Goal: Task Accomplishment & Management: Manage account settings

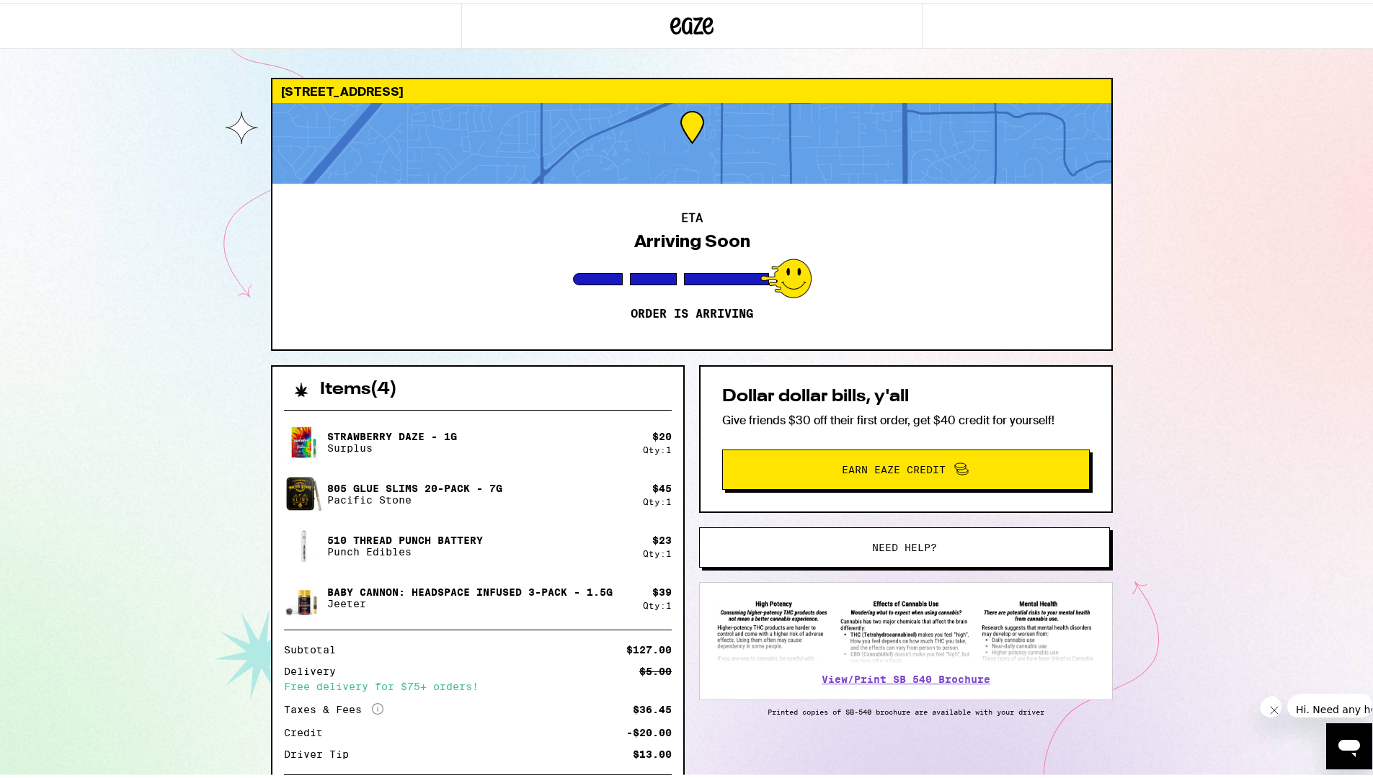
click at [900, 537] on button "Need help?" at bounding box center [904, 545] width 411 height 40
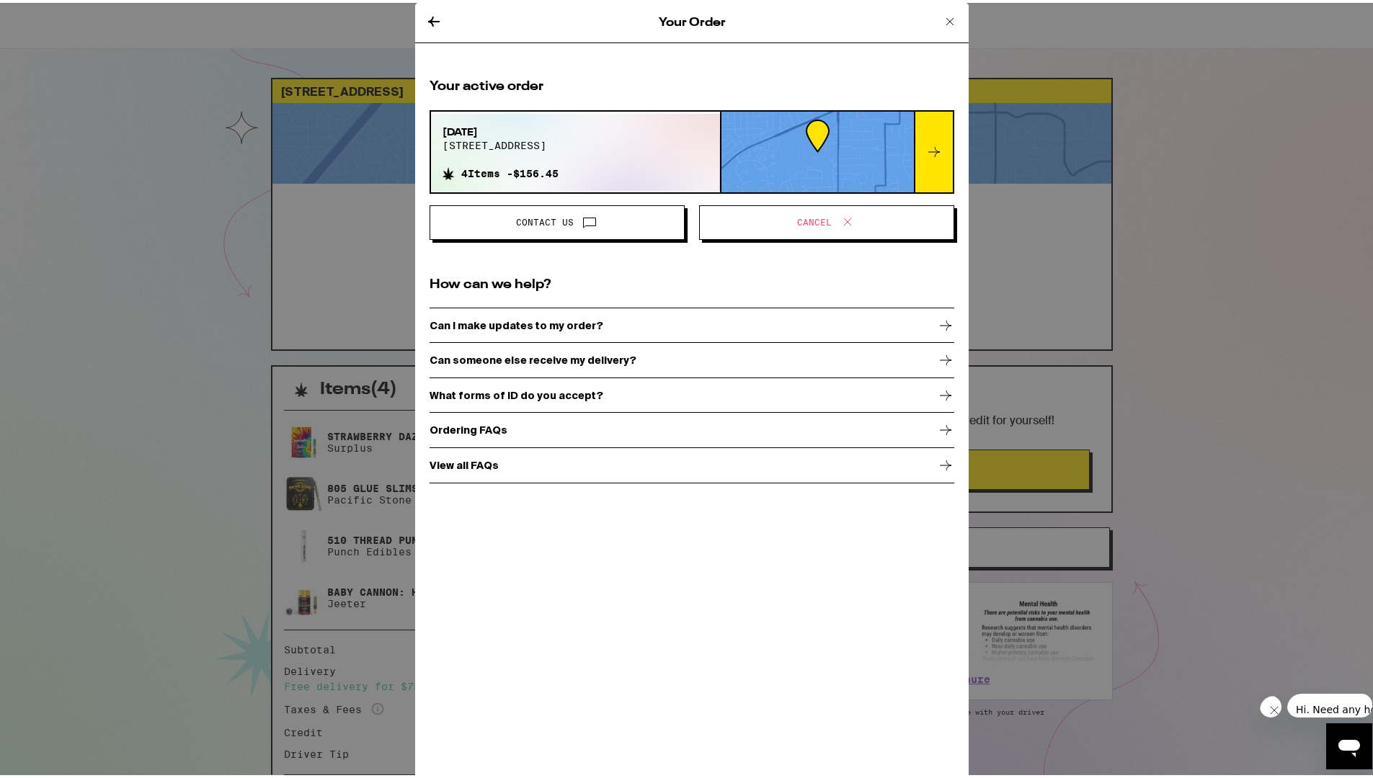
click at [586, 230] on button "Contact Us" at bounding box center [556, 219] width 255 height 35
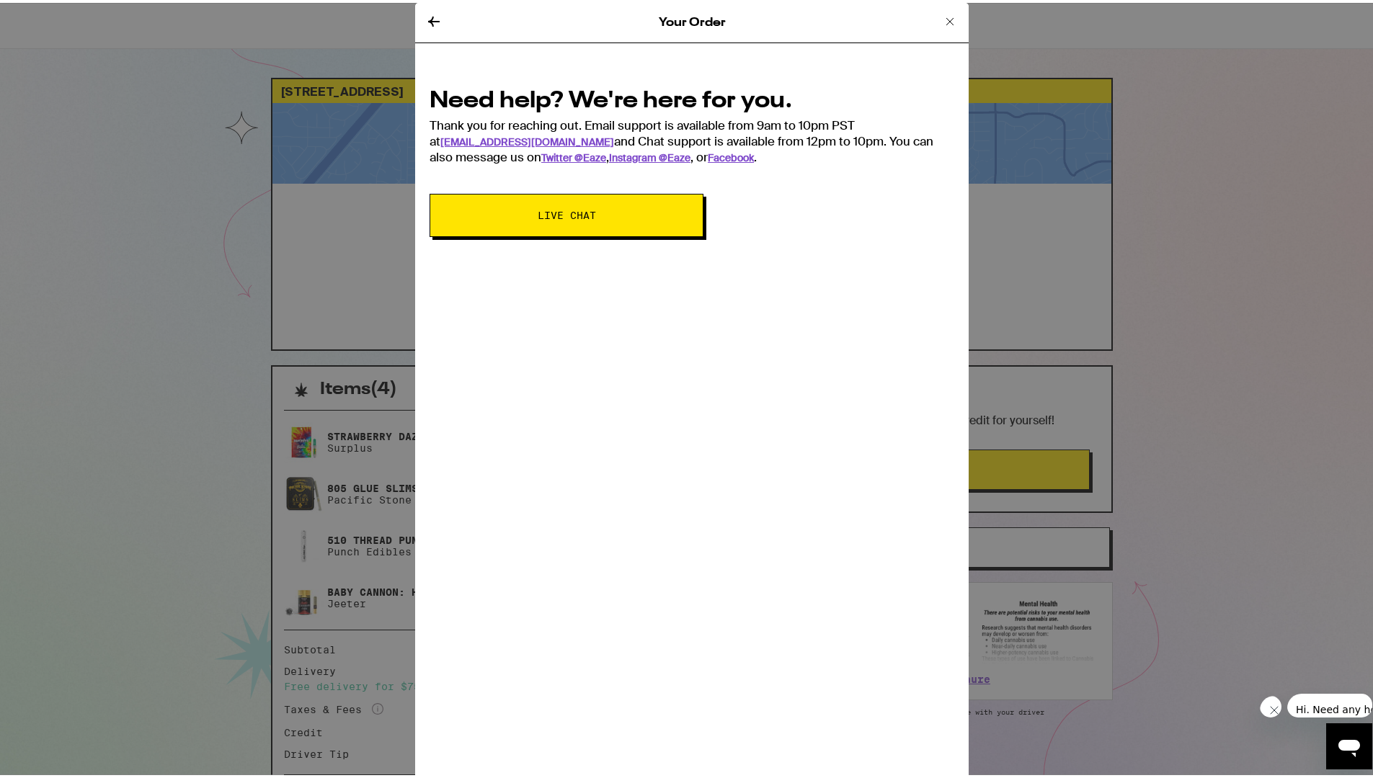
click at [583, 220] on button "Live Chat" at bounding box center [566, 212] width 274 height 43
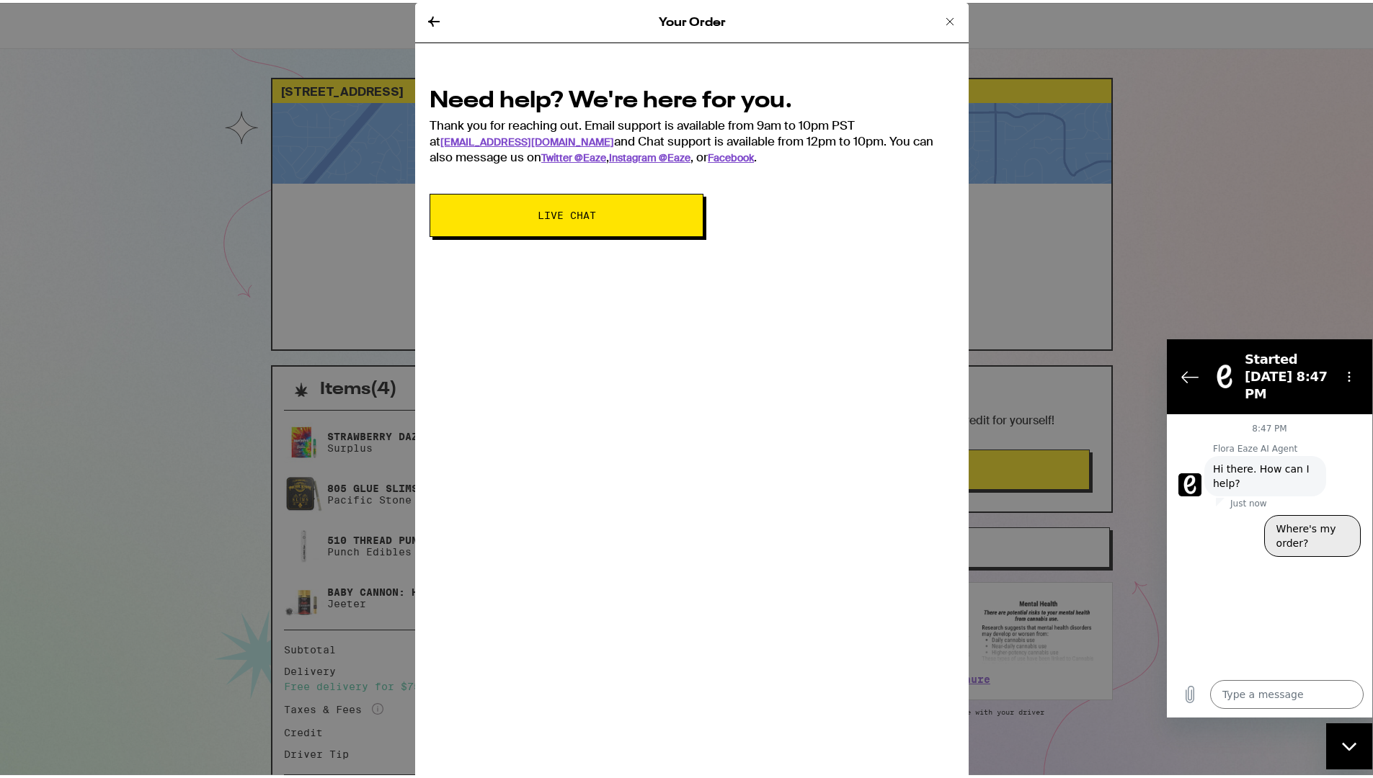
click at [1334, 515] on button "Where's my order?" at bounding box center [1312, 536] width 97 height 42
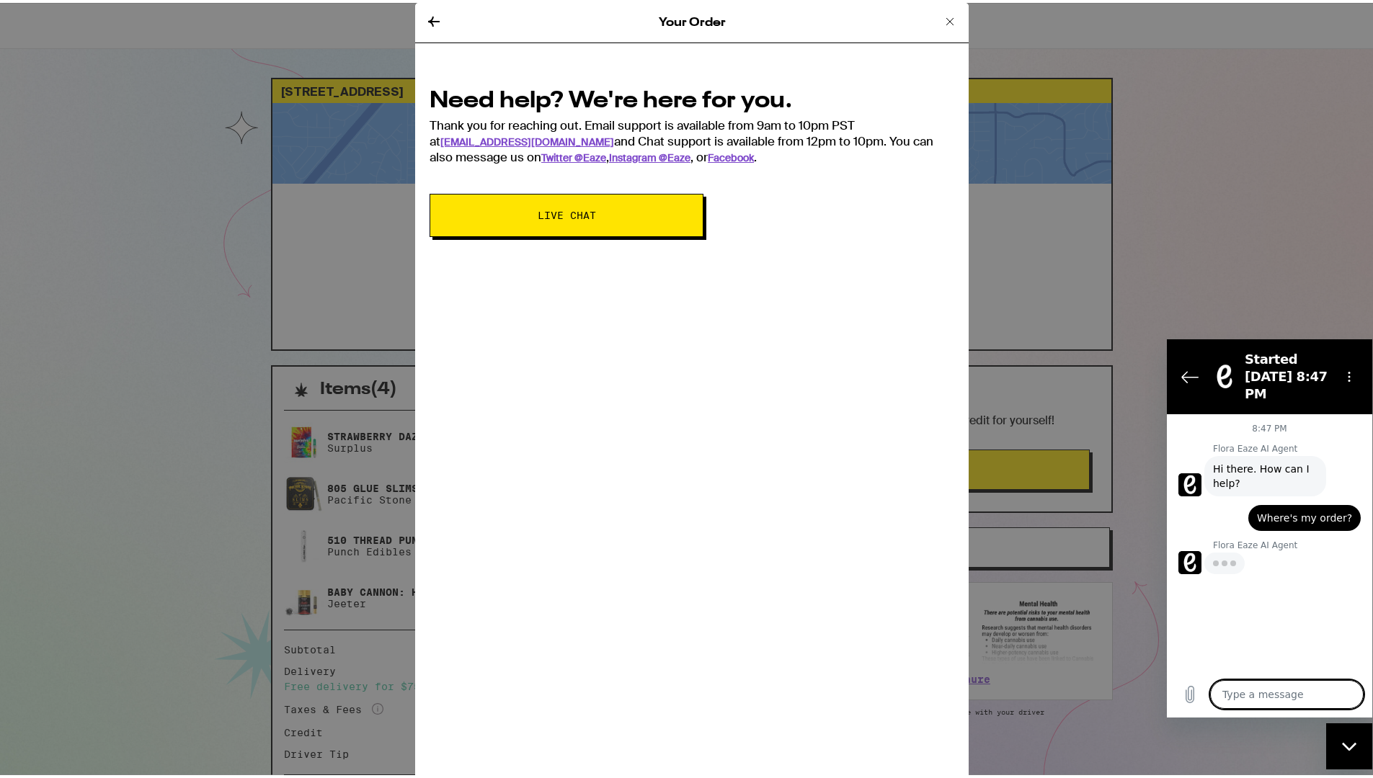
type textarea "x"
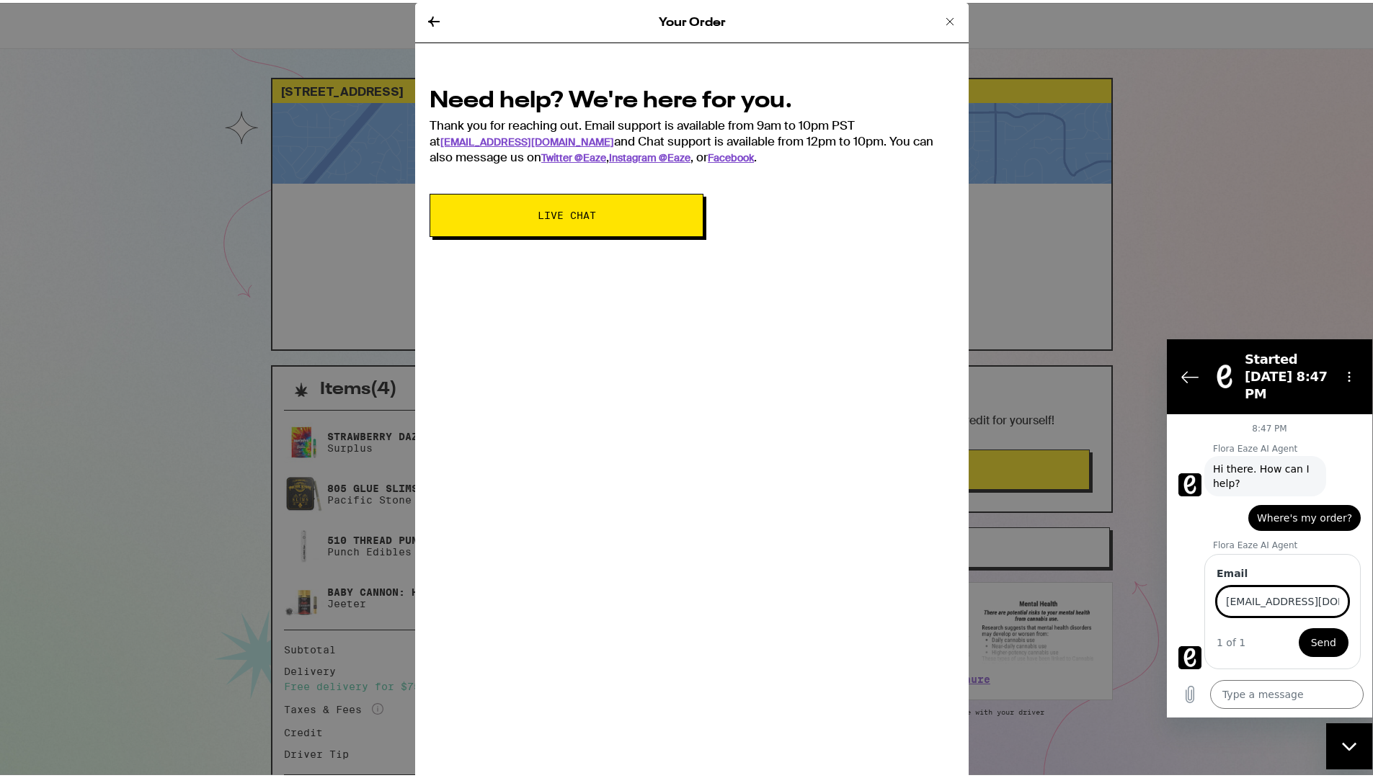
click at [1298, 628] on button "Send" at bounding box center [1323, 642] width 50 height 29
type input "[EMAIL_ADDRESS][DOMAIN_NAME]"
click at [1298, 628] on button "Send" at bounding box center [1323, 642] width 50 height 29
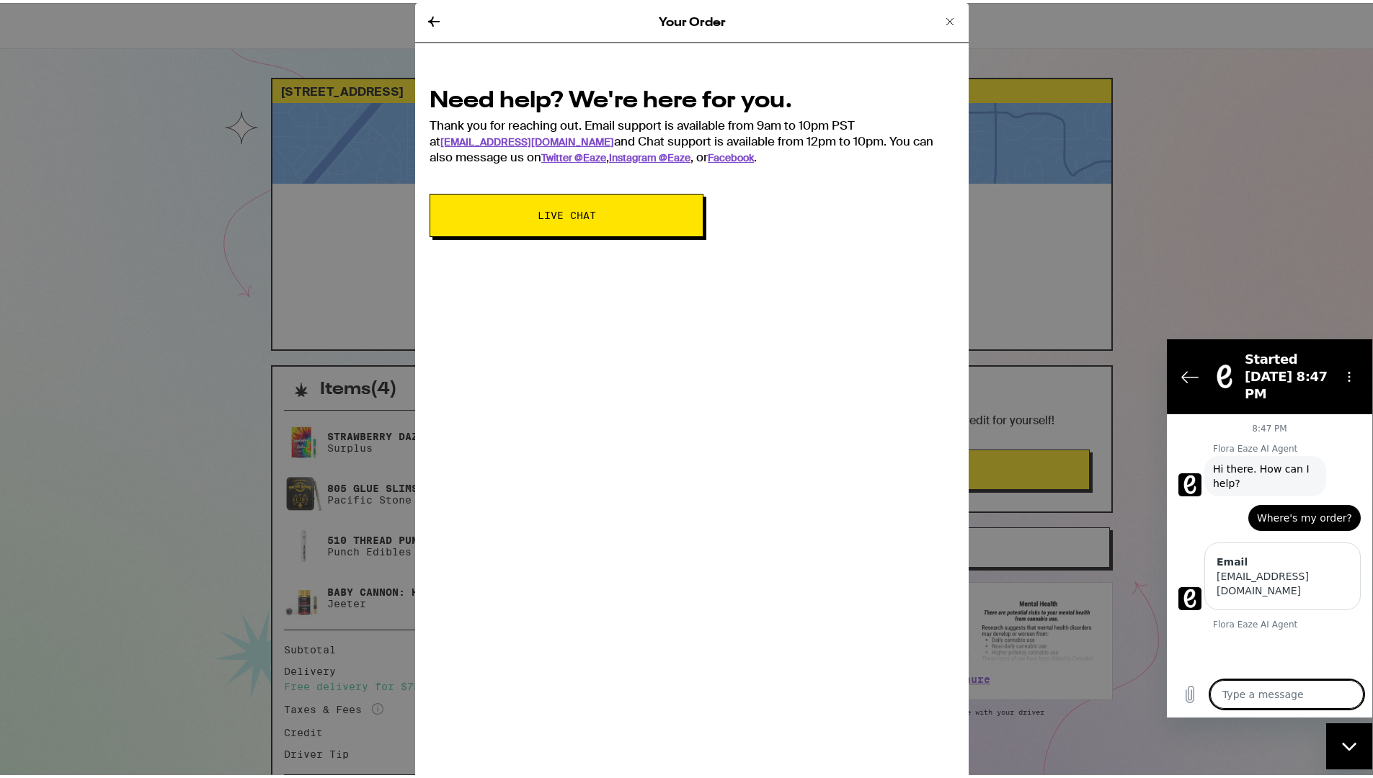
type textarea "x"
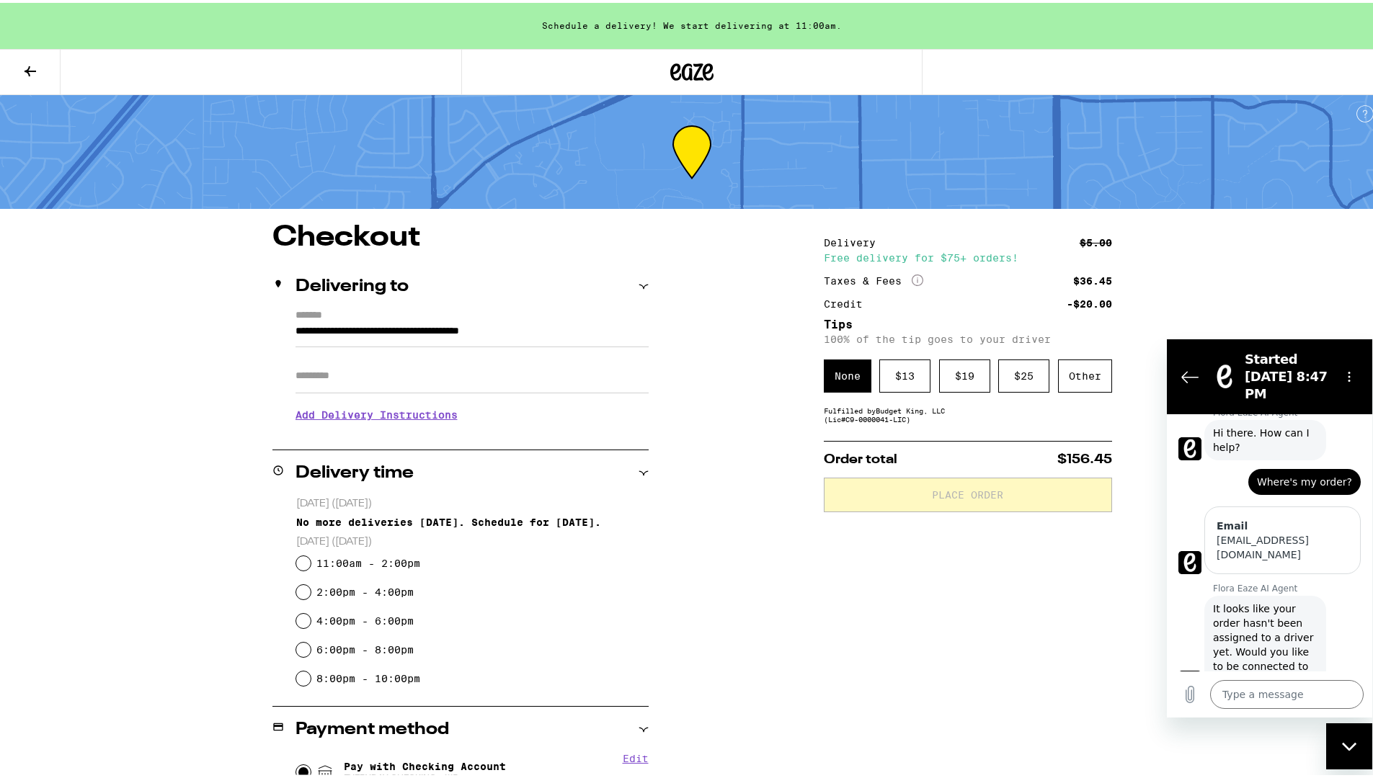
type input "[PERSON_NAME]"
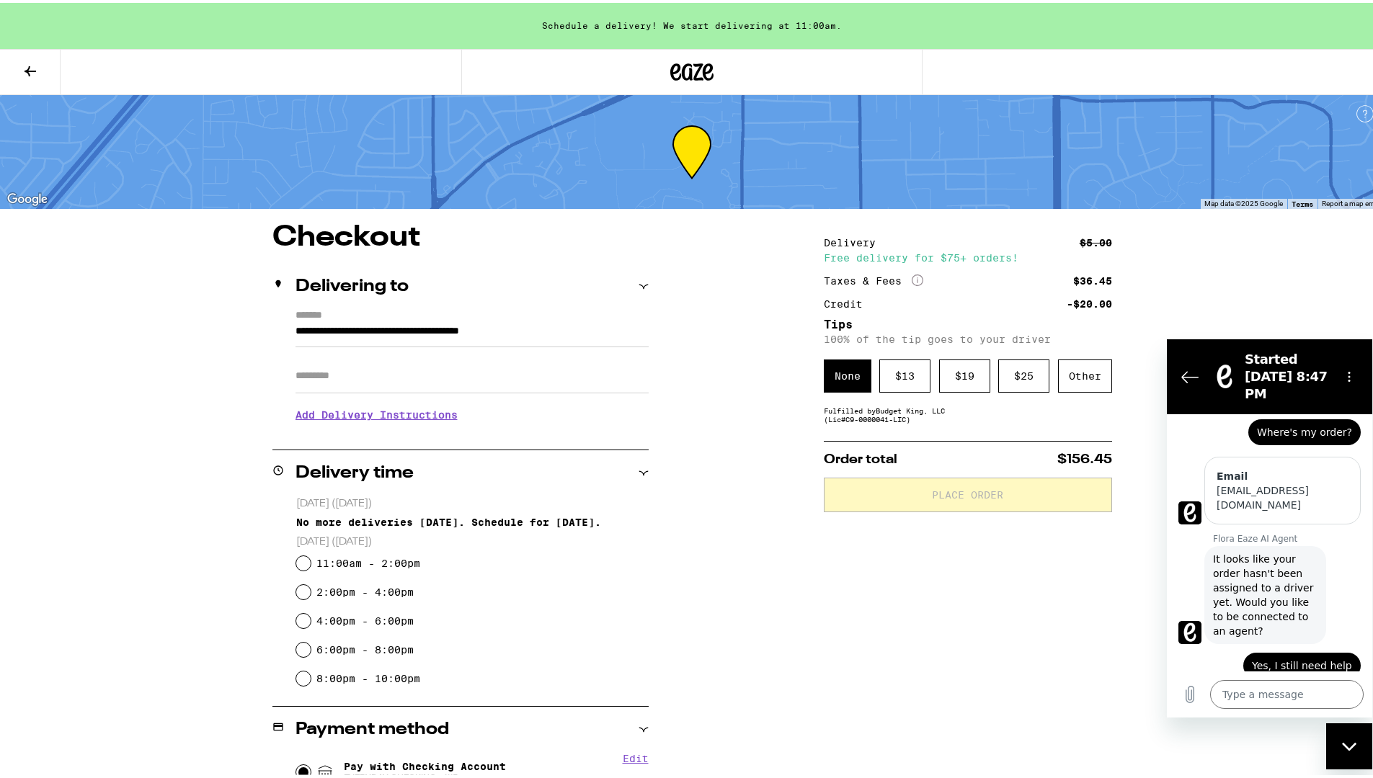
type input "[EMAIL_ADDRESS][DOMAIN_NAME]"
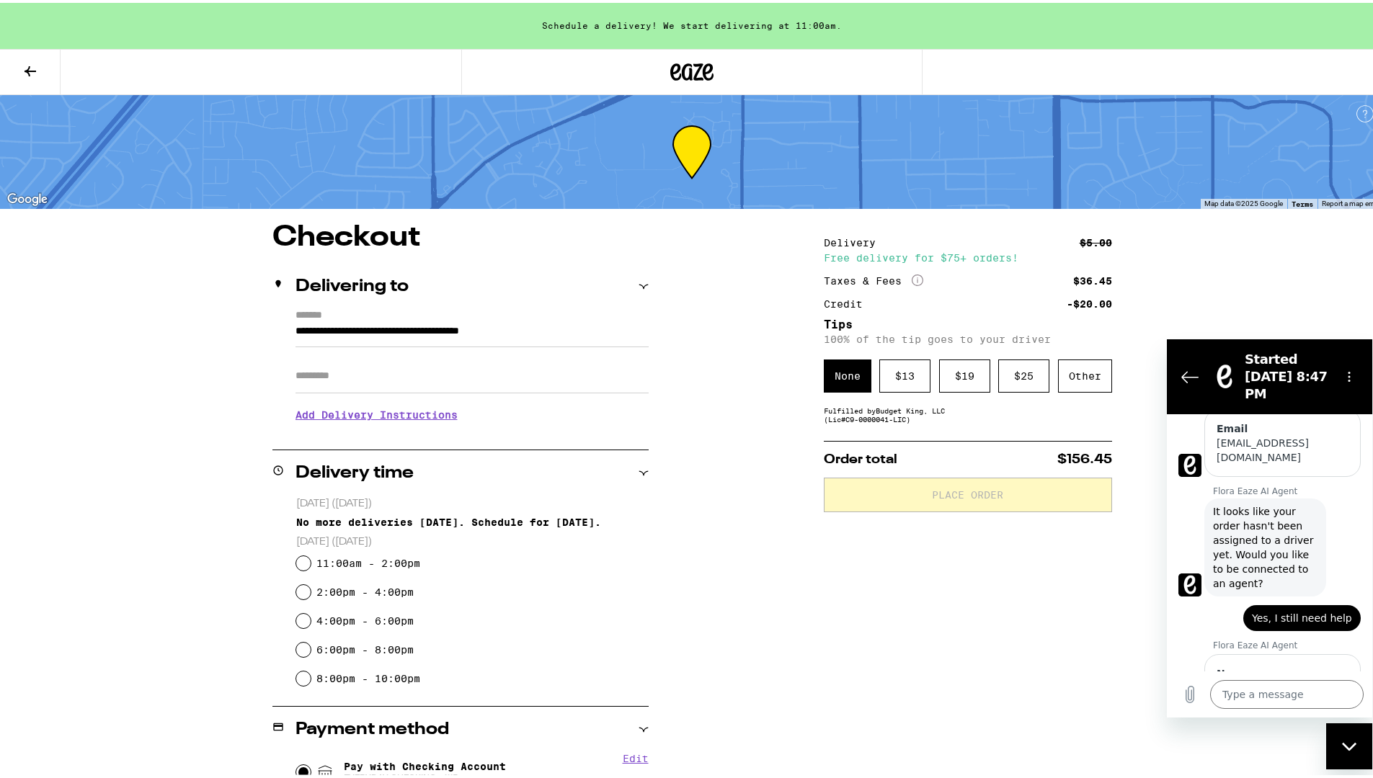
scroll to position [135, 0]
type input "[PHONE_NUMBER]"
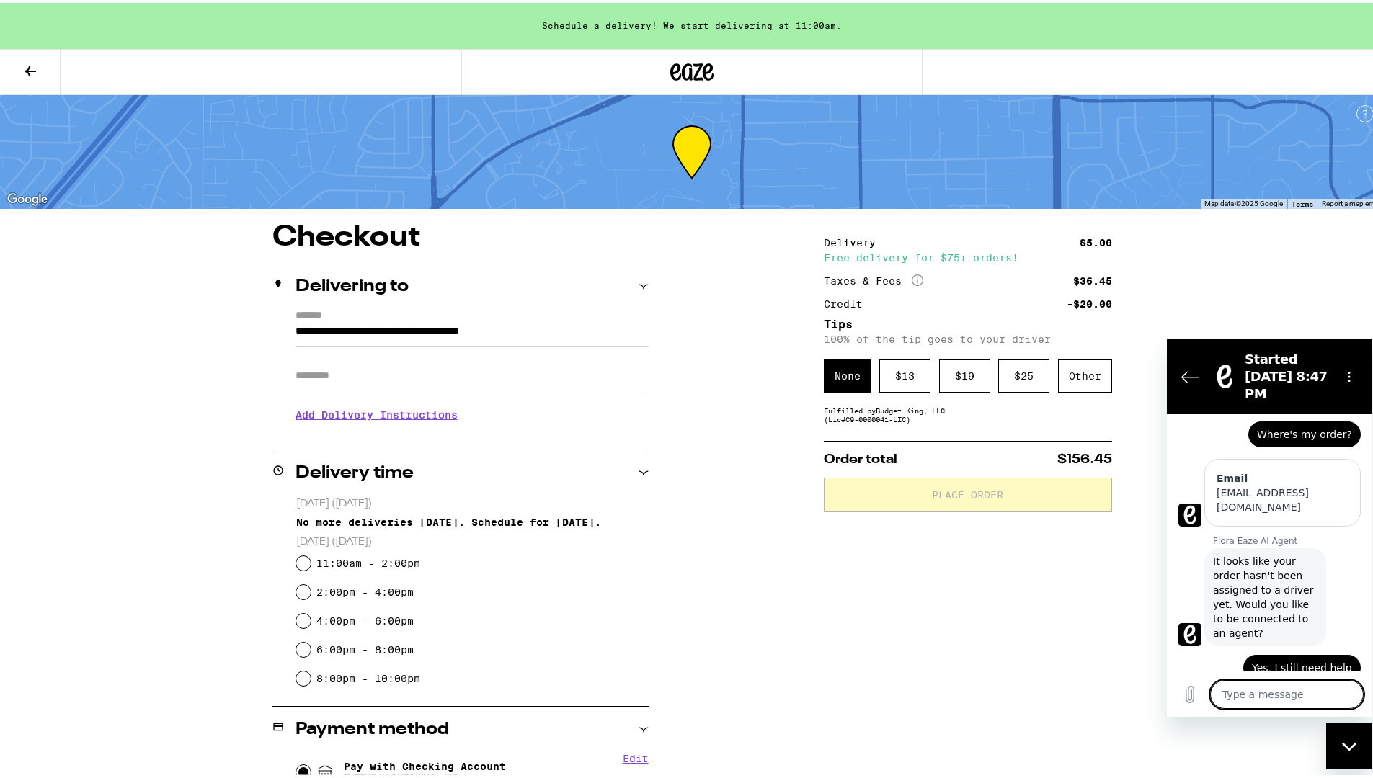
type textarea "x"
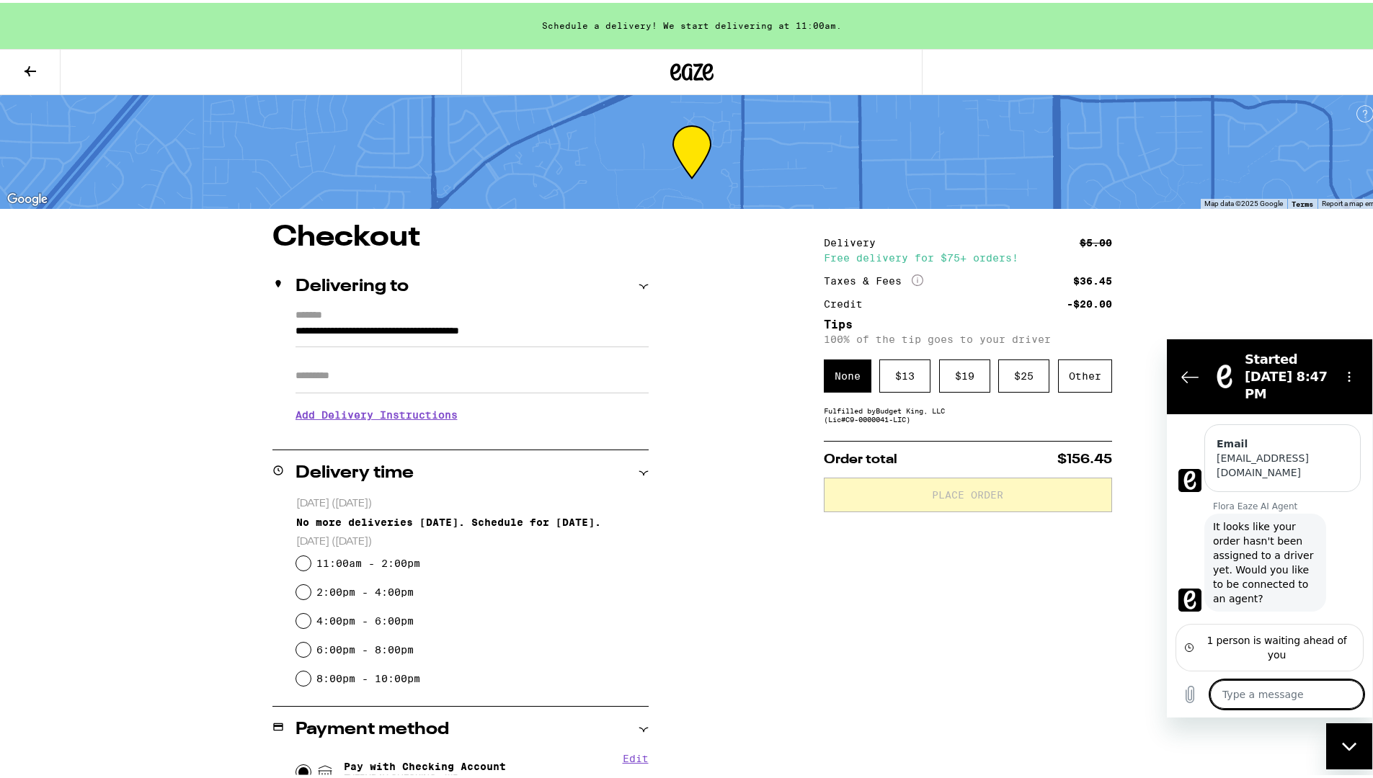
scroll to position [148, 0]
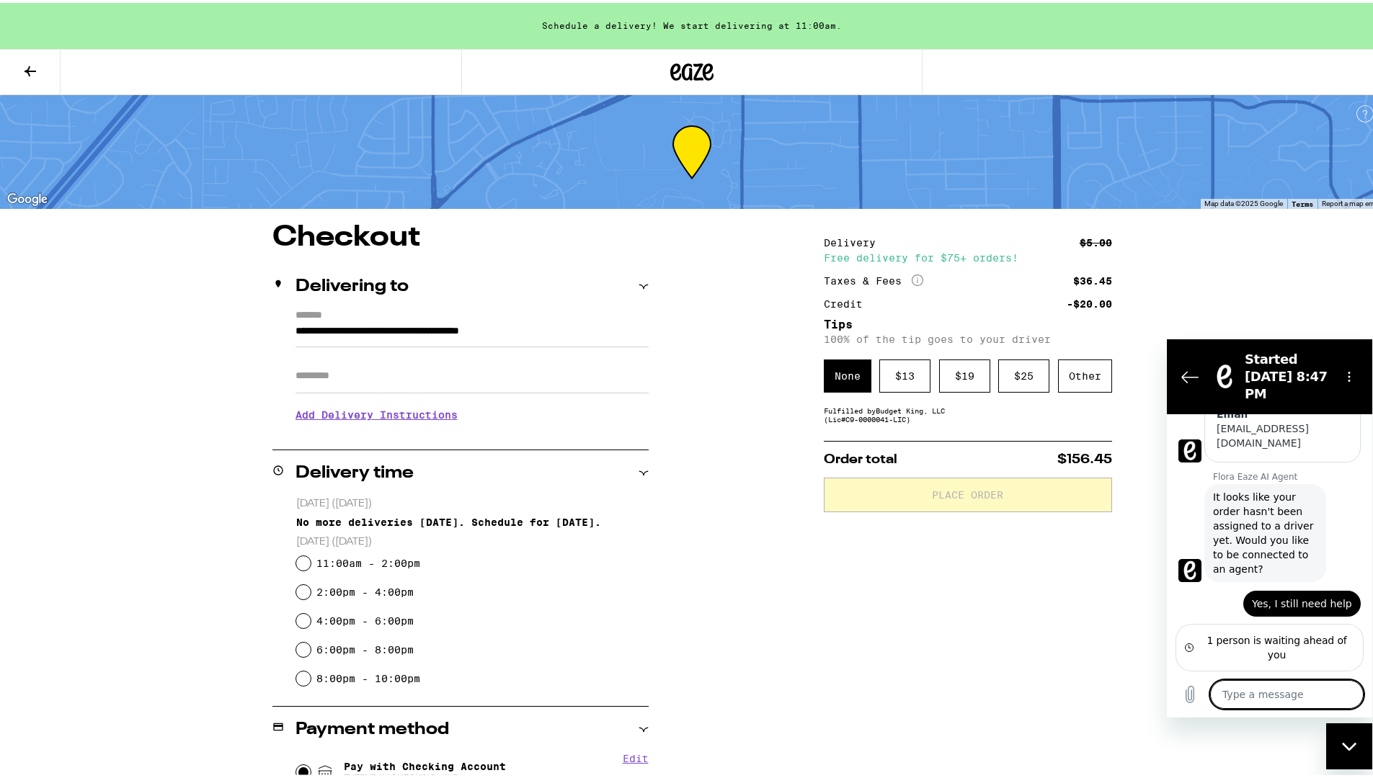
click at [419, 420] on h3 "Add Delivery Instructions" at bounding box center [471, 412] width 353 height 33
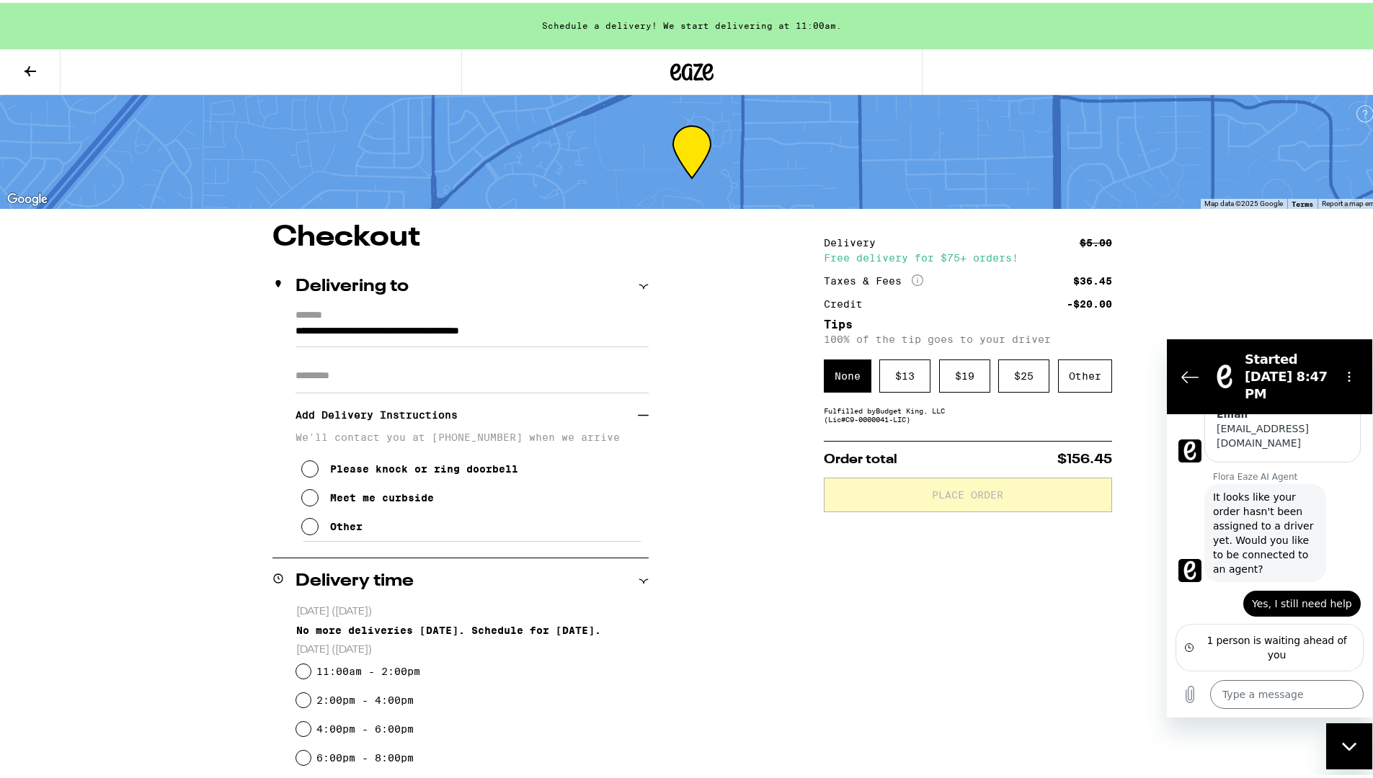
click at [369, 381] on input "Apt/Suite" at bounding box center [471, 373] width 353 height 35
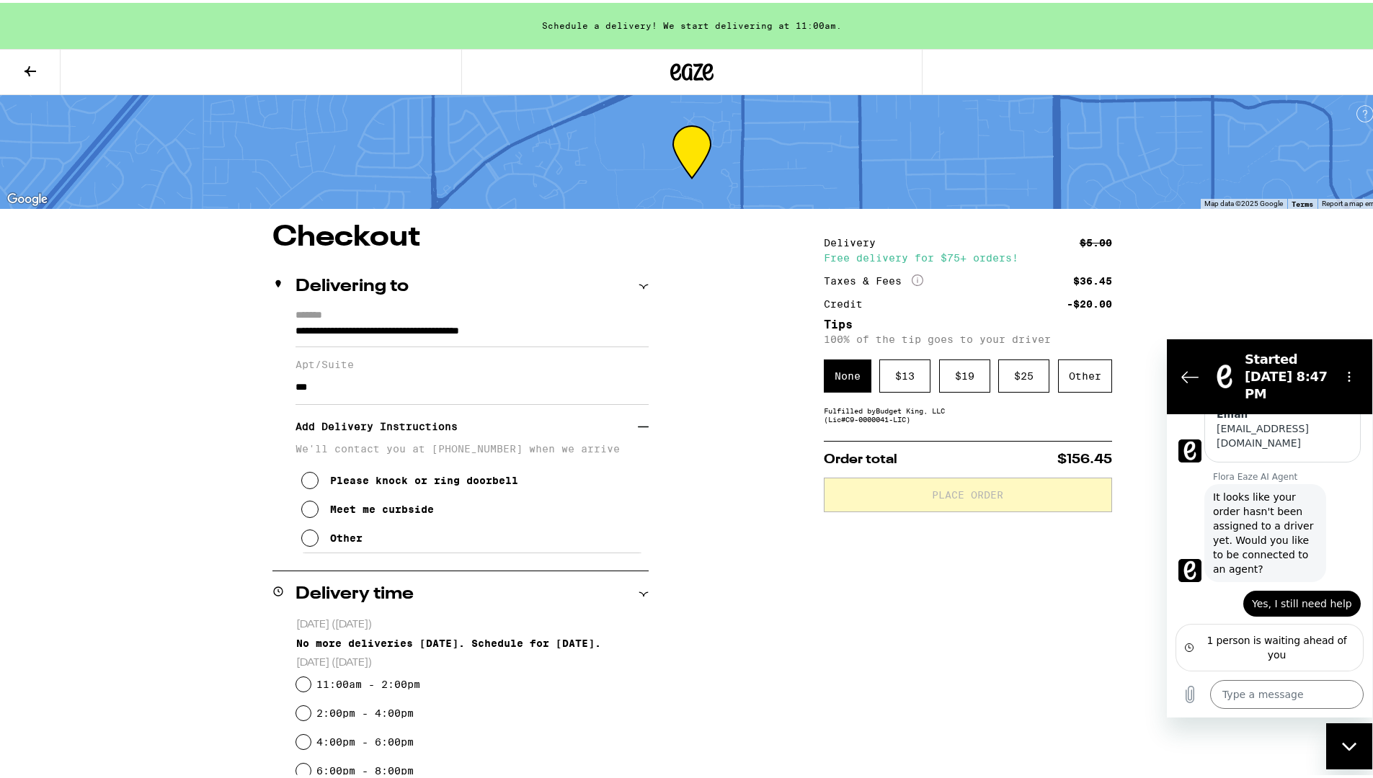
type input "***"
type textarea "x"
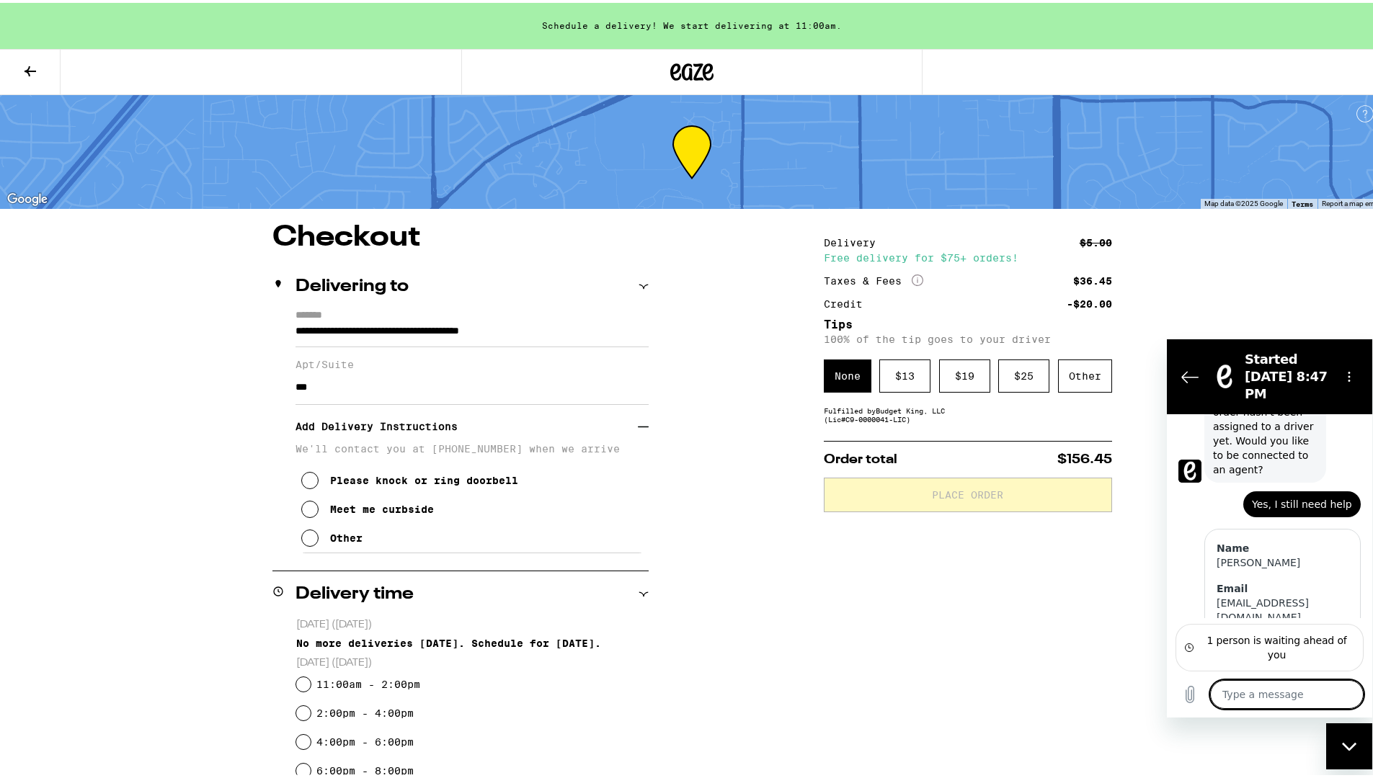
scroll to position [249, 0]
click at [308, 484] on icon at bounding box center [309, 477] width 17 height 17
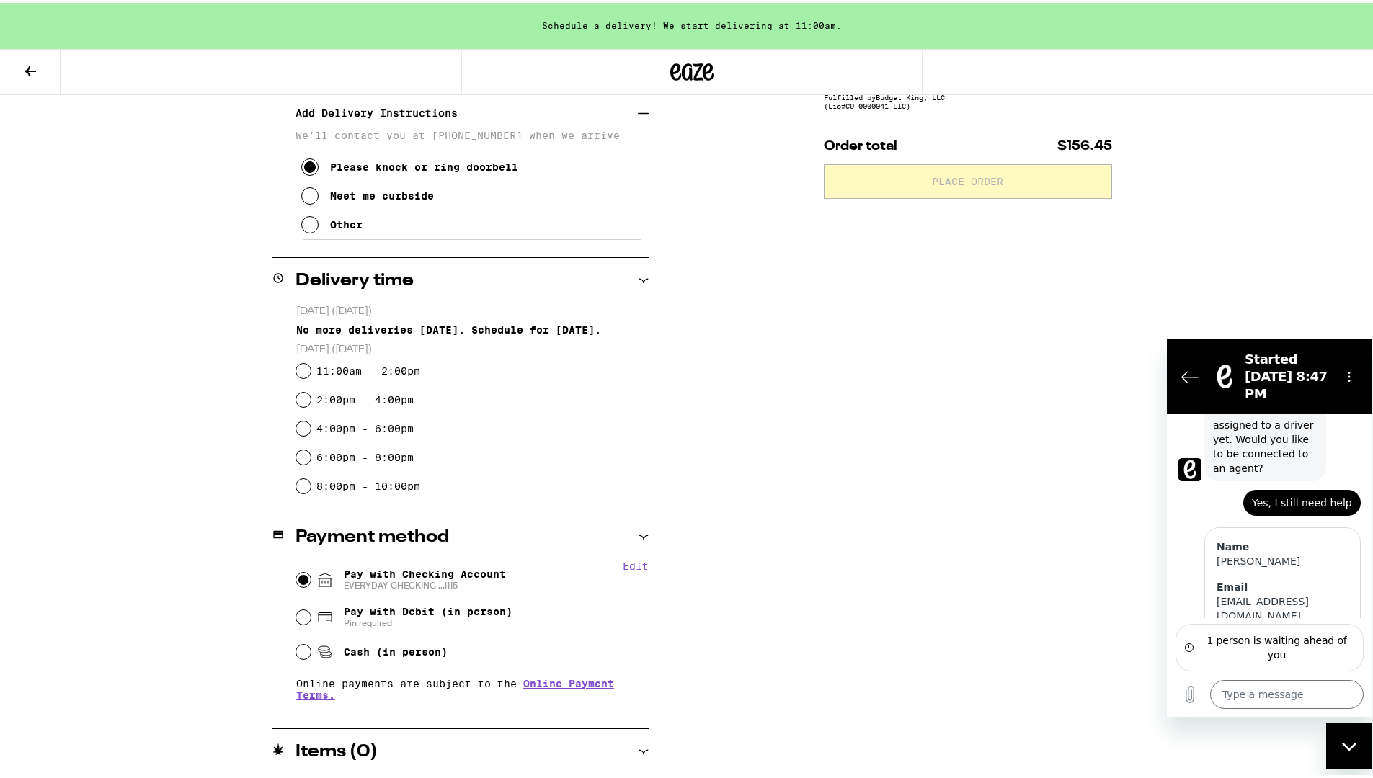
scroll to position [320, 0]
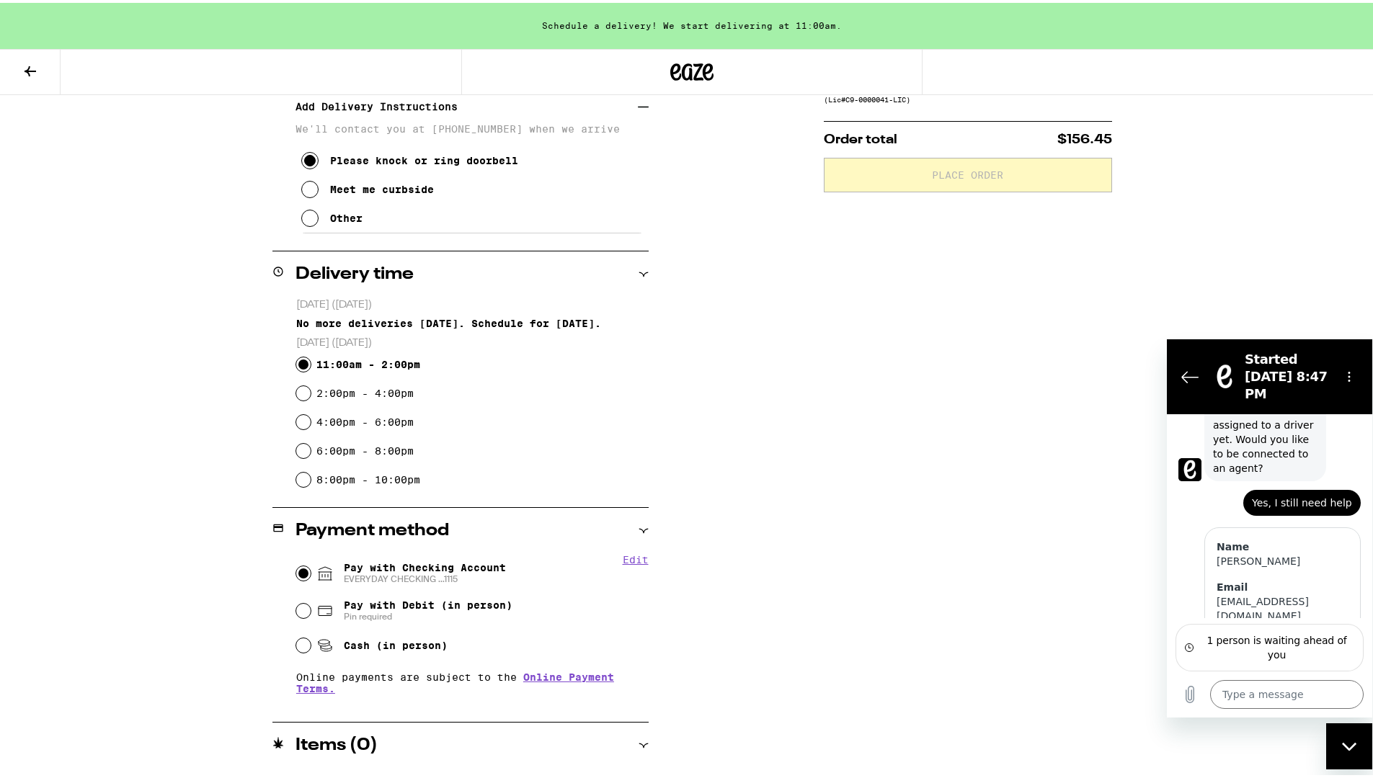
click at [296, 366] on input "11:00am - 2:00pm" at bounding box center [303, 361] width 14 height 14
radio input "true"
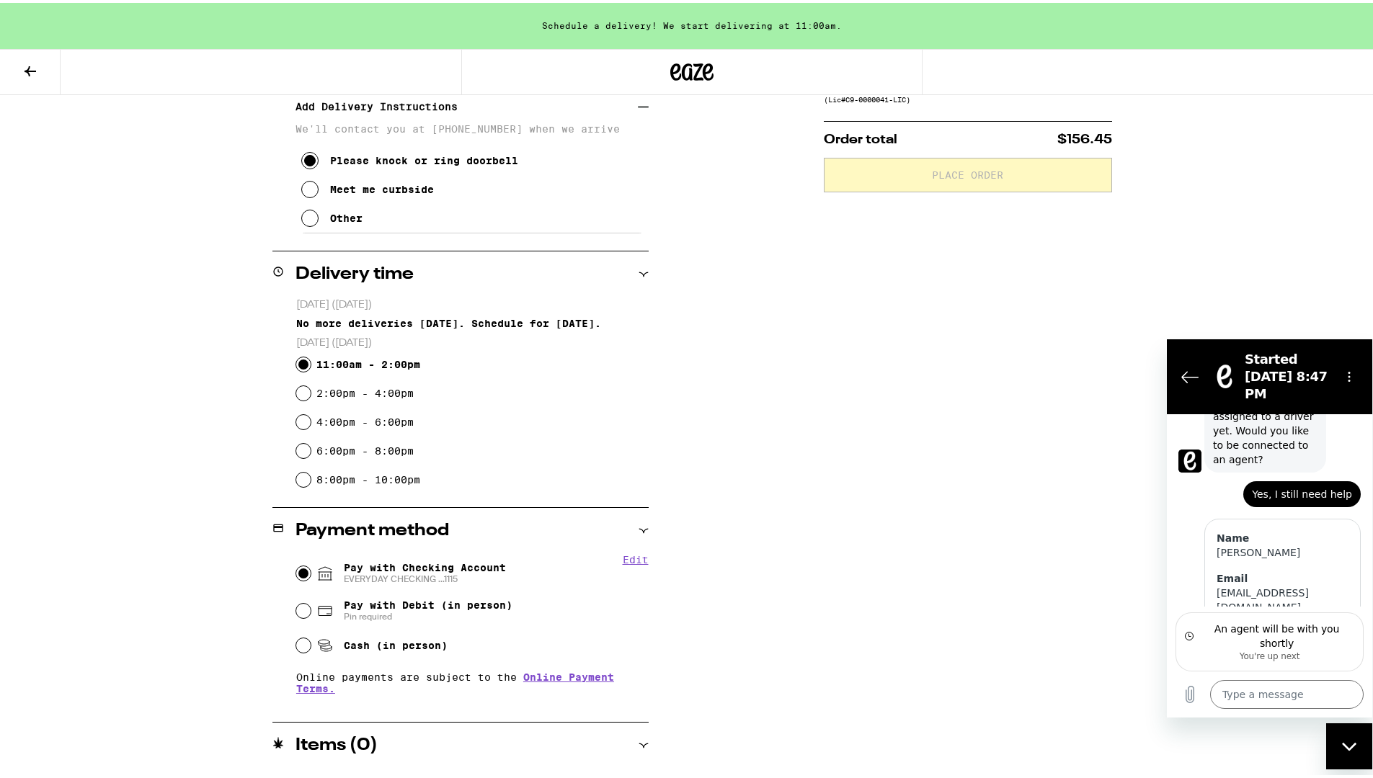
click at [638, 740] on icon at bounding box center [643, 743] width 10 height 10
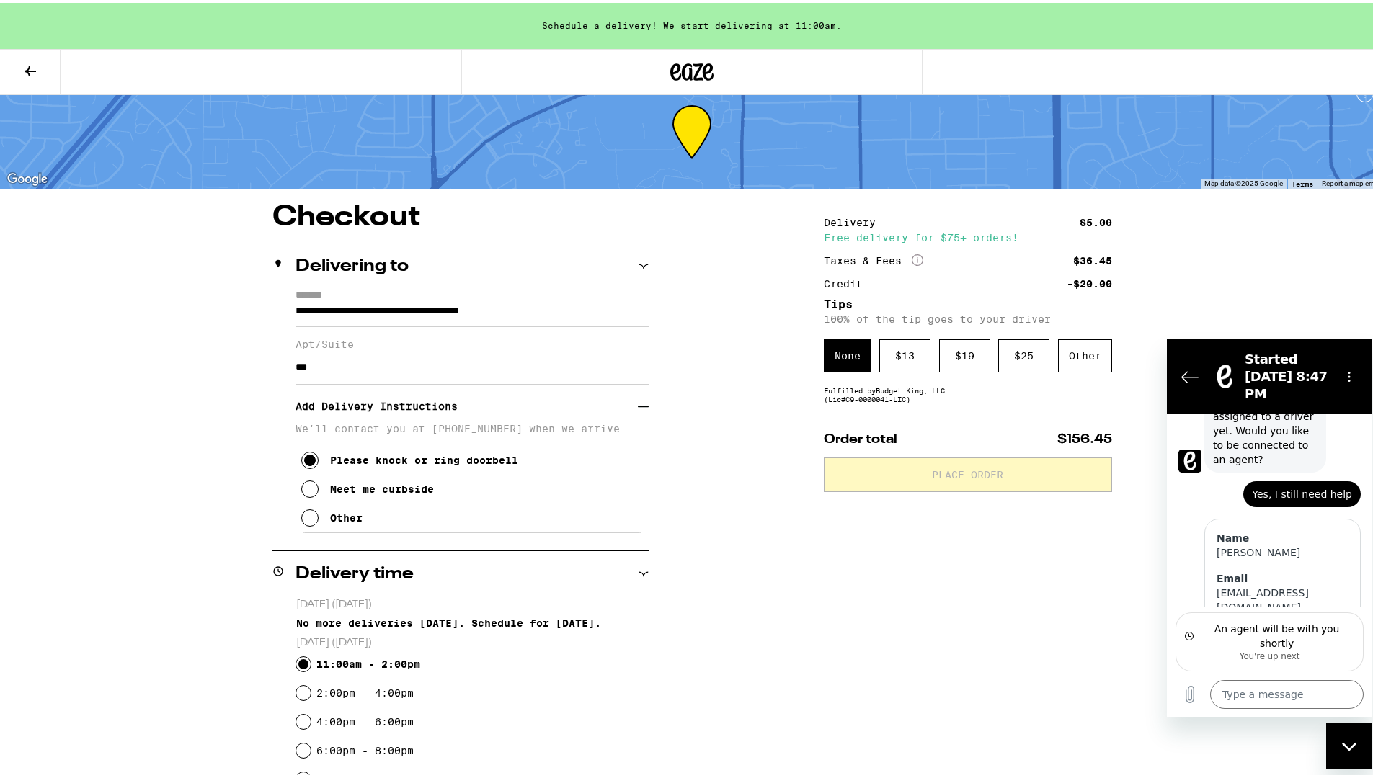
scroll to position [0, 0]
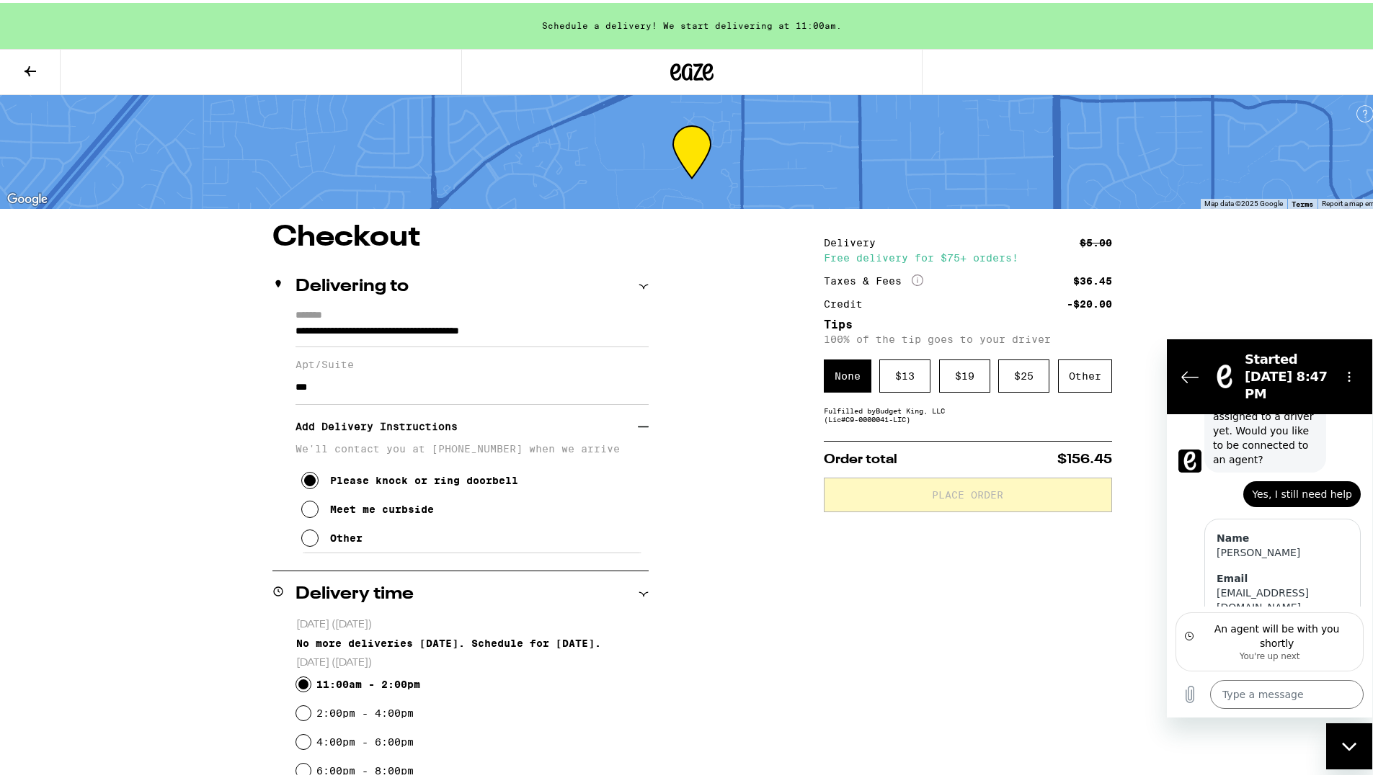
click at [37, 71] on icon at bounding box center [30, 68] width 17 height 17
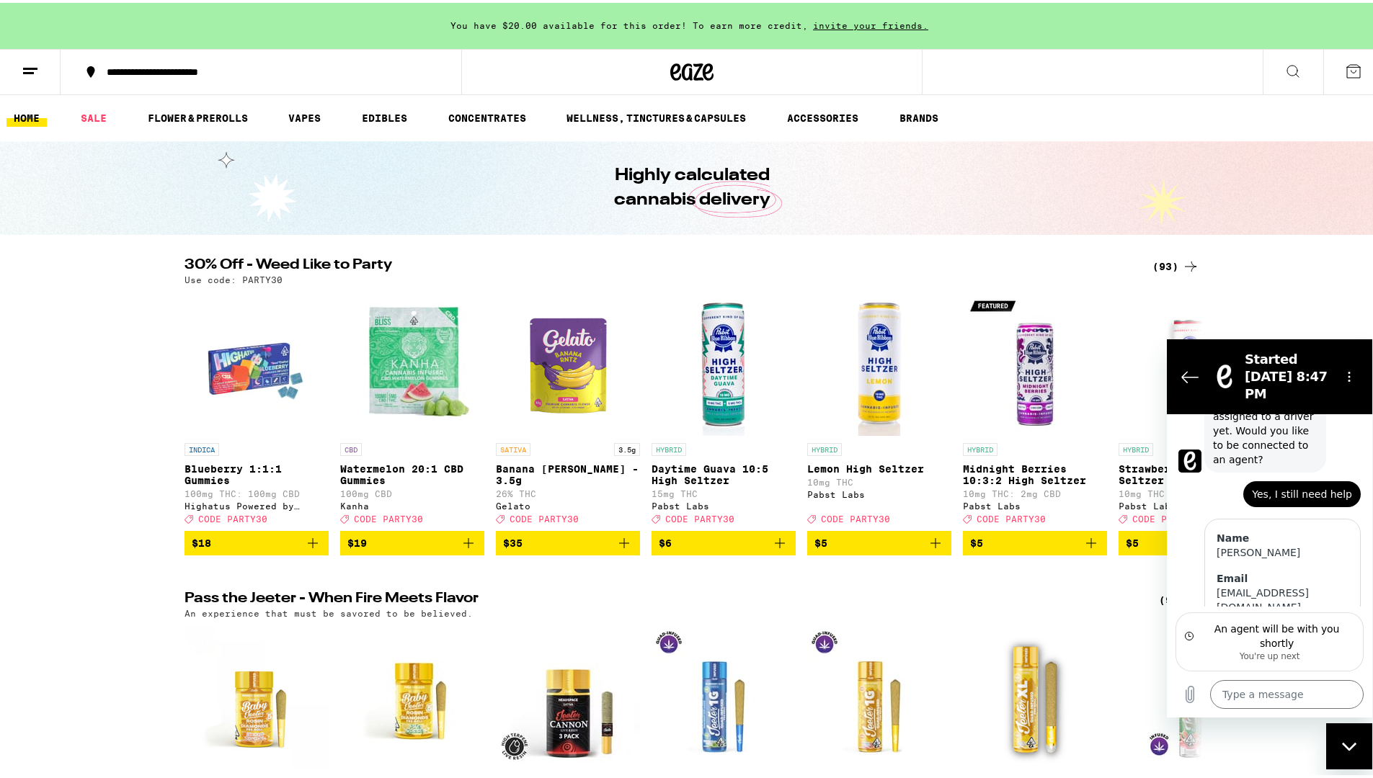
click at [36, 68] on icon at bounding box center [30, 68] width 17 height 17
click at [27, 68] on icon at bounding box center [30, 68] width 17 height 17
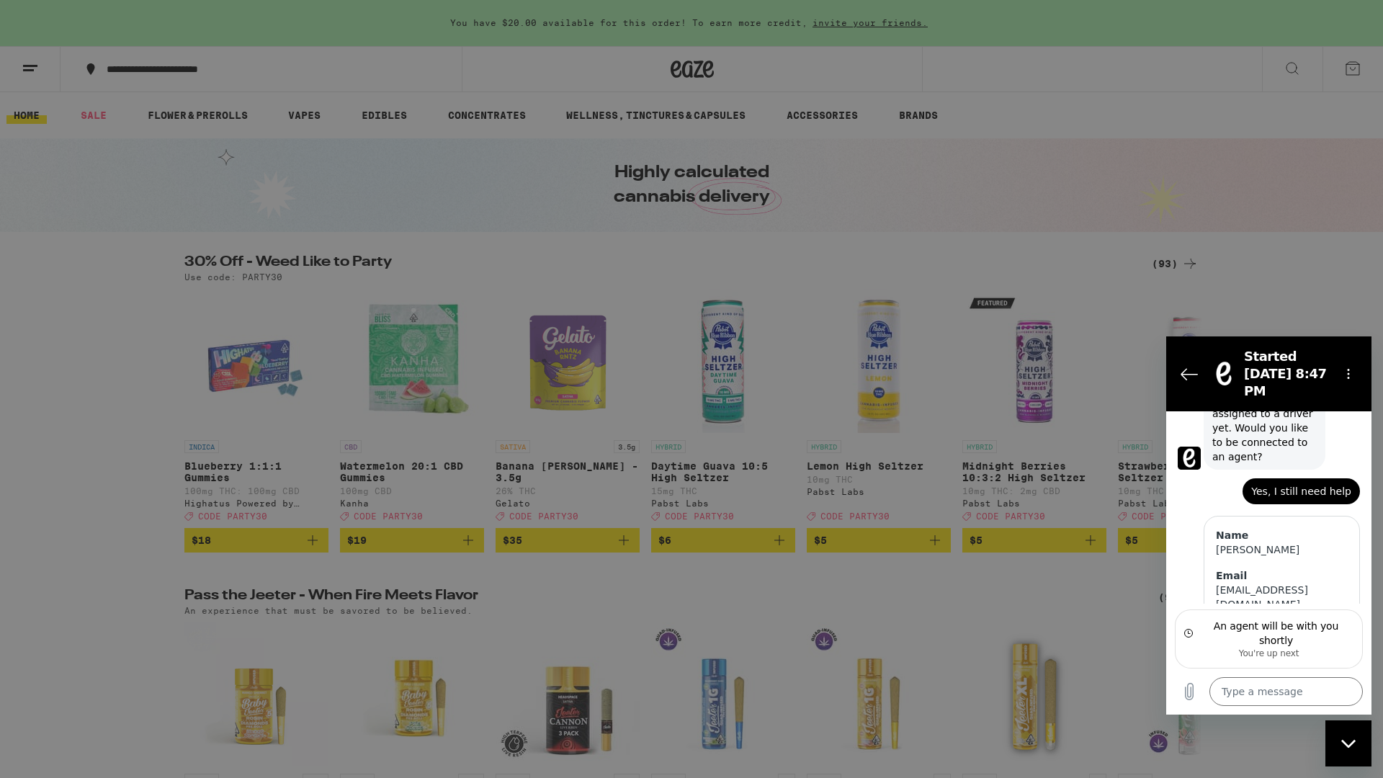
click at [101, 509] on link "Account" at bounding box center [199, 504] width 253 height 17
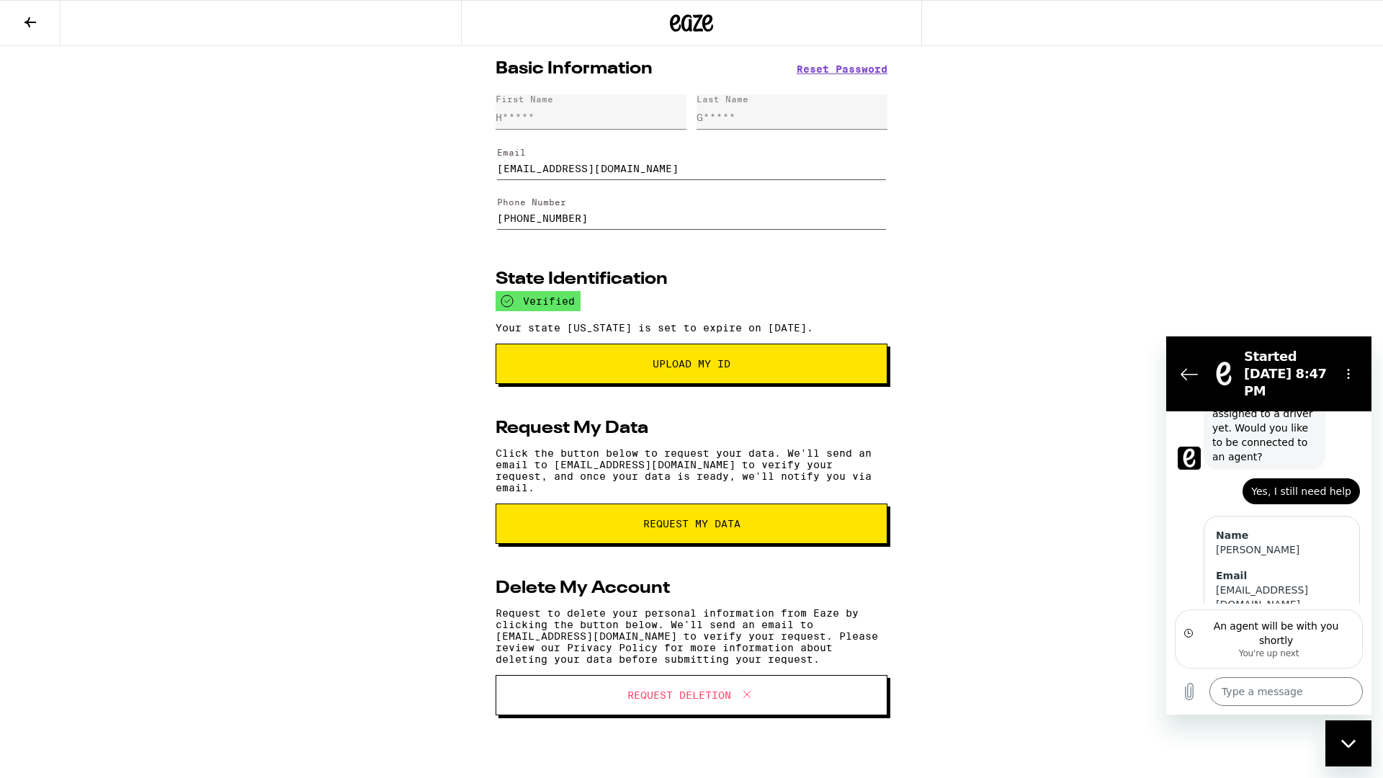
click at [43, 32] on button at bounding box center [30, 23] width 61 height 45
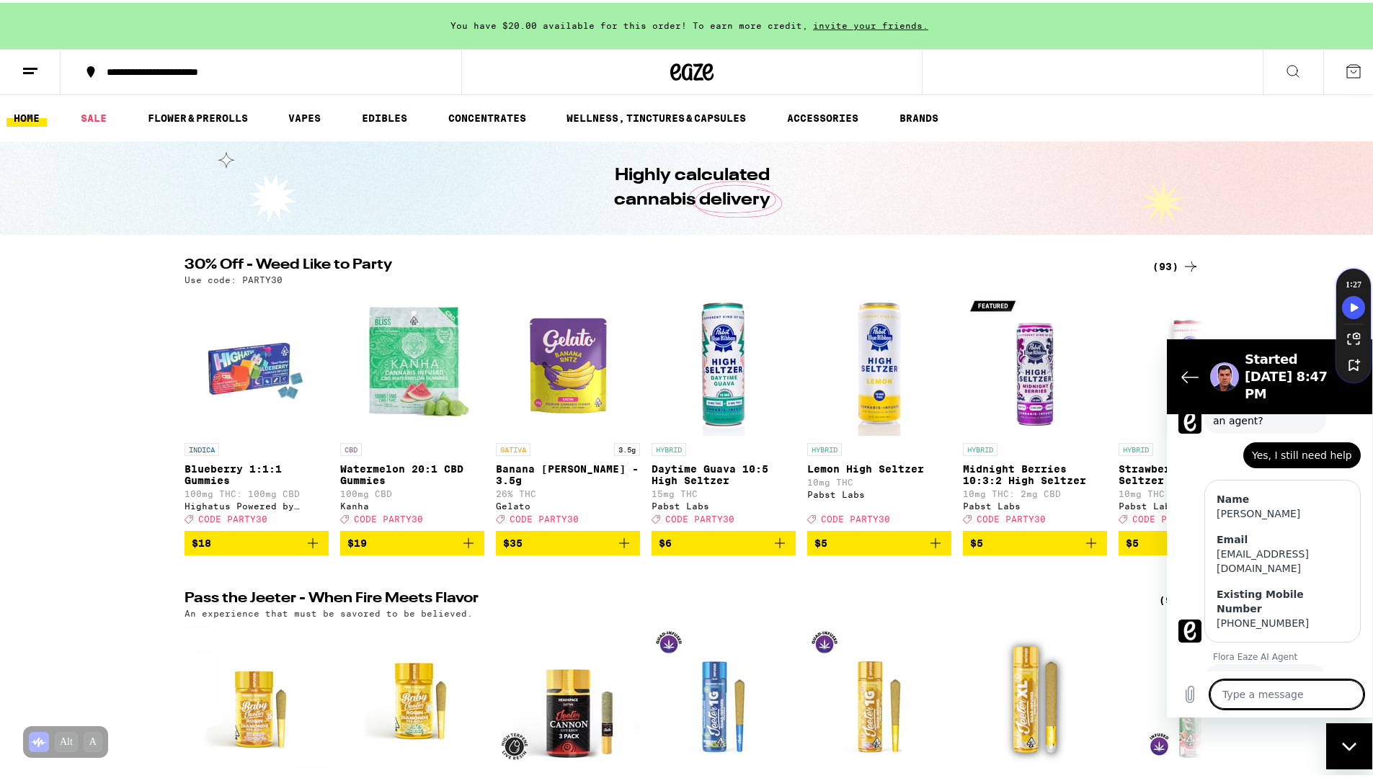
scroll to position [298, 0]
type textarea "x"
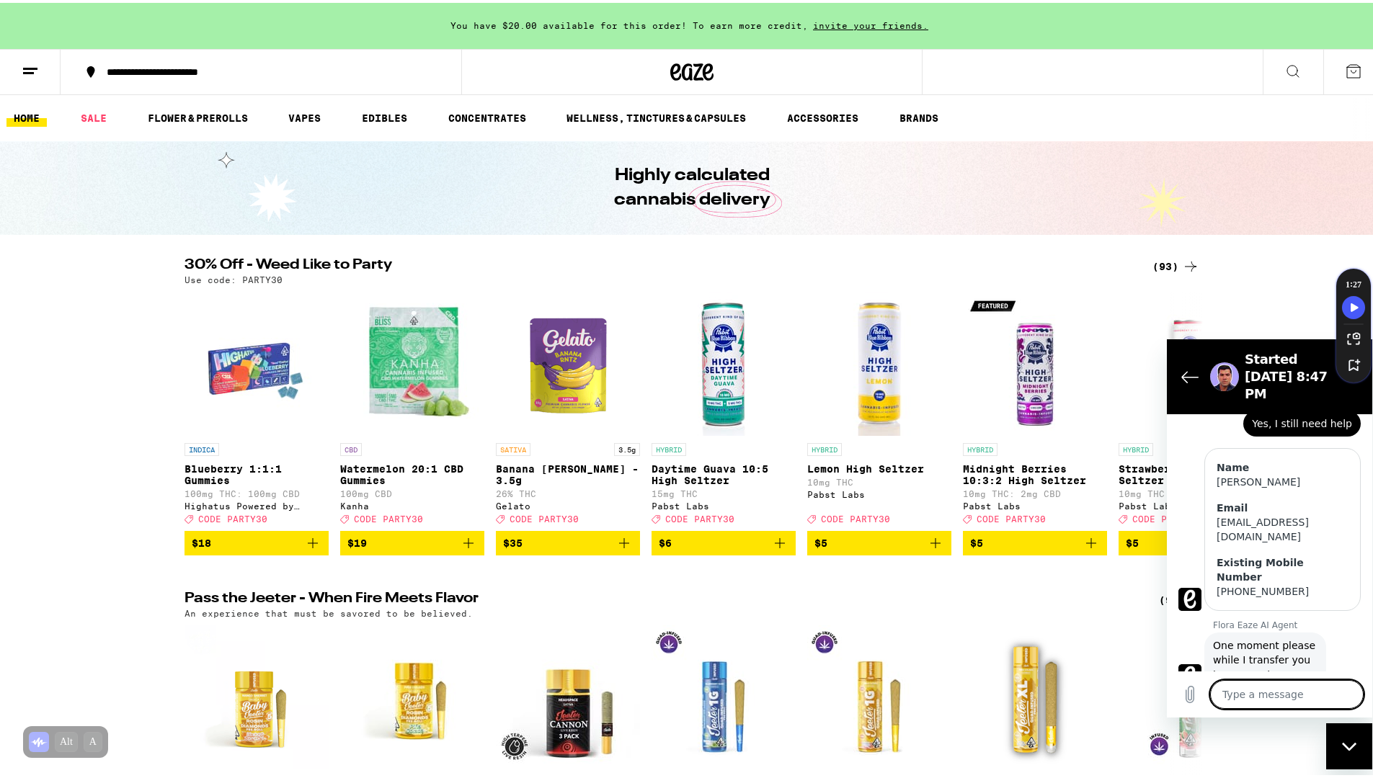
scroll to position [329, 0]
type textarea "T"
type textarea "x"
type textarea "Th"
type textarea "x"
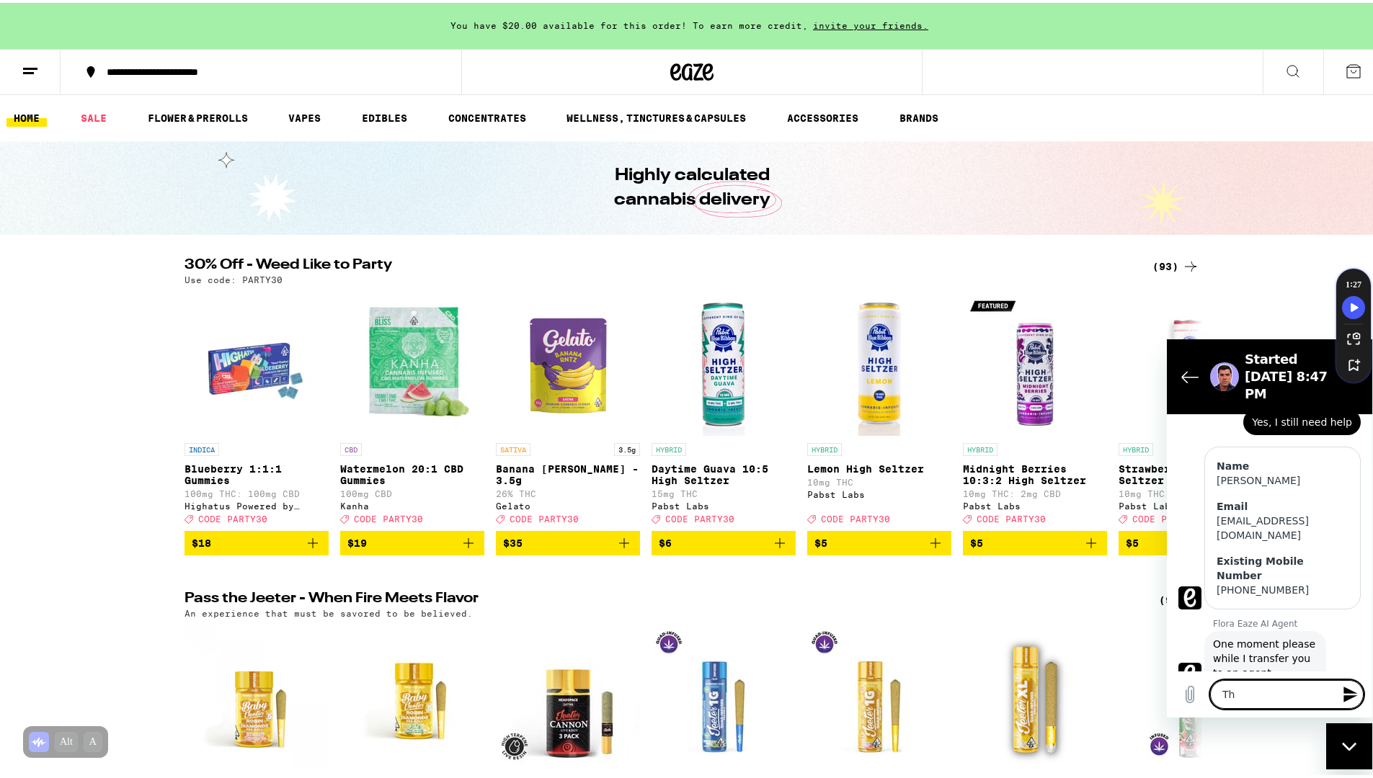
type textarea "The"
type textarea "x"
type textarea "The"
type textarea "x"
type textarea "The d"
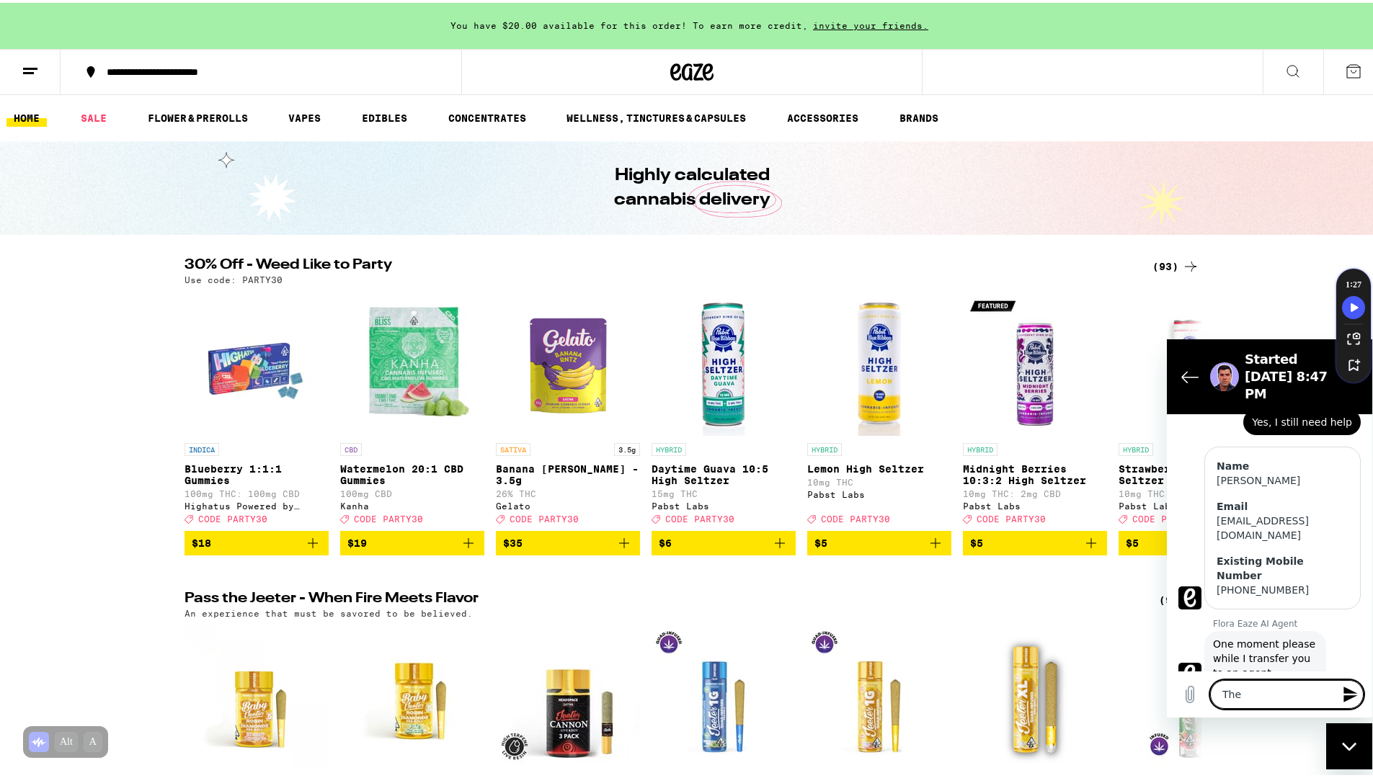
type textarea "x"
type textarea "The dr"
type textarea "x"
type textarea "The dri"
type textarea "x"
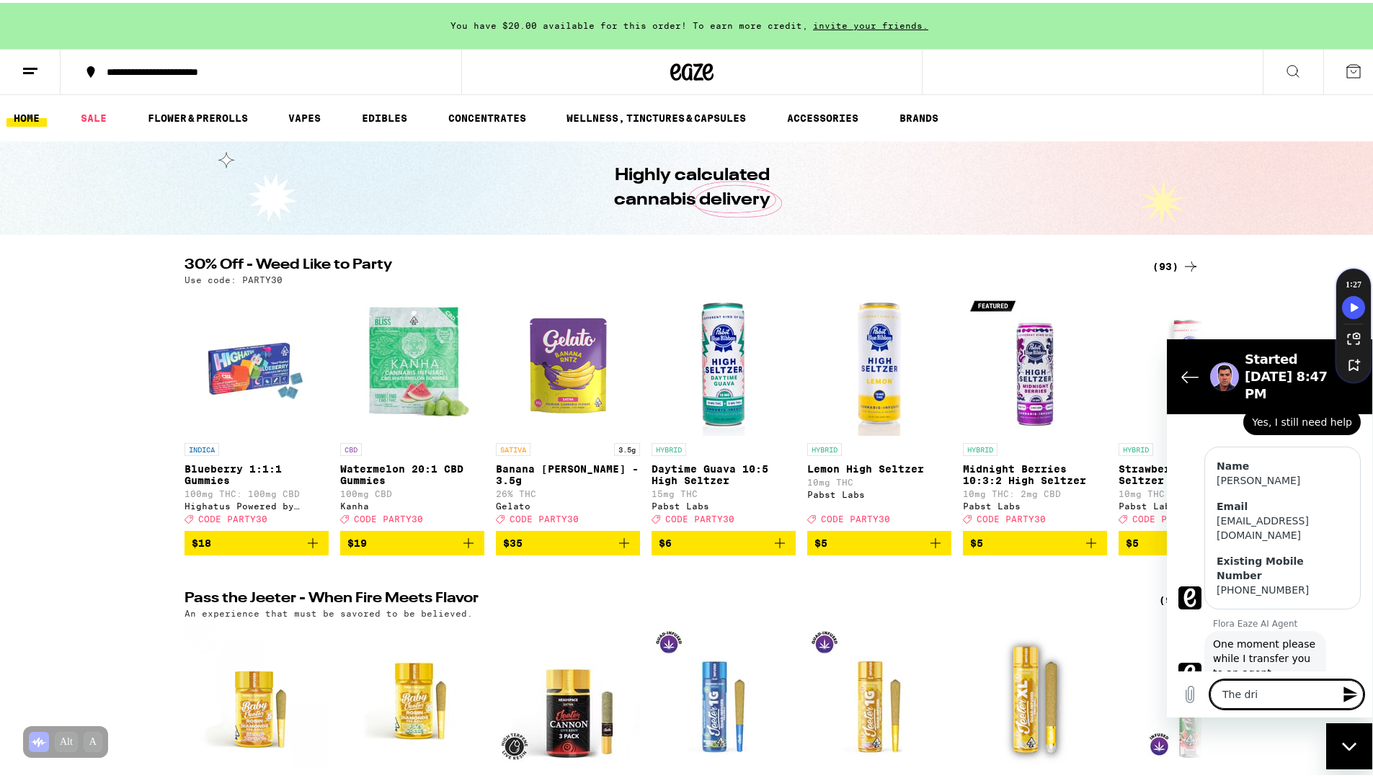
type textarea "The driv"
type textarea "x"
type textarea "The drive"
type textarea "x"
type textarea "The driver"
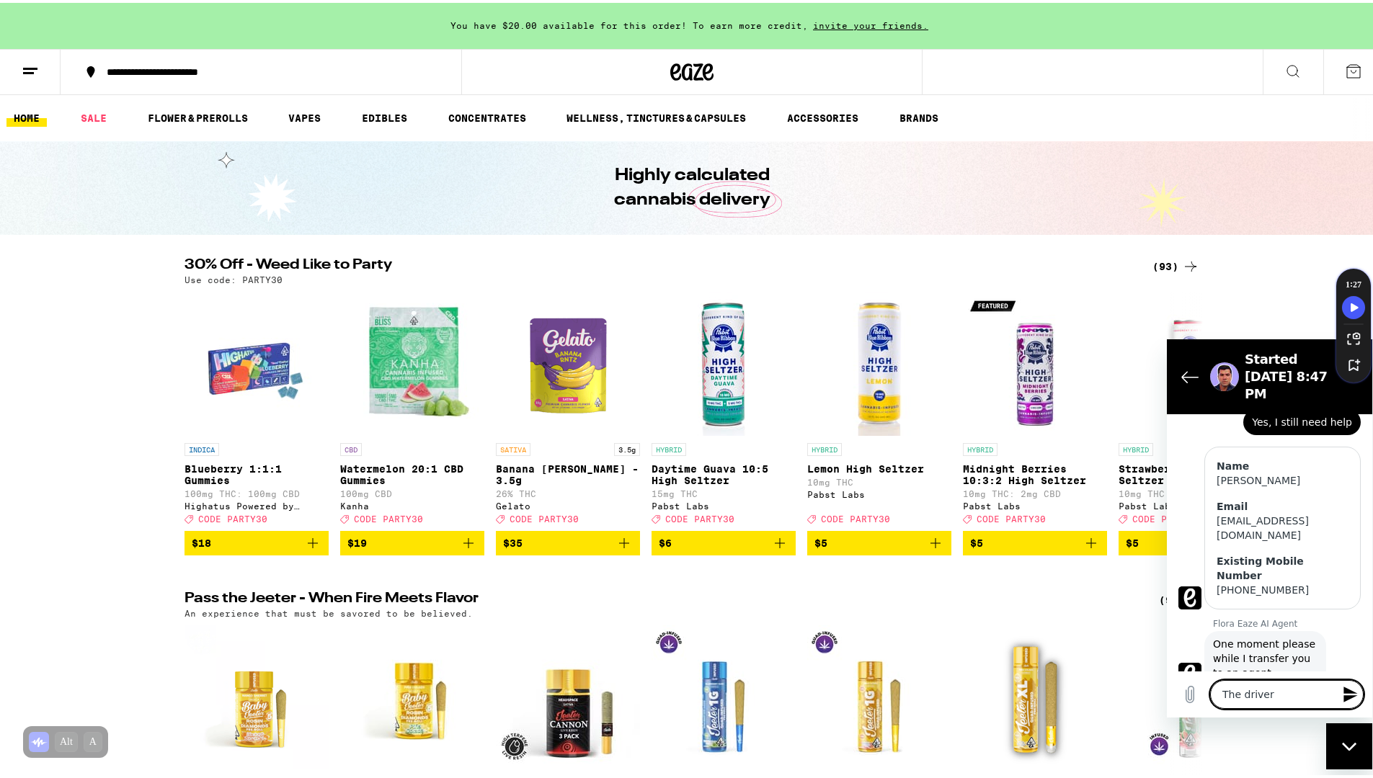
type textarea "x"
type textarea "The driver"
type textarea "x"
type textarea "The driver c"
type textarea "x"
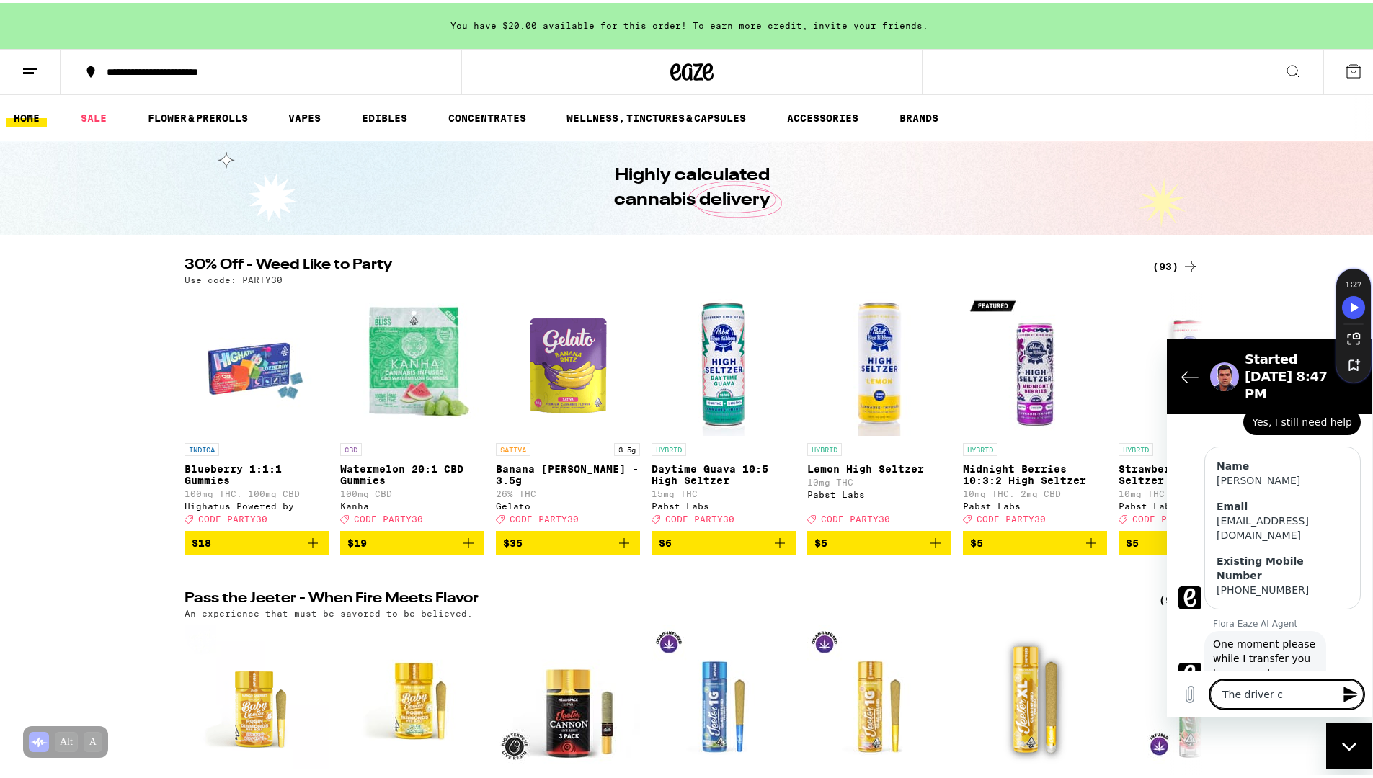
type textarea "The driver ca"
type textarea "x"
type textarea "The driver cal"
type textarea "x"
type textarea "The driver call"
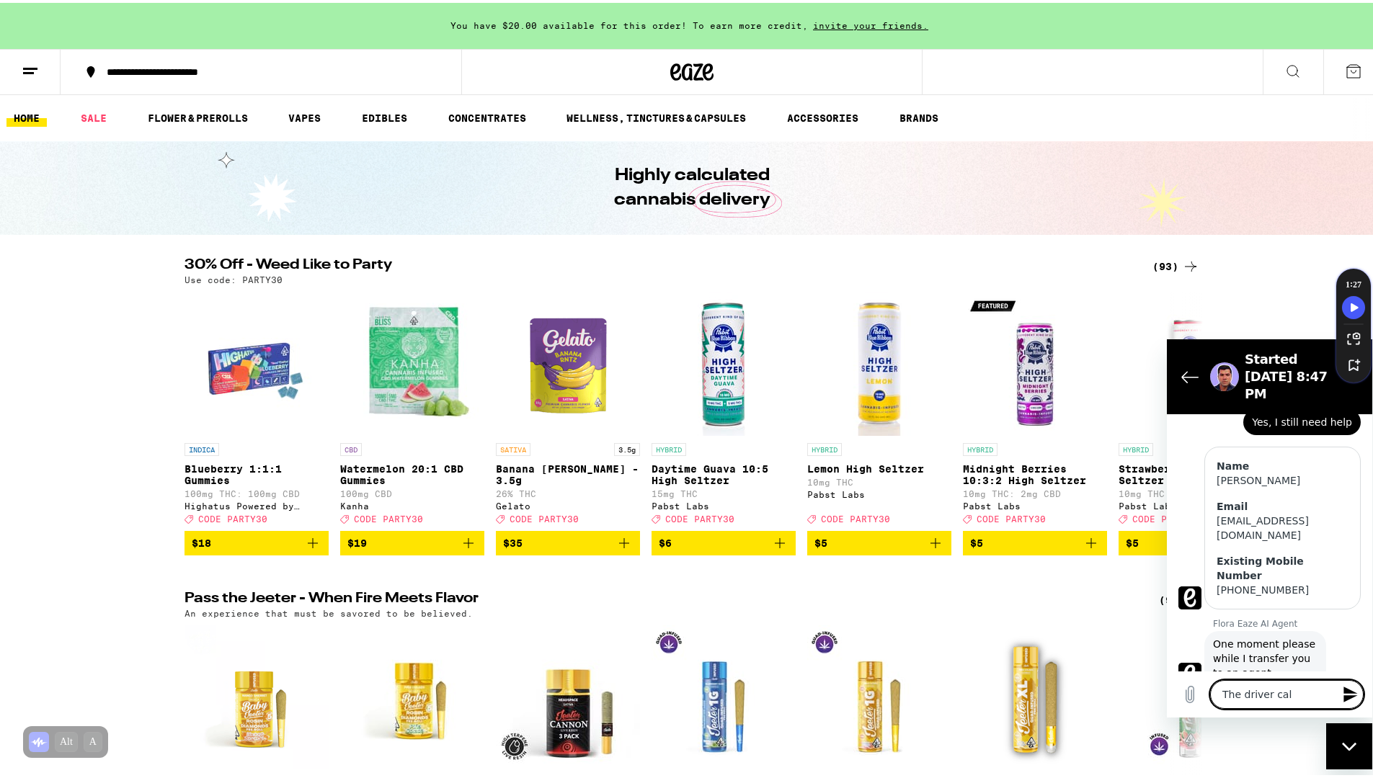
type textarea "x"
type textarea "The driver calle"
type textarea "x"
type textarea "The driver called"
type textarea "x"
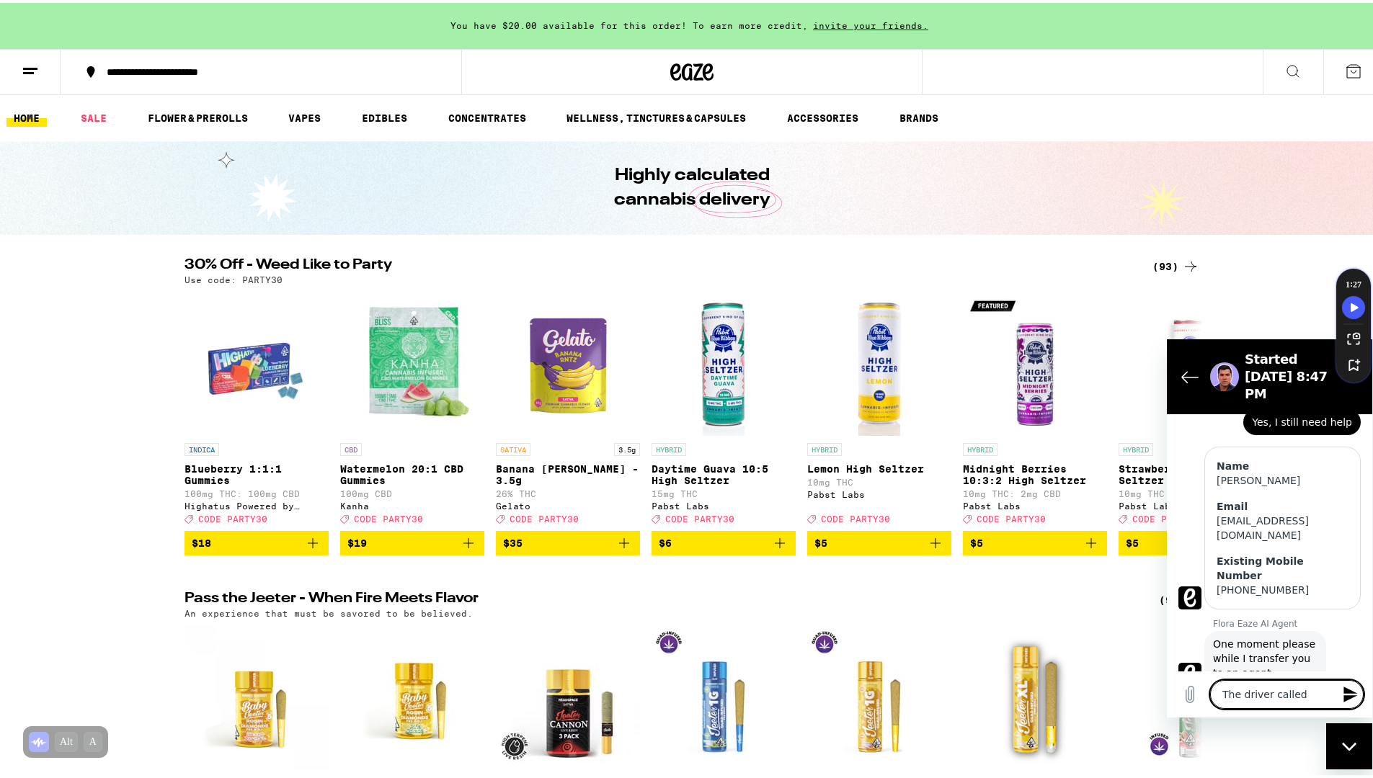
type textarea "The driver called"
type textarea "x"
type textarea "The driver called o"
type textarea "x"
type textarea "The driver called oc"
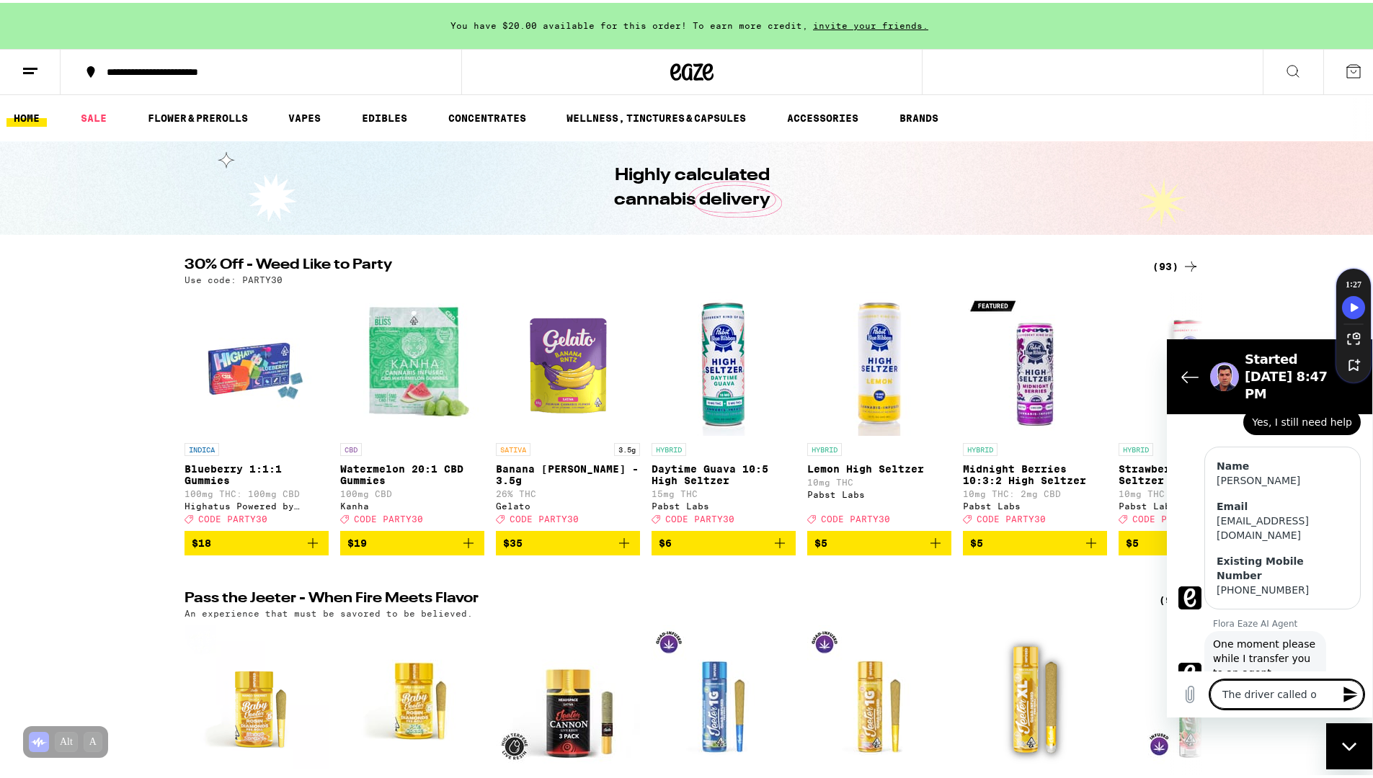
type textarea "x"
type textarea "The driver called o"
type textarea "x"
type textarea "The driver called on"
type textarea "x"
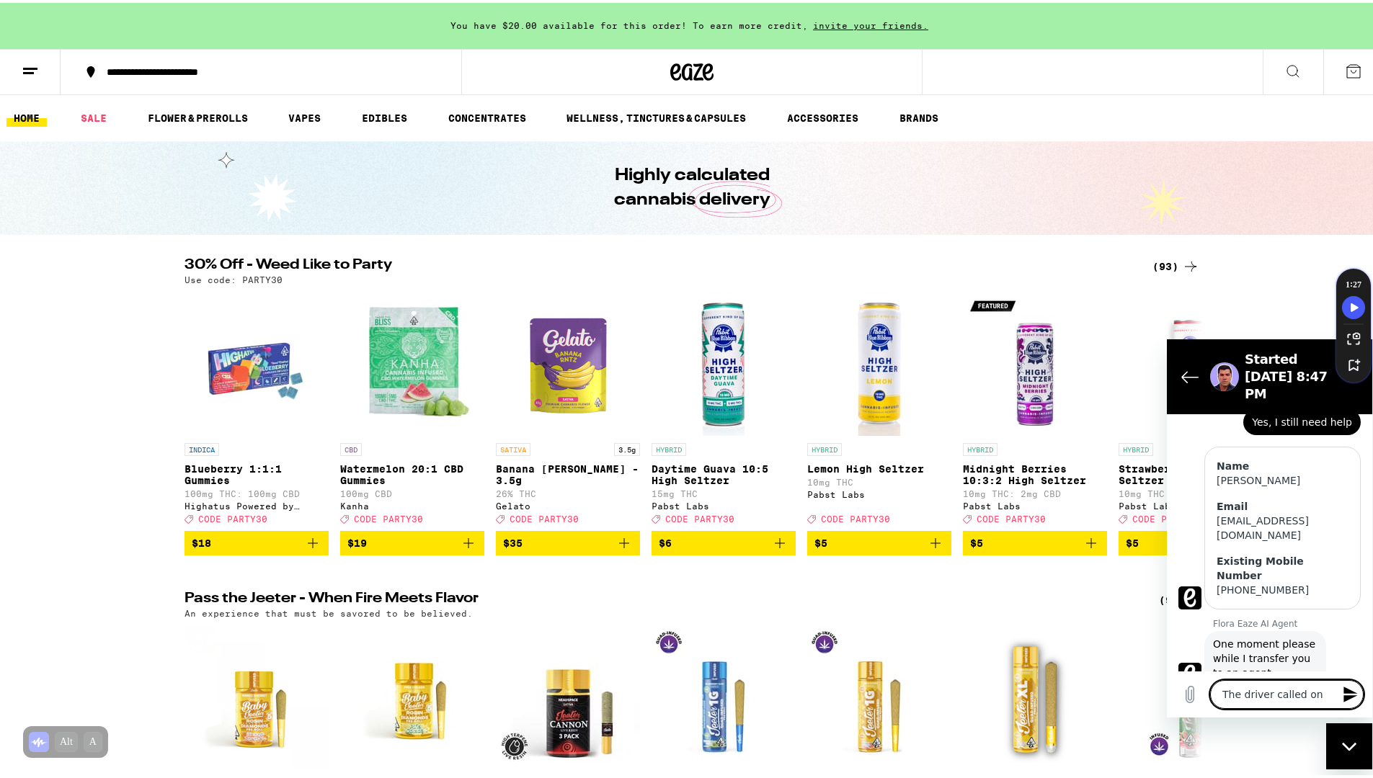
type textarea "The driver called onc"
type textarea "x"
type textarea "The driver called once"
type textarea "x"
type textarea "The driver called once"
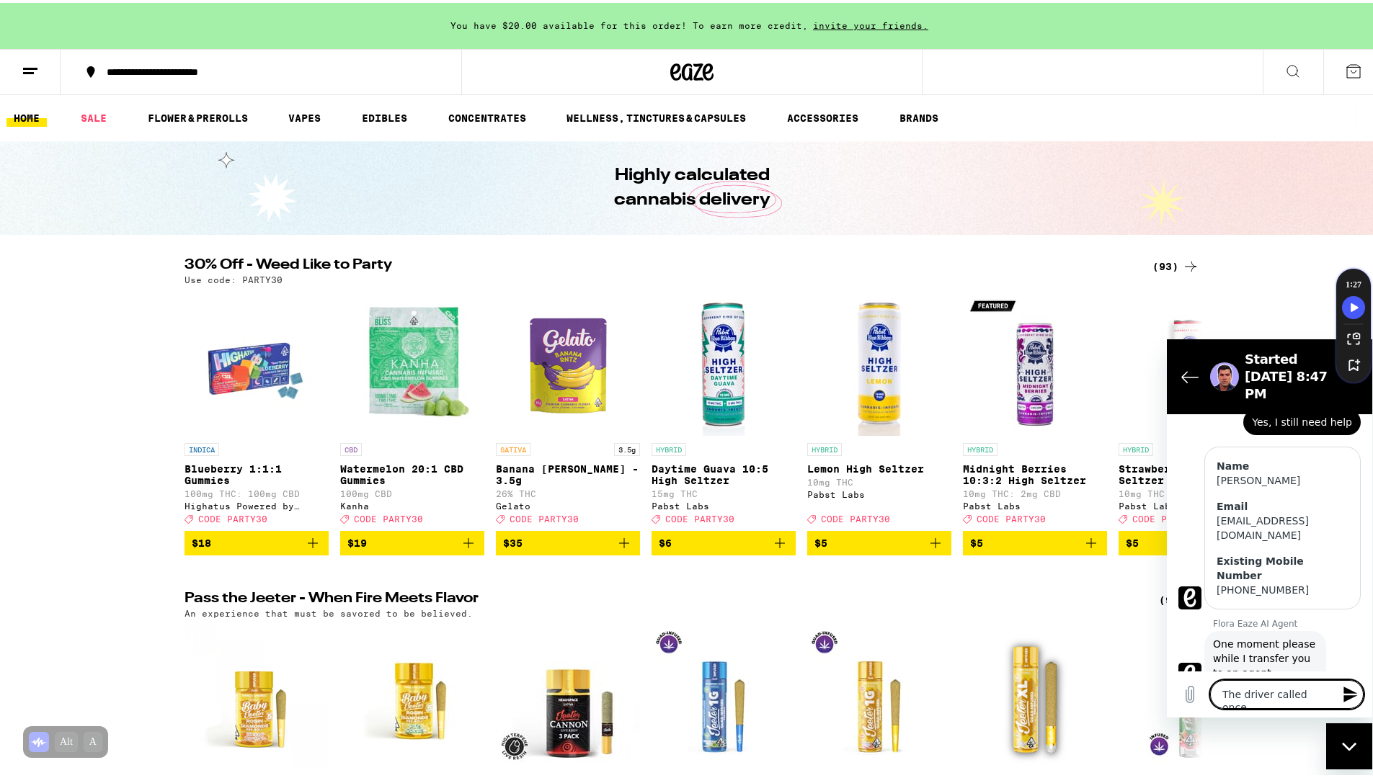
type textarea "x"
type textarea "The driver called once a"
type textarea "x"
type textarea "The driver called once ad"
type textarea "x"
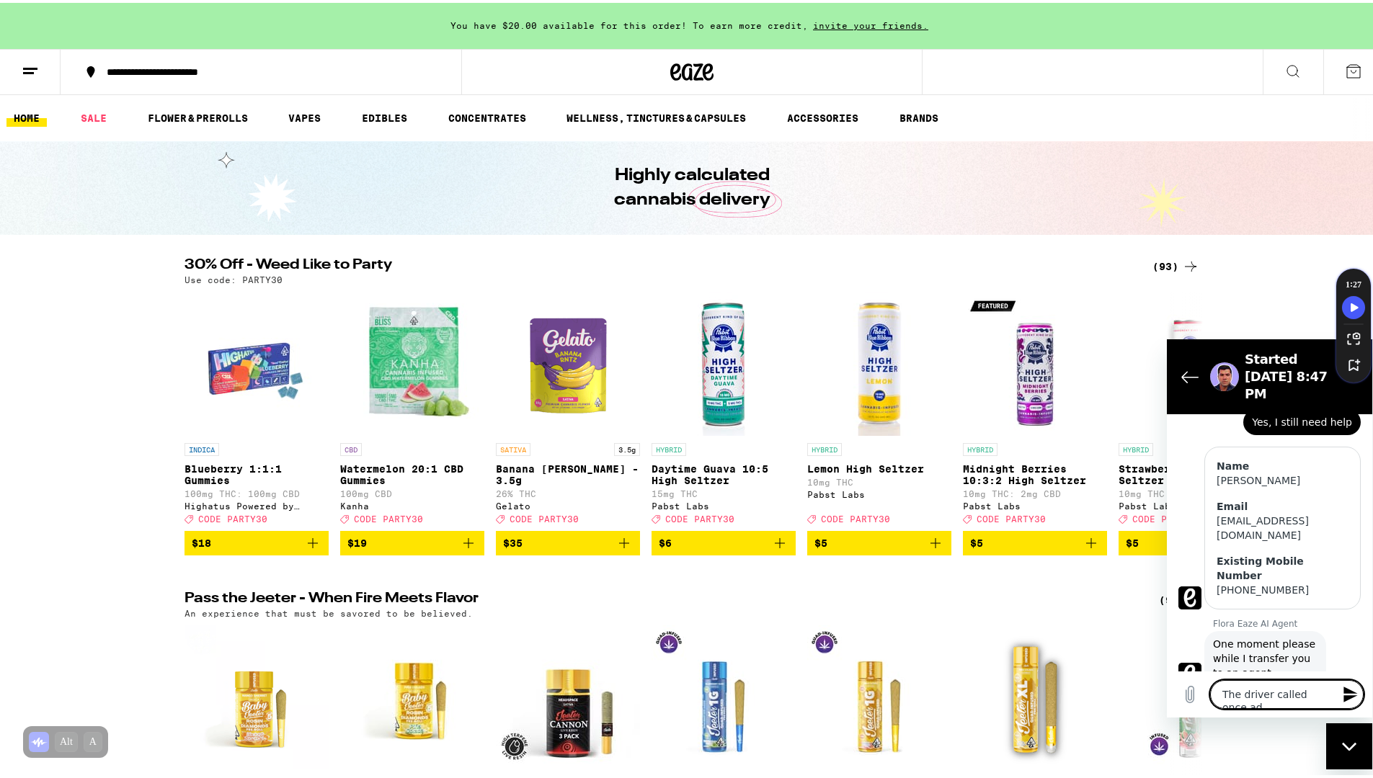
type textarea "The driver called once adn"
type textarea "x"
type textarea "The driver called once ad"
type textarea "x"
type textarea "The driver called once a"
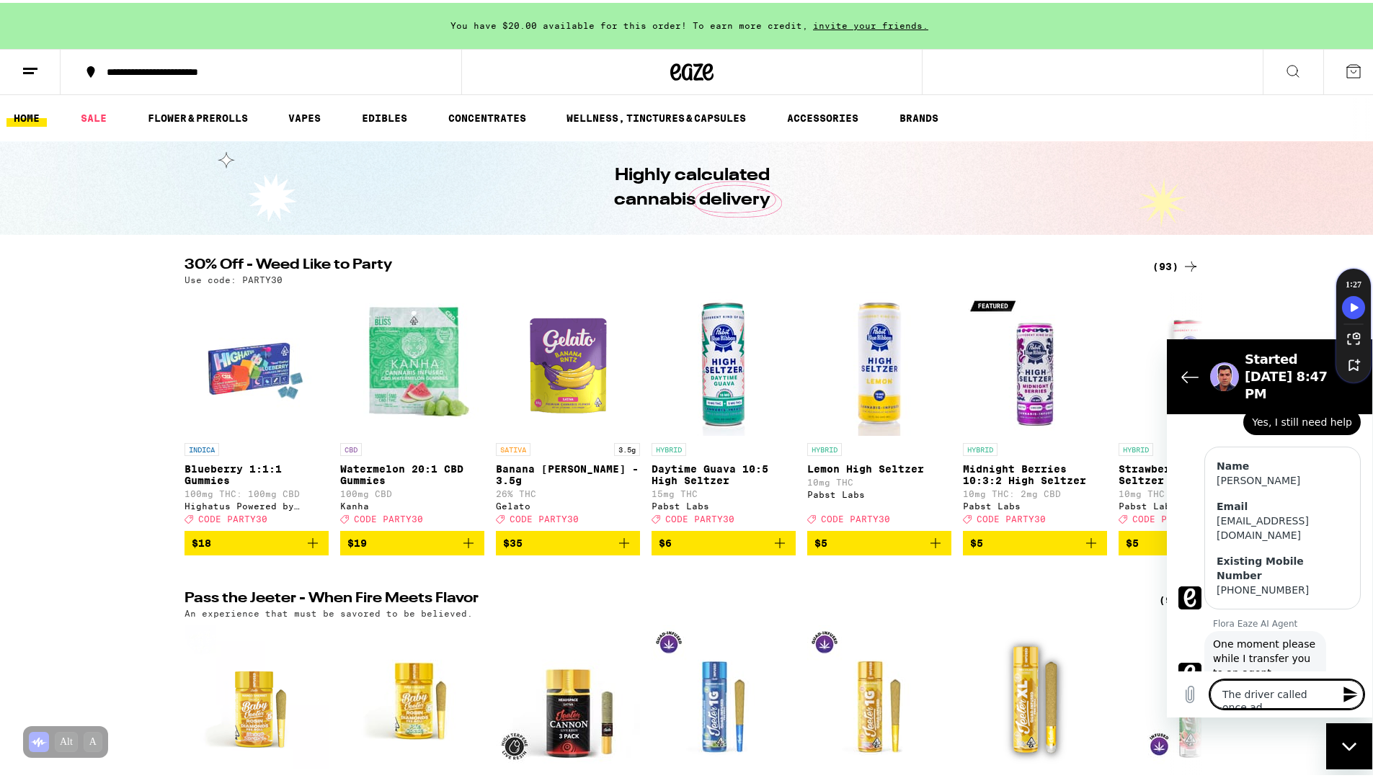
type textarea "x"
type textarea "The driver called once an"
type textarea "x"
type textarea "The driver called once and"
type textarea "x"
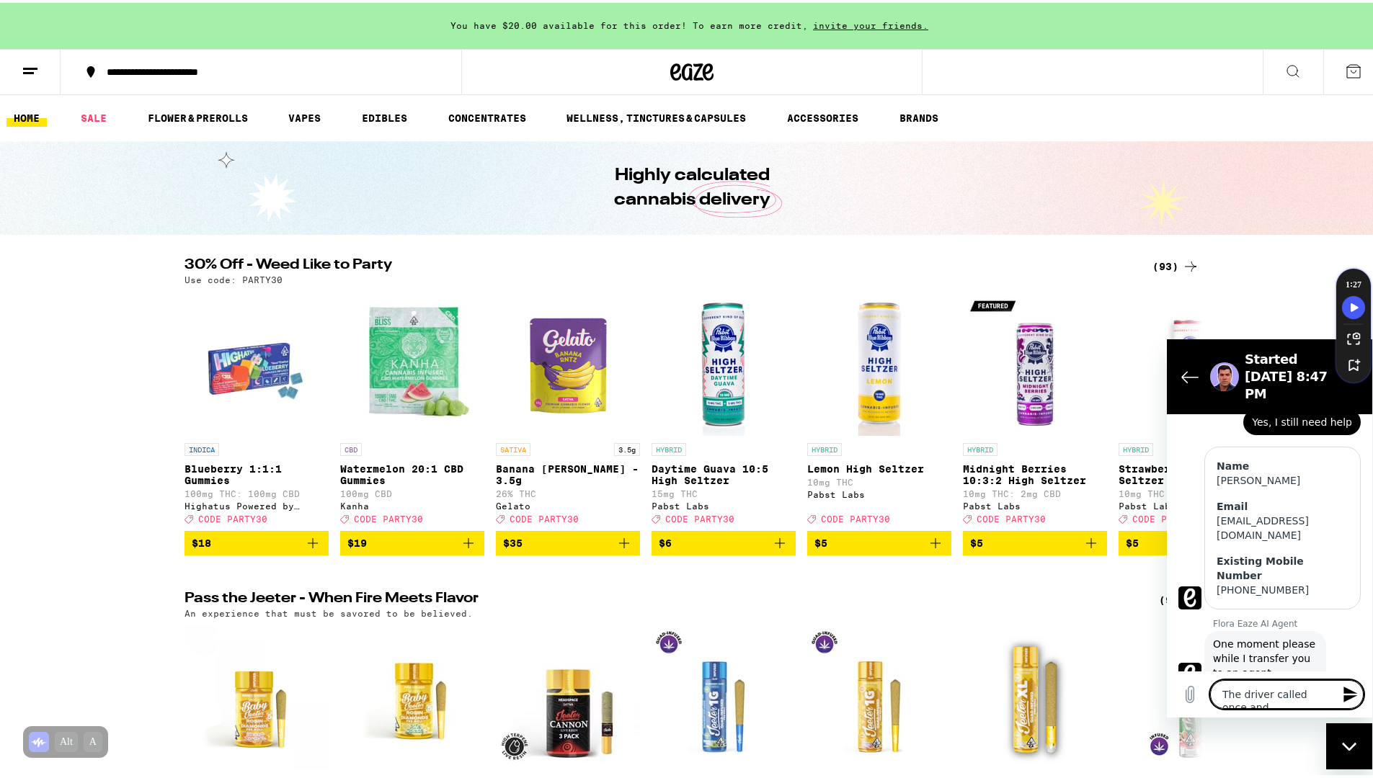
type textarea "The driver called once and"
type textarea "x"
type textarea "The driver called once and t"
type textarea "x"
type textarea "The driver called once and th"
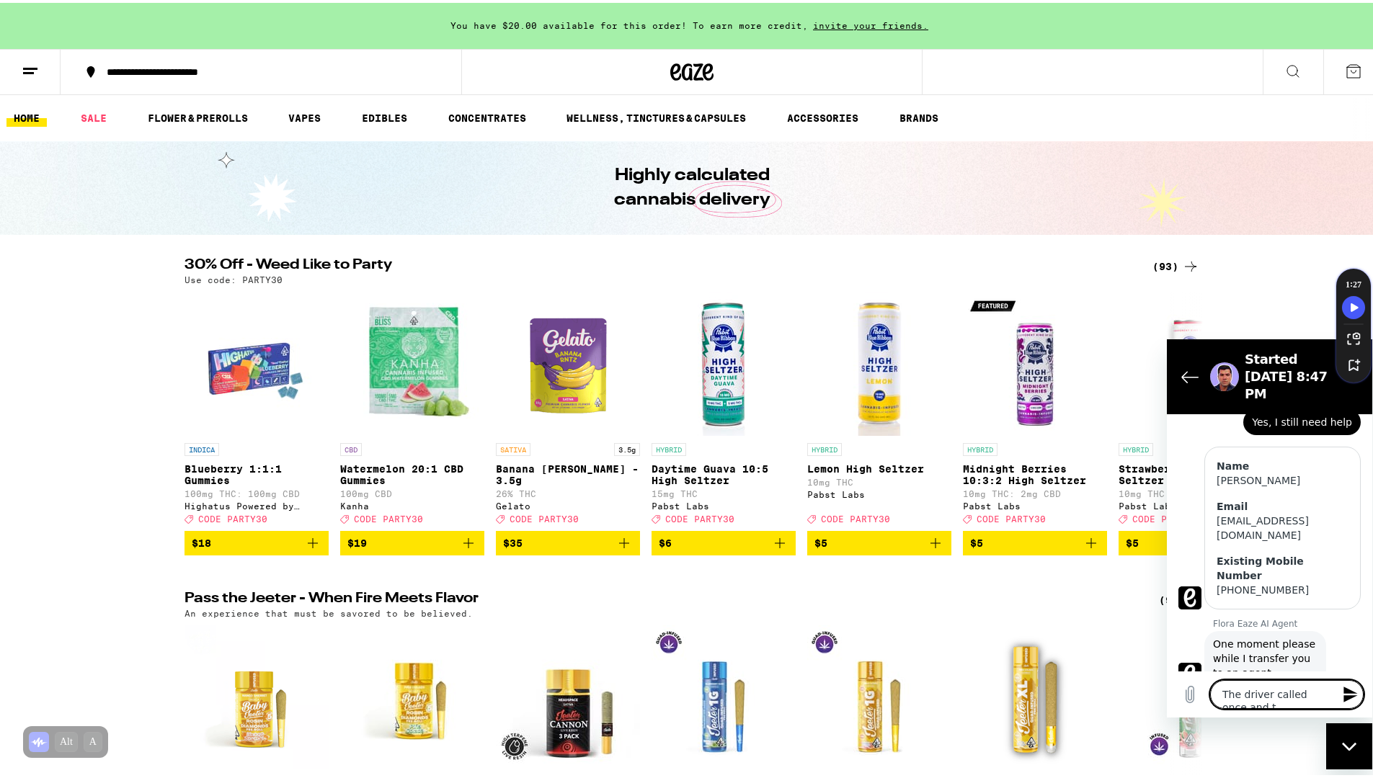
type textarea "x"
type textarea "The driver called once and the"
type textarea "x"
type textarea "The driver called once and then"
type textarea "x"
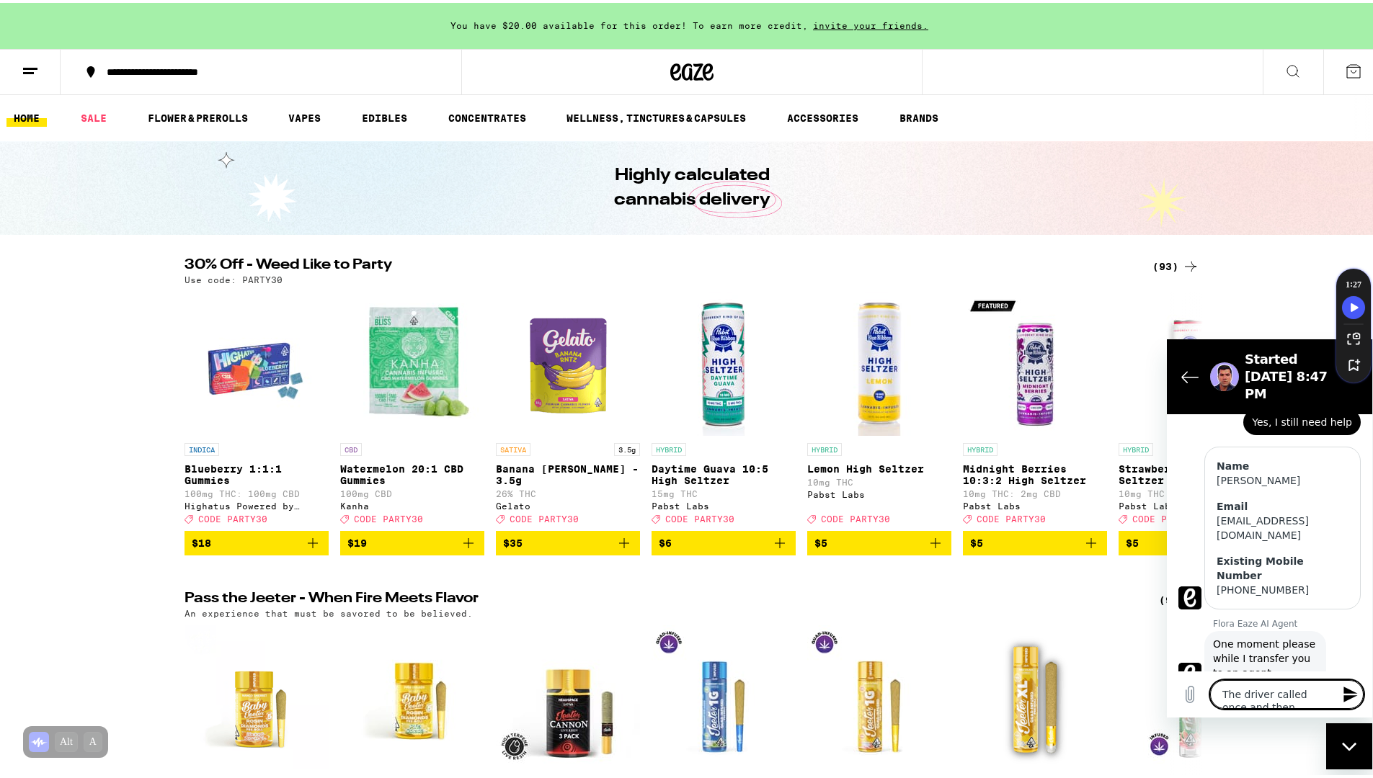
type textarea "The driver called once and then"
type textarea "x"
type textarea "The driver called once and then n"
type textarea "x"
type textarea "The driver called once and then ne"
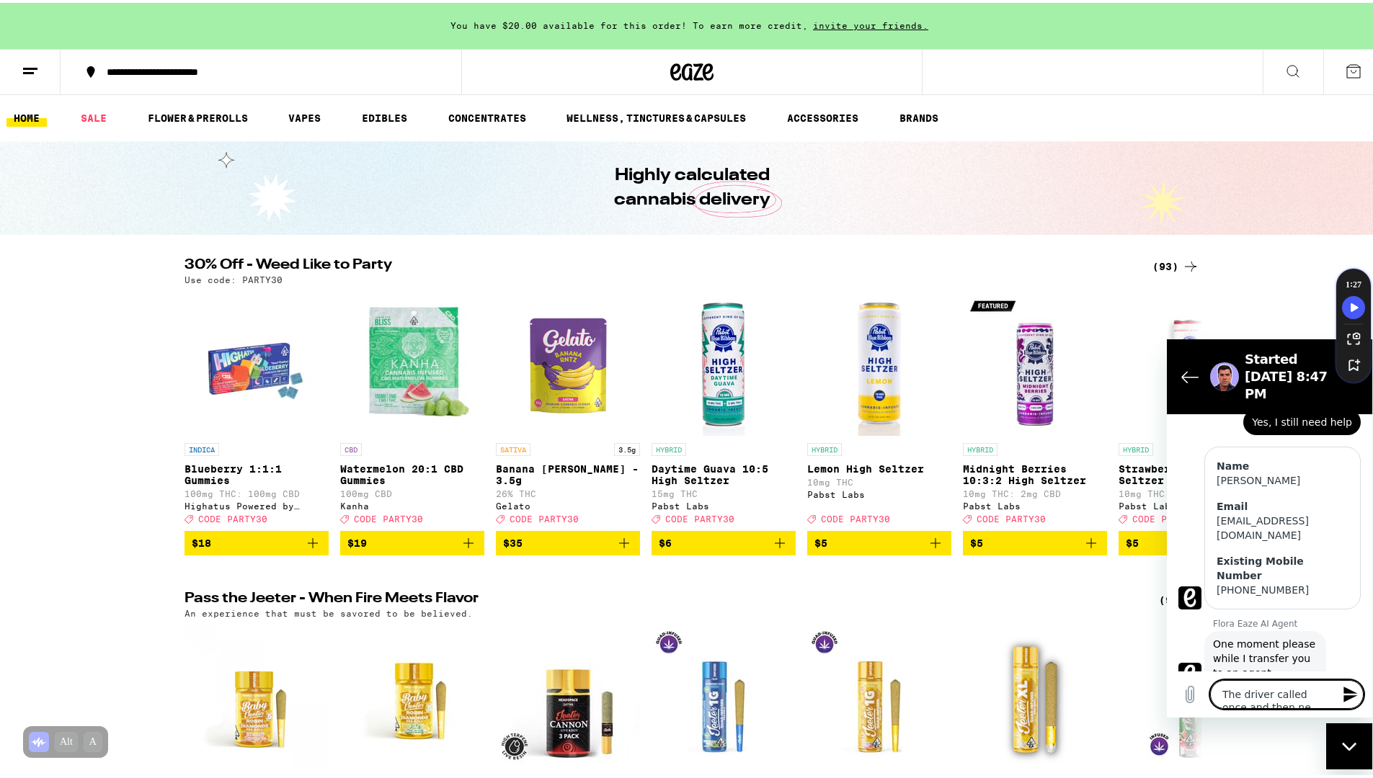
type textarea "x"
type textarea "The driver called once and then nev"
type textarea "x"
type textarea "The driver called once and then neve"
type textarea "x"
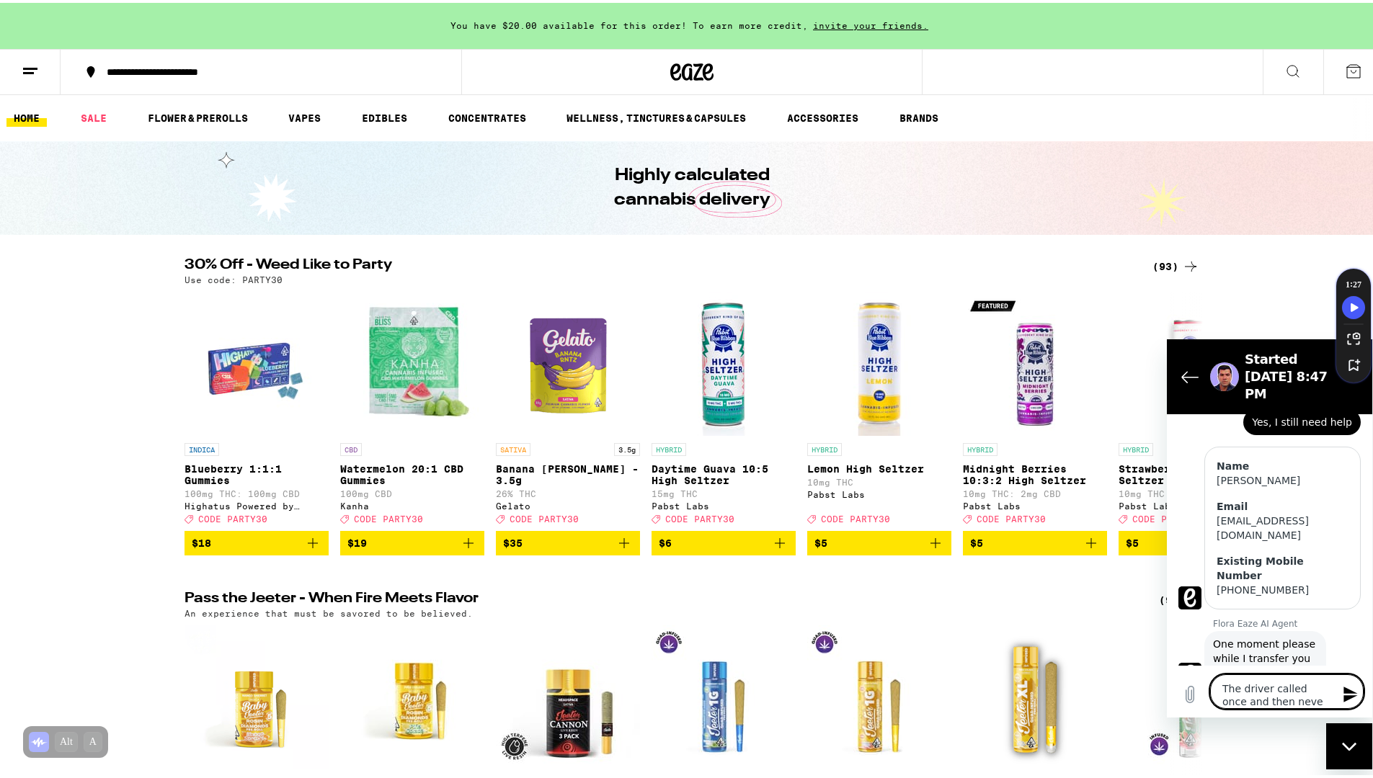
type textarea "The driver called once and then never"
type textarea "x"
type textarea "The driver called once and then never"
type textarea "x"
type textarea "The driver called once and then never a"
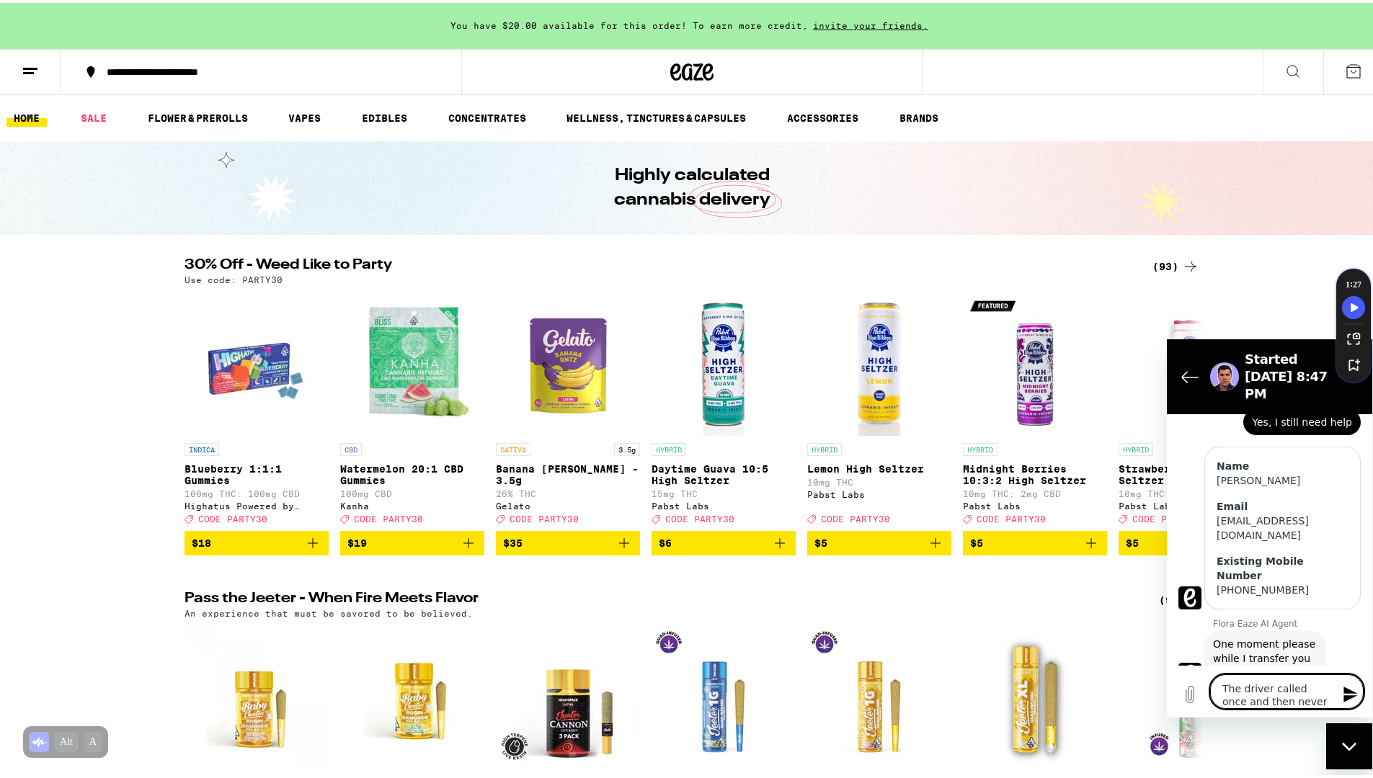
type textarea "x"
type textarea "The driver called once and then never ap"
type textarea "x"
type textarea "The driver called once and then never a"
type textarea "x"
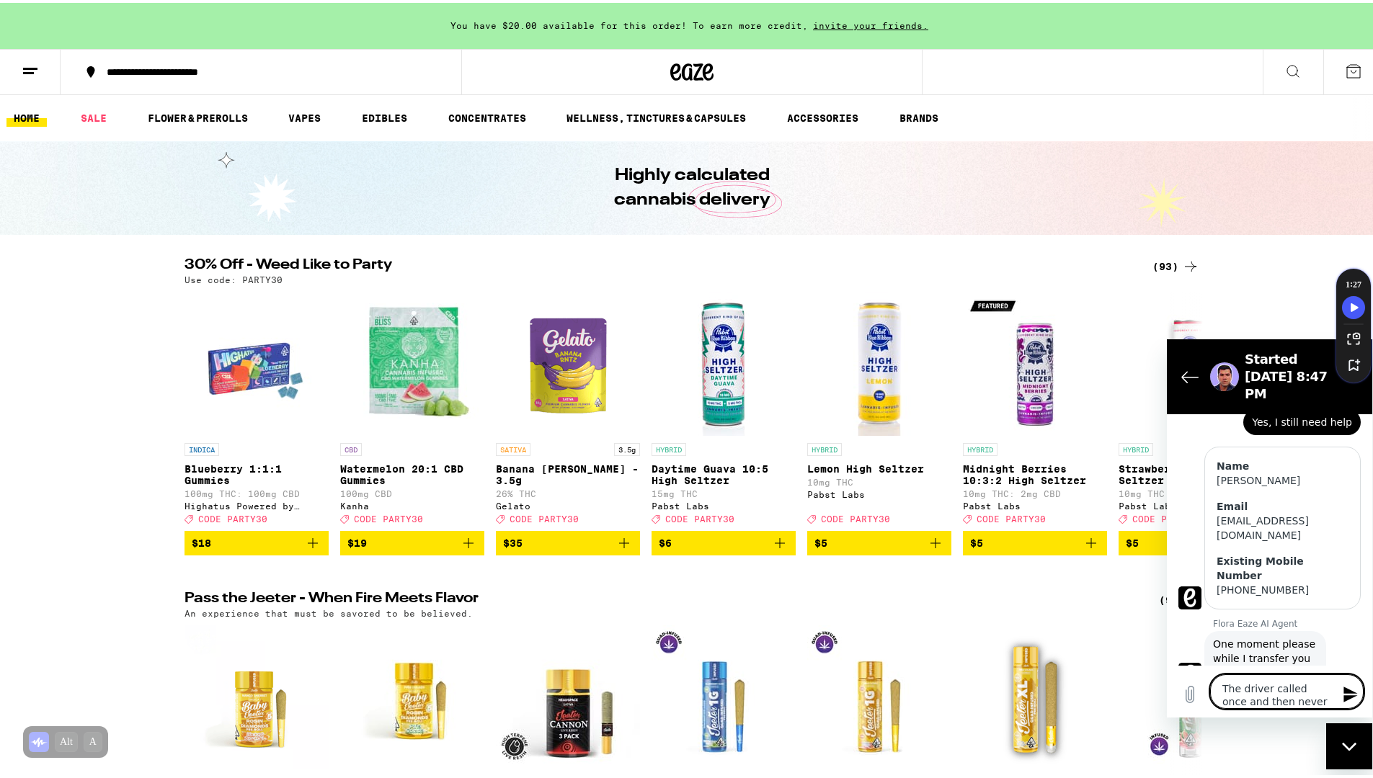
type textarea "The driver called once and then never at"
type textarea "x"
type textarea "The driver called once and then never ate"
type textarea "x"
type textarea "The driver called once and then never at"
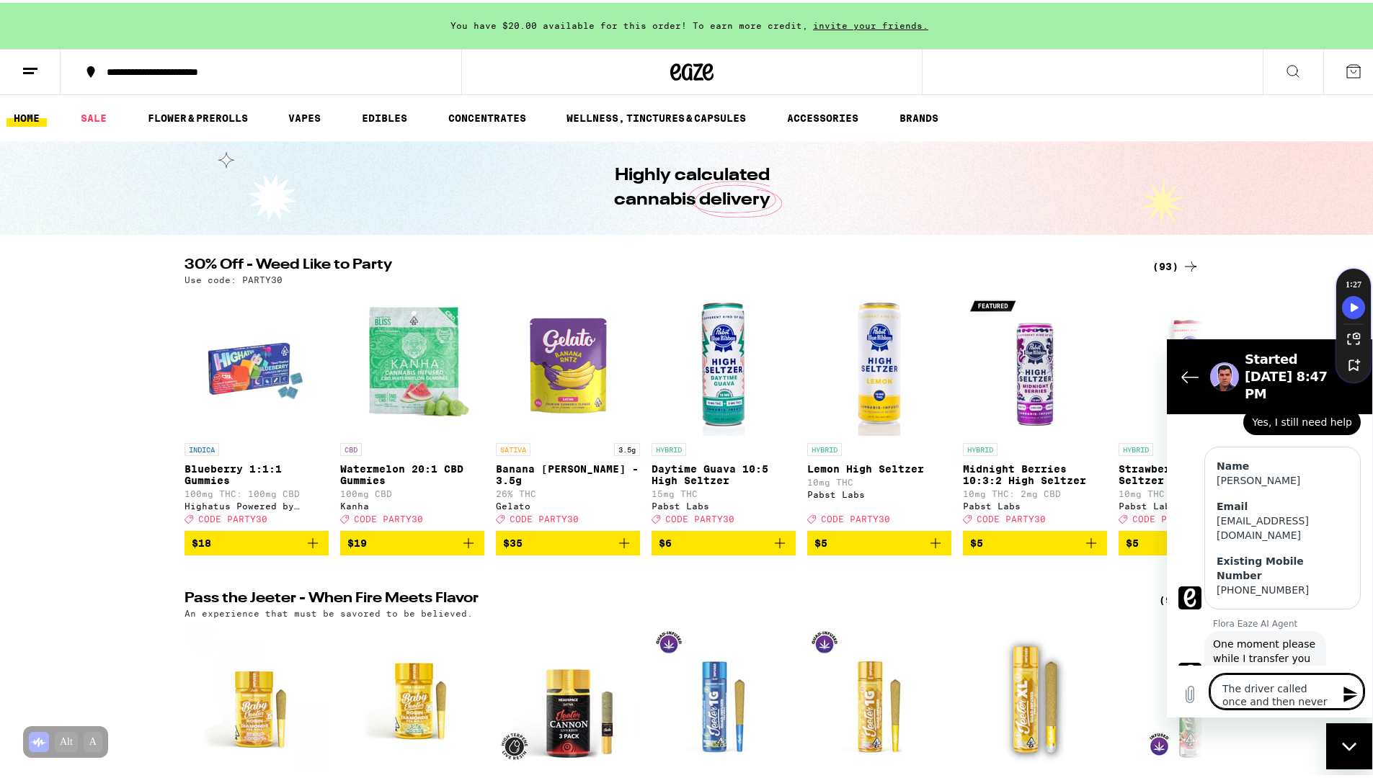
type textarea "x"
type textarea "The driver called once and then never att"
type textarea "x"
type textarea "The driver called once and then never atte"
type textarea "x"
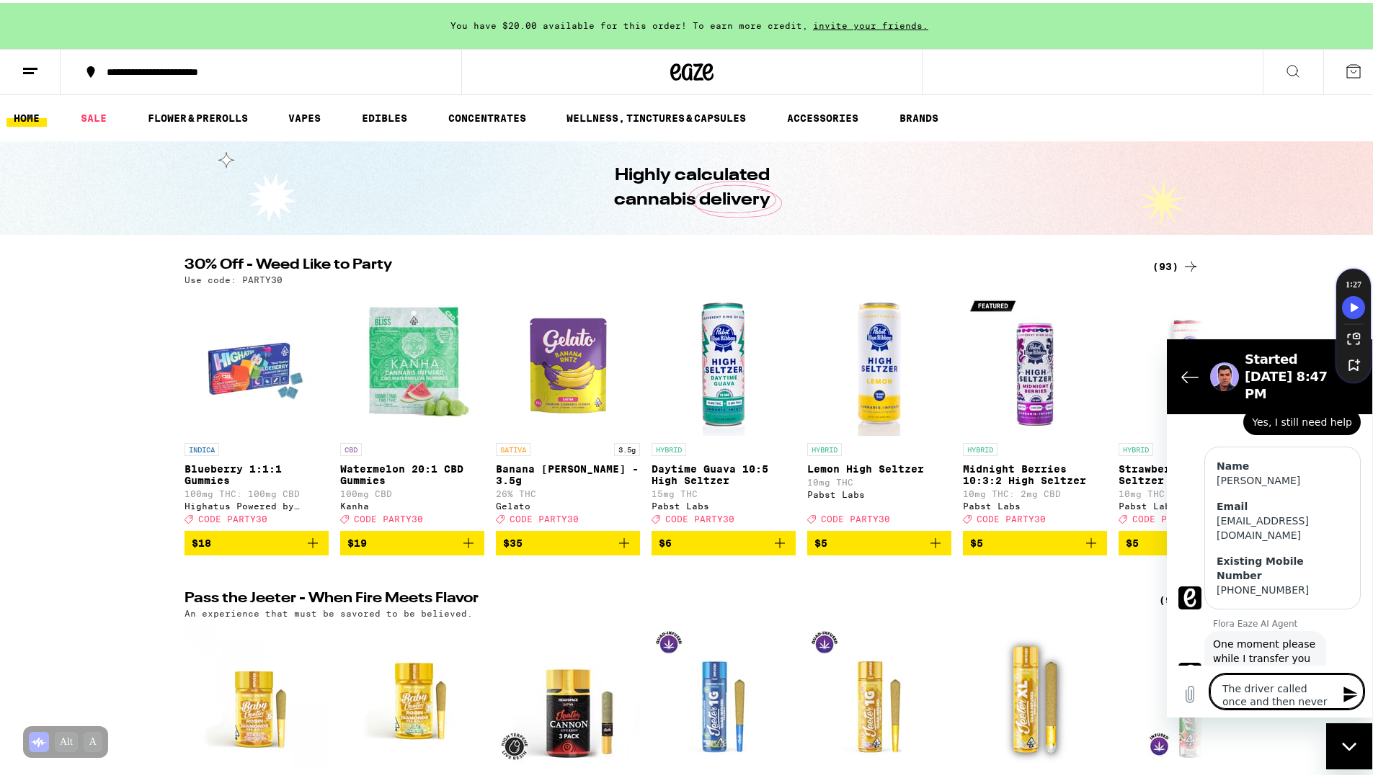
type textarea "The driver called once and then never attem"
type textarea "x"
type textarea "The driver called once and then never attemp"
type textarea "x"
type textarea "The driver called once and then never attempt"
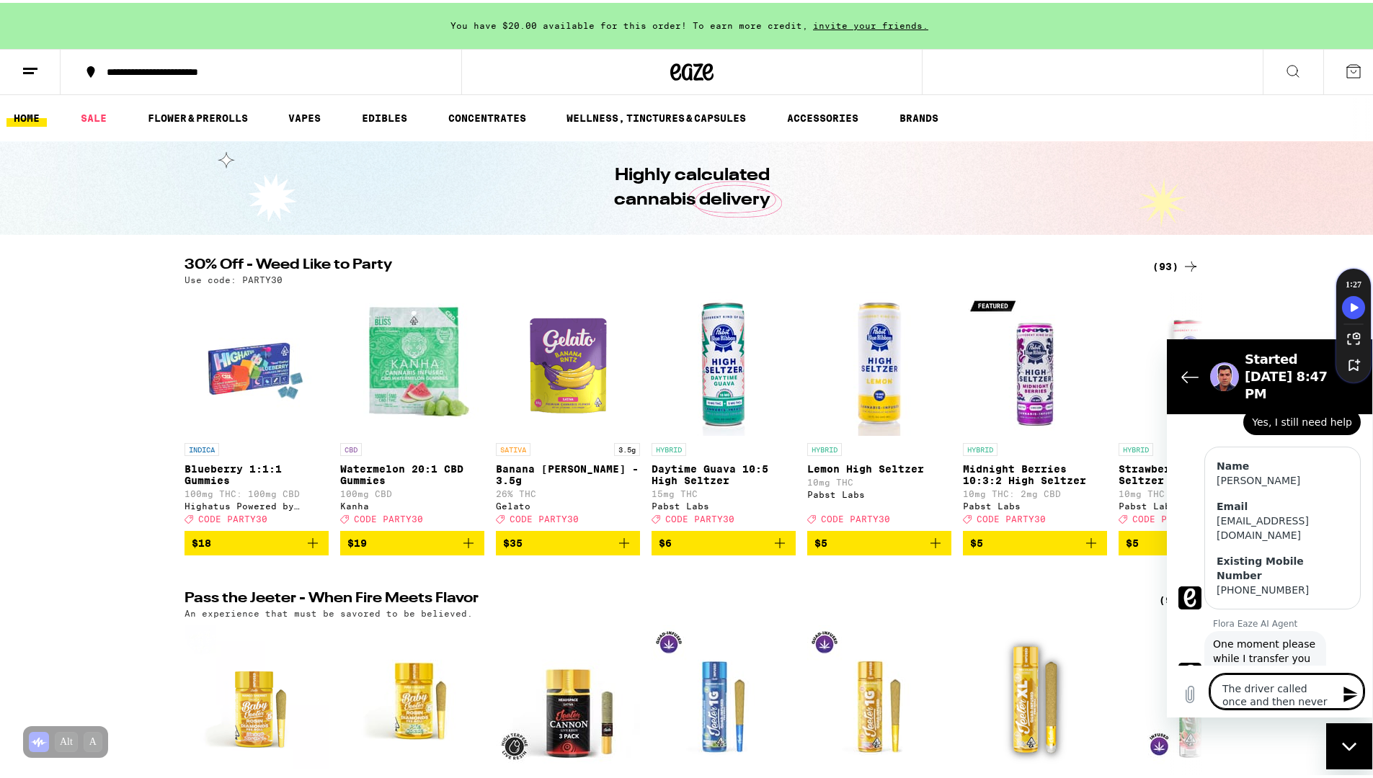
type textarea "x"
type textarea "The driver called once and then never attempte"
type textarea "x"
type textarea "The driver called once and then never attempted"
type textarea "x"
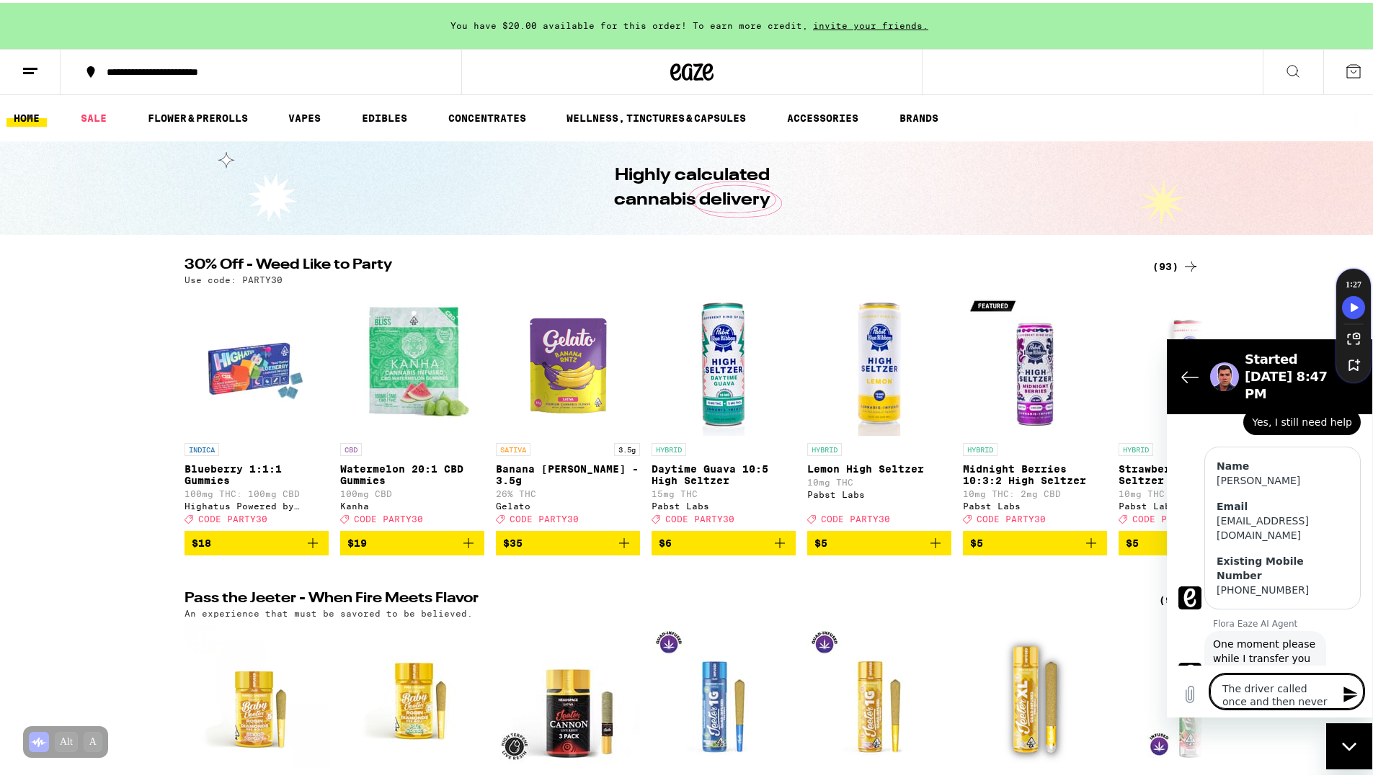
type textarea "The driver called once and then never attempted"
type textarea "x"
type textarea "The driver called once and then never attempted t"
type textarea "x"
type textarea "The driver called once and then never attempted to"
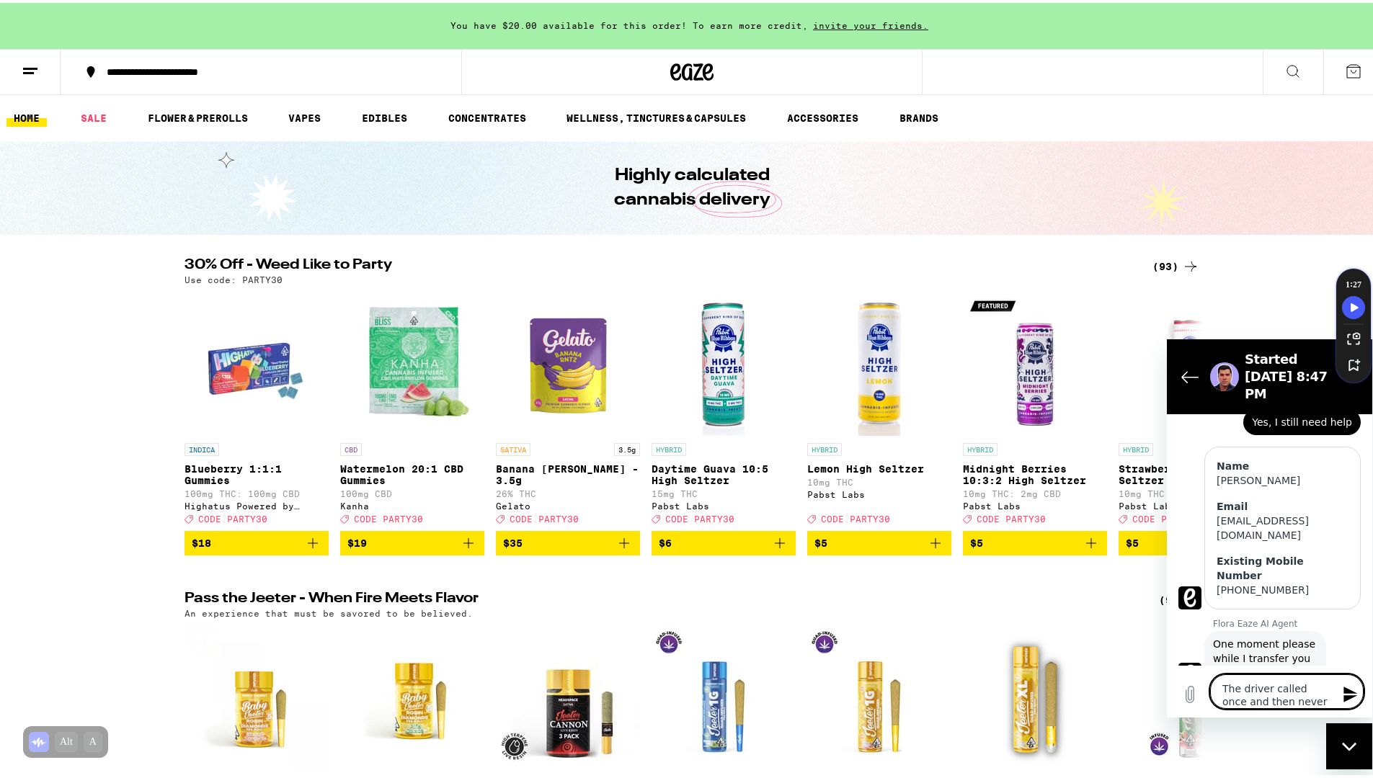
type textarea "x"
type textarea "The driver called once and then never attempted to"
type textarea "x"
type textarea "The driver called once and then never attempted to r"
type textarea "x"
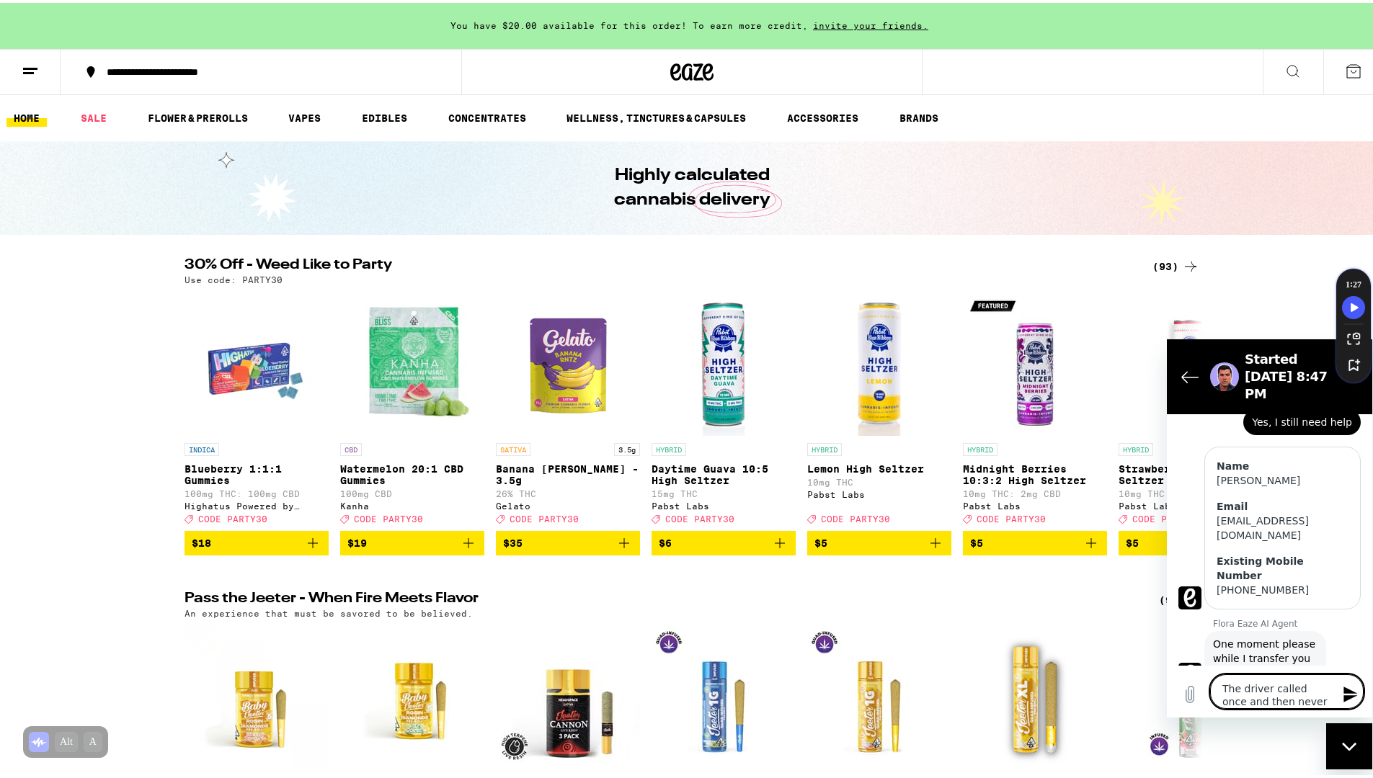
type textarea "The driver called once and then never attempted to re"
type textarea "x"
type textarea "The driver called once and then never attempted to rea"
type textarea "x"
type textarea "The driver called once and then never attempted to reac"
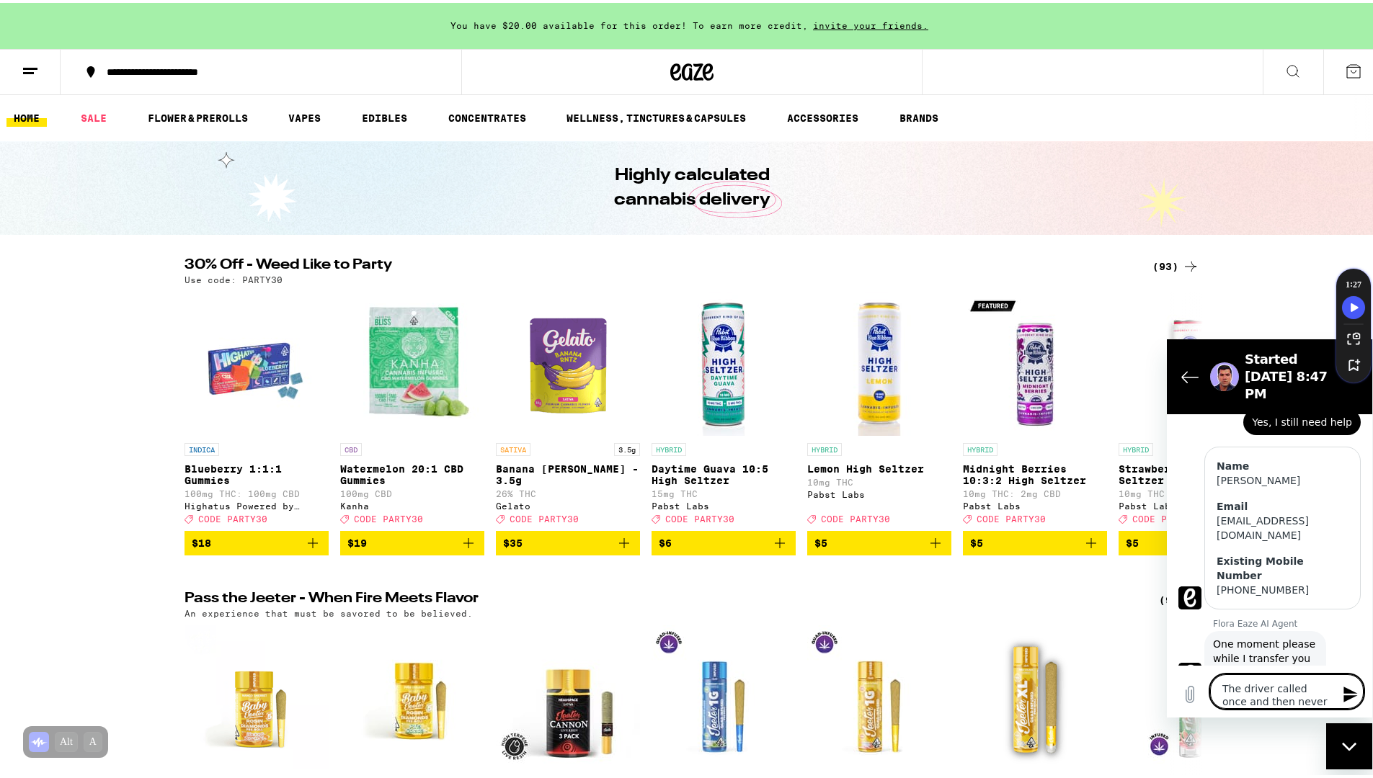
type textarea "x"
type textarea "The driver called once and then never attempted to reach"
type textarea "x"
type textarea "The driver called once and then never attempted to reach"
type textarea "x"
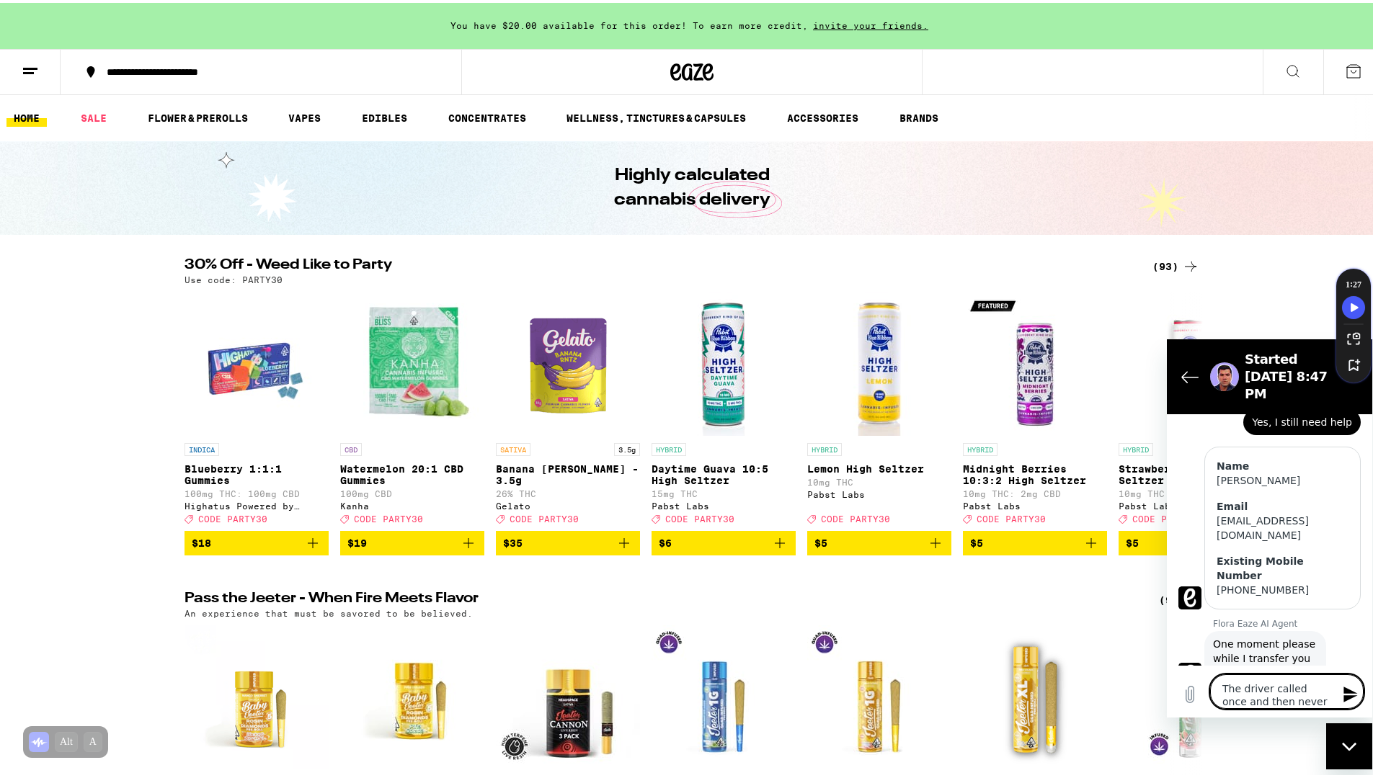
type textarea "The driver called once and then never attempted to reach m"
type textarea "x"
type textarea "The driver called once and then never attempted to reach me"
type textarea "x"
type textarea "The driver called once and then never attempted to reach me"
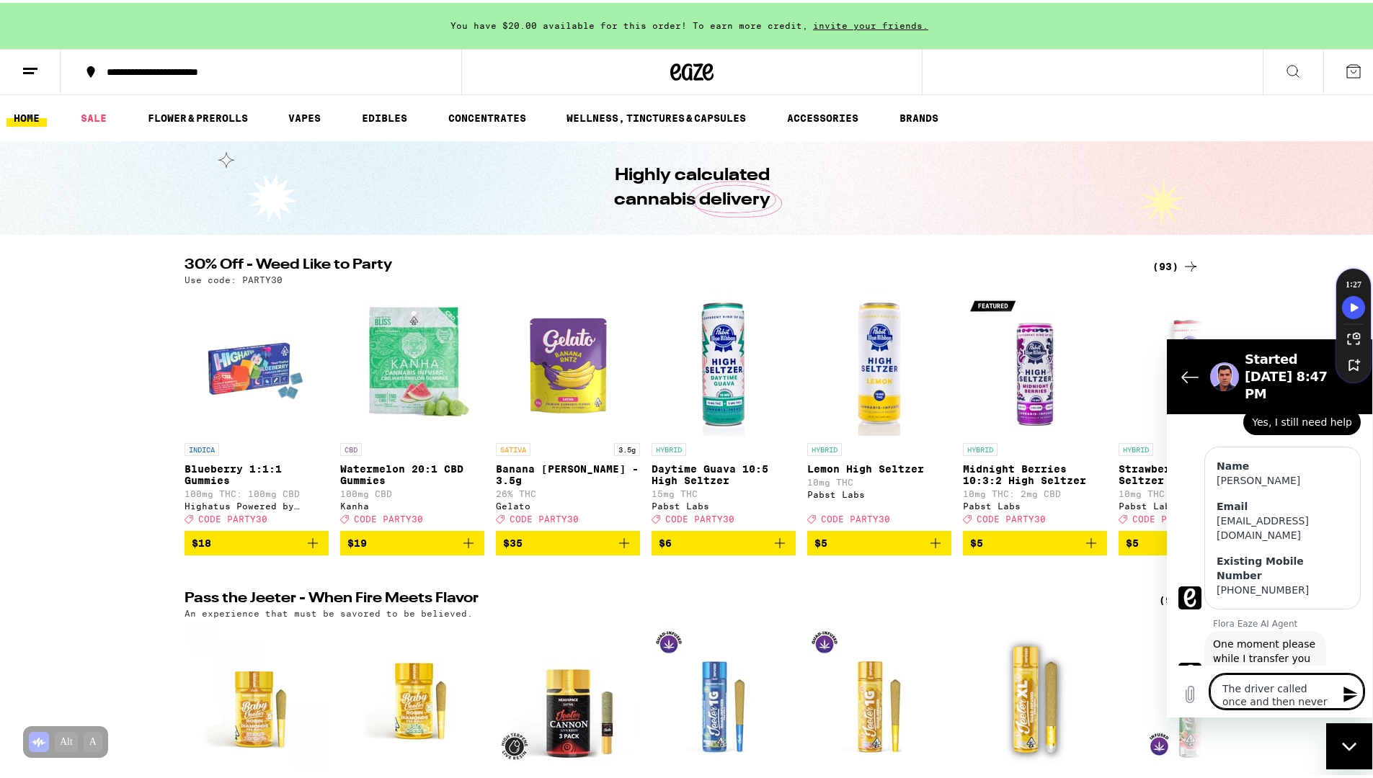
type textarea "x"
type textarea "The driver called once and then never attempted to reach me a"
type textarea "x"
type textarea "The driver called once and then never attempted to reach me ag"
type textarea "x"
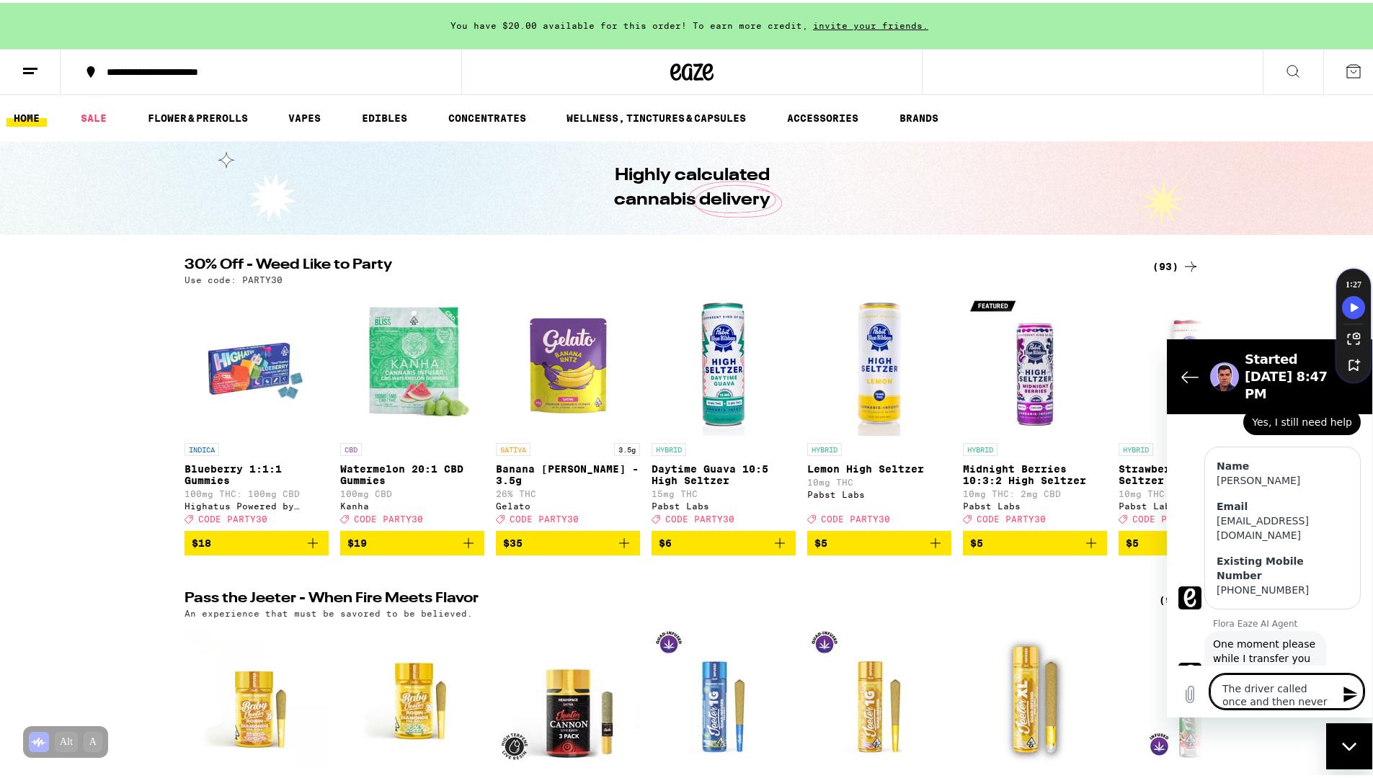
type textarea "The driver called once and then never attempted to reach me aga"
type textarea "x"
type textarea "The driver called once and then never attempted to reach me agai"
type textarea "x"
type textarea "The driver called once and then never attempted to reach me again"
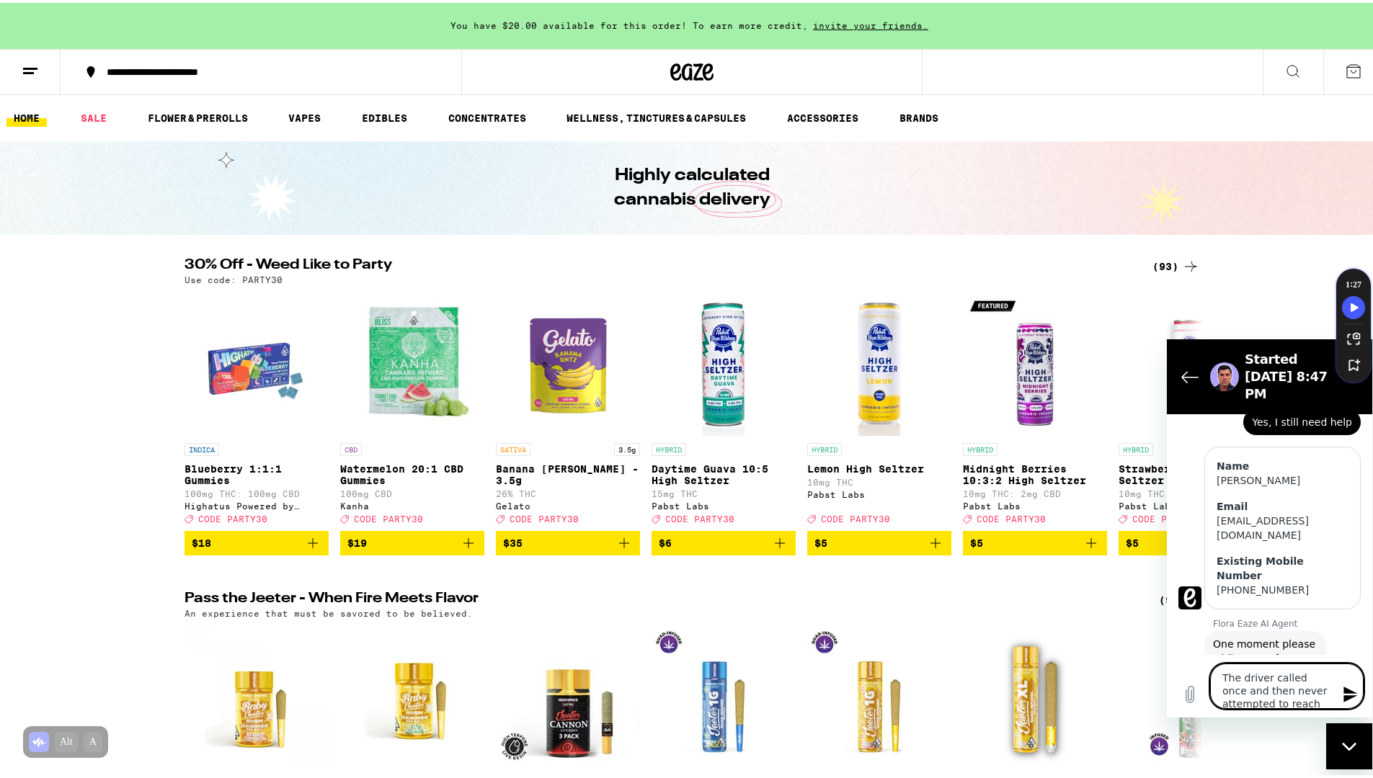
type textarea "x"
type textarea "The driver called once and then never attempted to reach me again."
type textarea "x"
type textarea "The driver called once and then never attempted to reach me again."
type textarea "x"
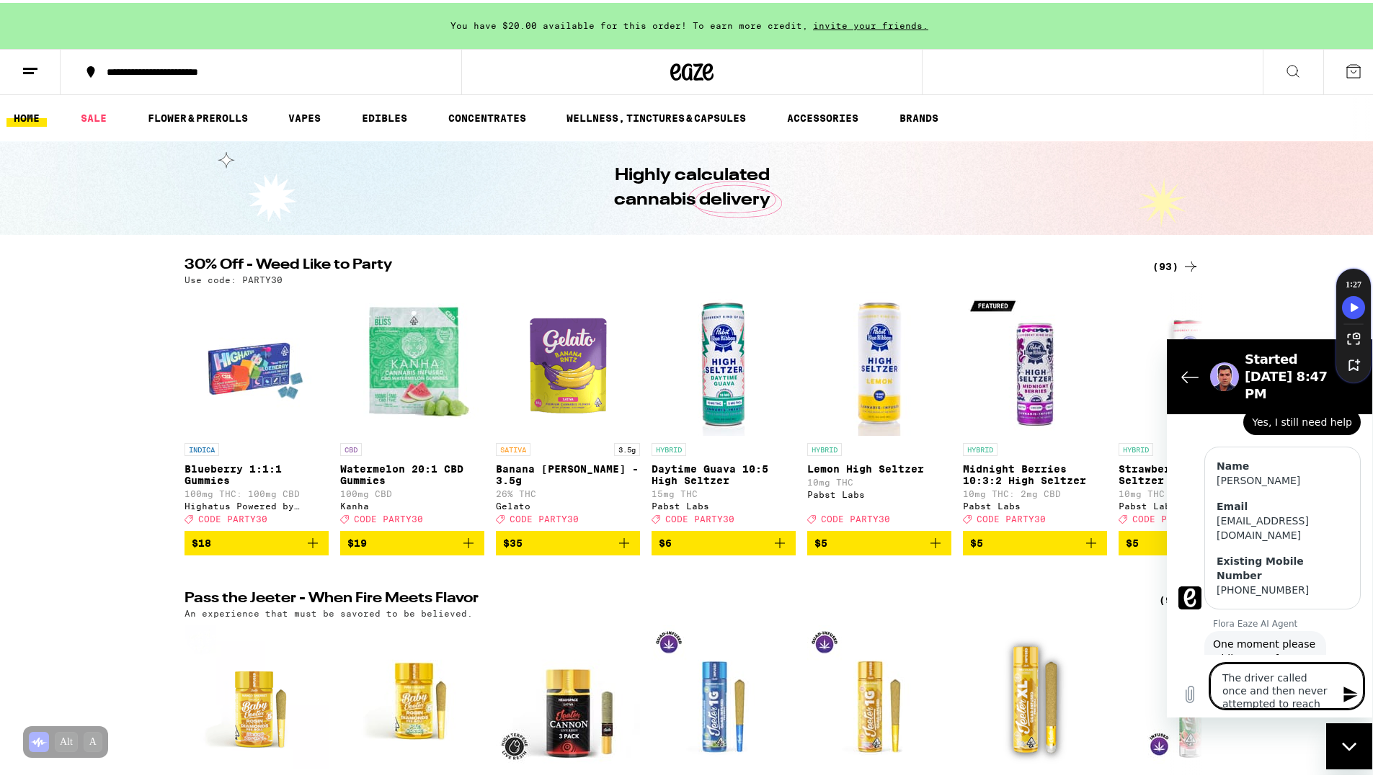
type textarea "The driver called once and then never attempted to reach me again. I"
type textarea "x"
type textarea "The driver called once and then never attempted to reach me again. I"
type textarea "x"
type textarea "The driver called once and then never attempted to reach me again. I t"
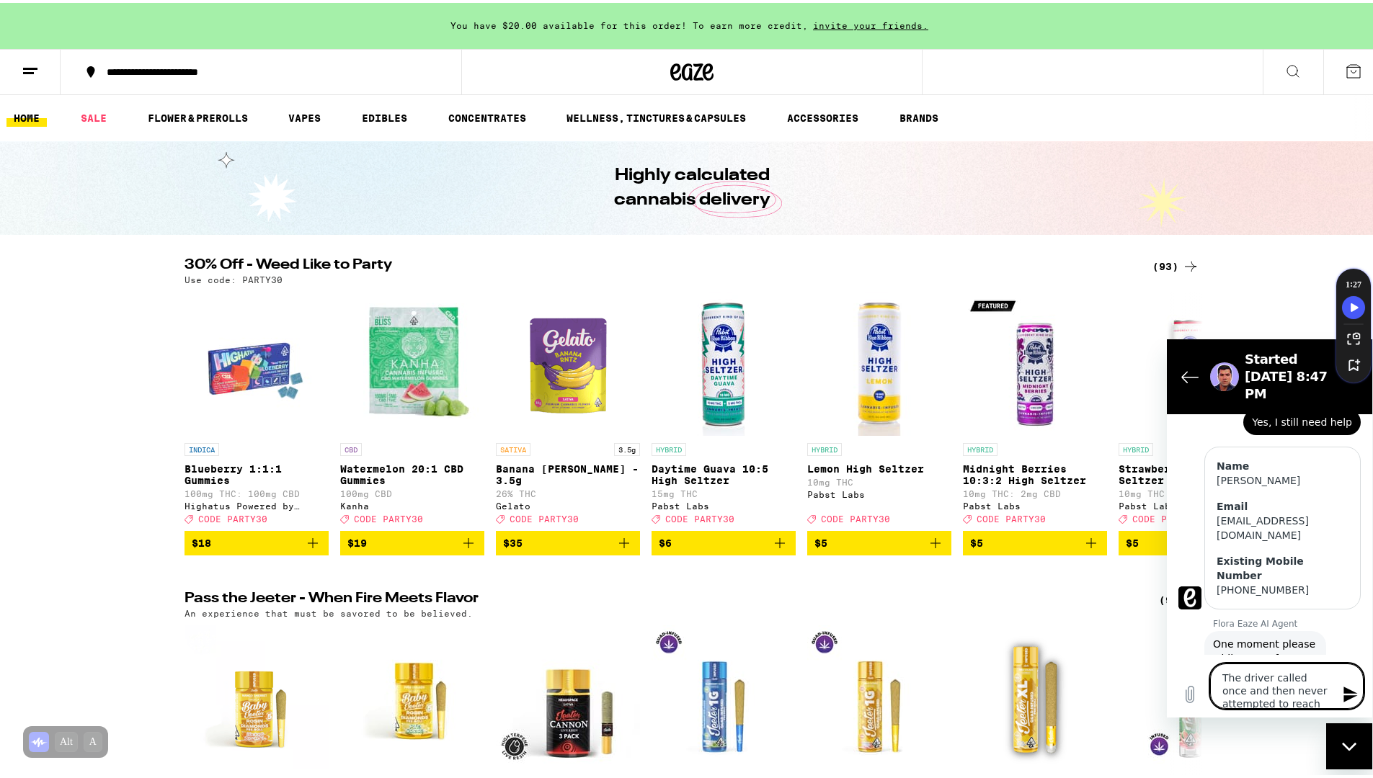
type textarea "x"
type textarea "The driver called once and then never attempted to reach me again. I tr"
type textarea "x"
type textarea "The driver called once and then never attempted to reach me again. I tri"
type textarea "x"
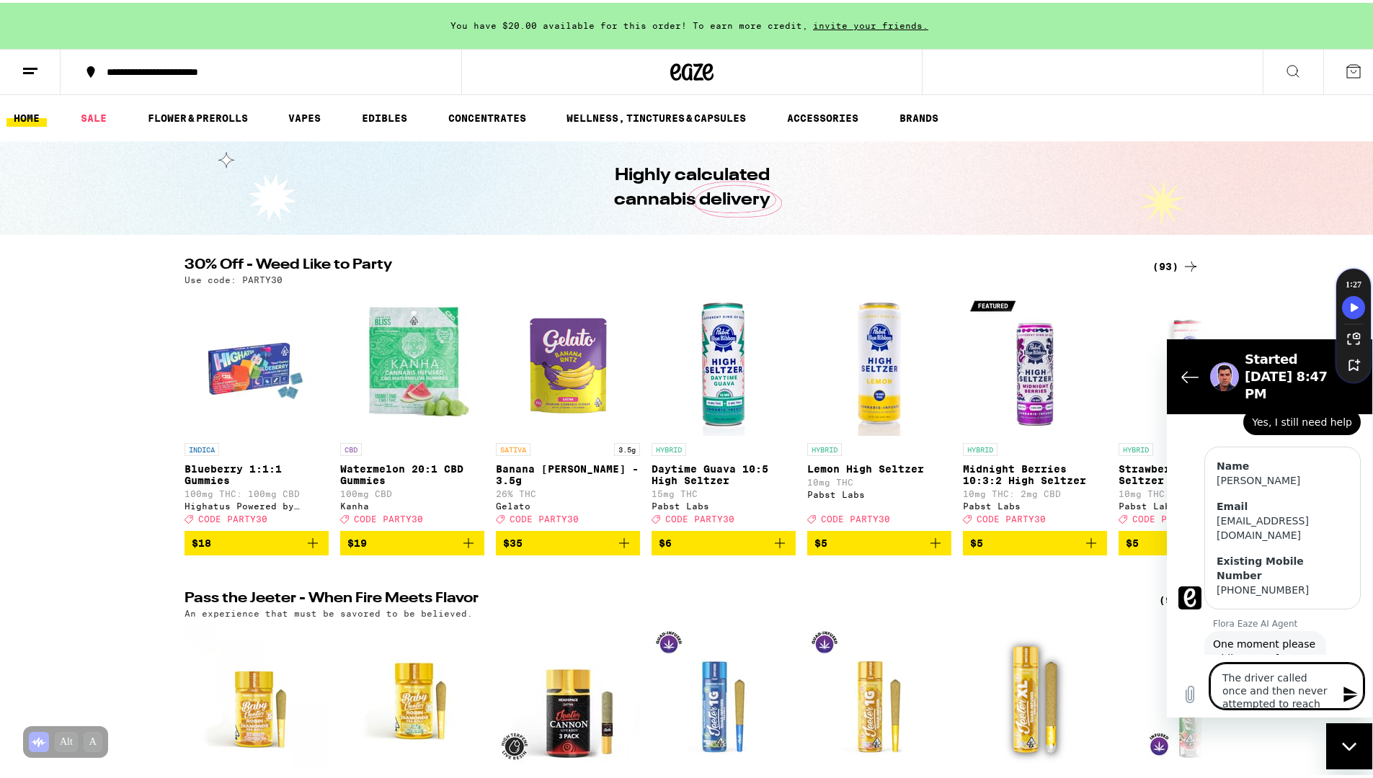
type textarea "The driver called once and then never attempted to reach me again. I trie"
type textarea "x"
type textarea "The driver called once and then never attempted to reach me again. I tried"
type textarea "x"
type textarea "The driver called once and then never attempted to reach me again. I tried"
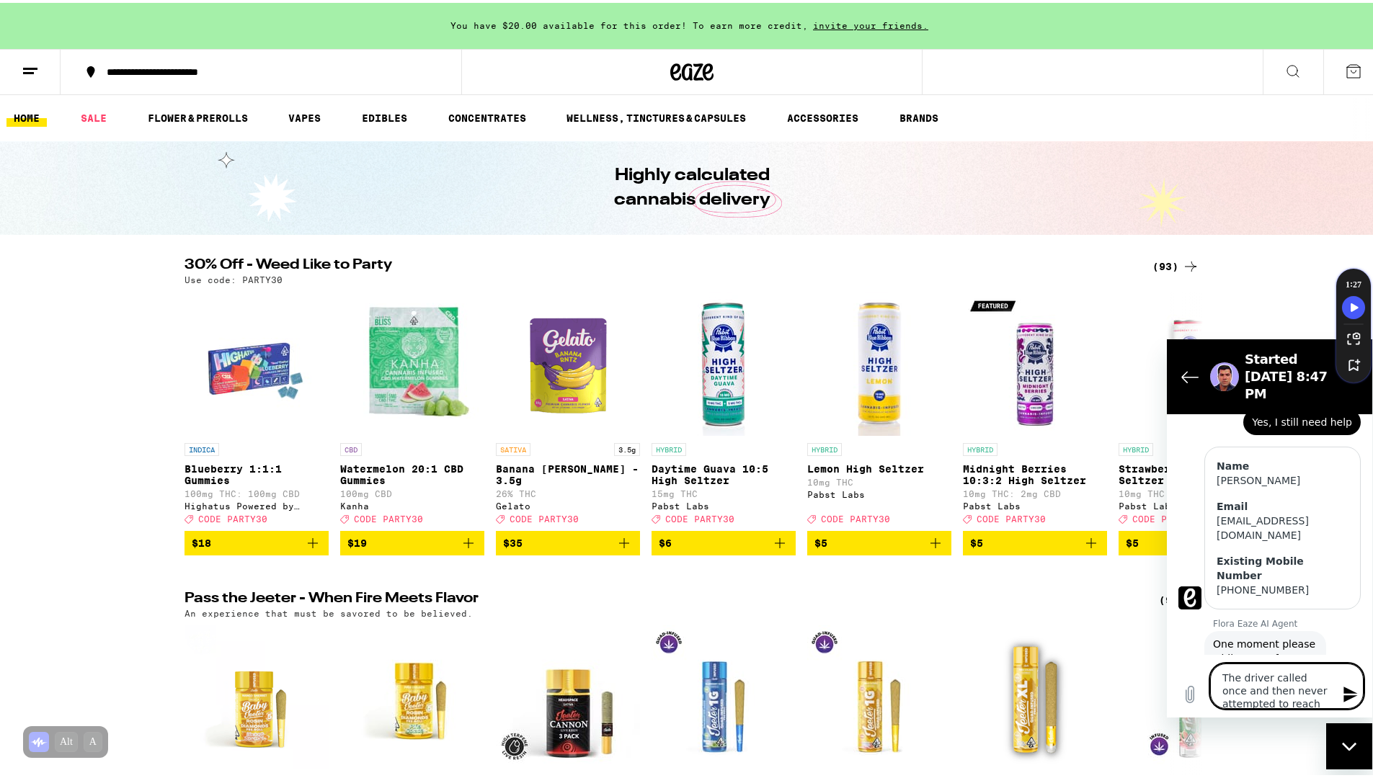
type textarea "x"
type textarea "The driver called once and then never attempted to reach me again. I tried u"
type textarea "x"
type textarea "The driver called once and then never attempted to reach me again. I tried up"
type textarea "x"
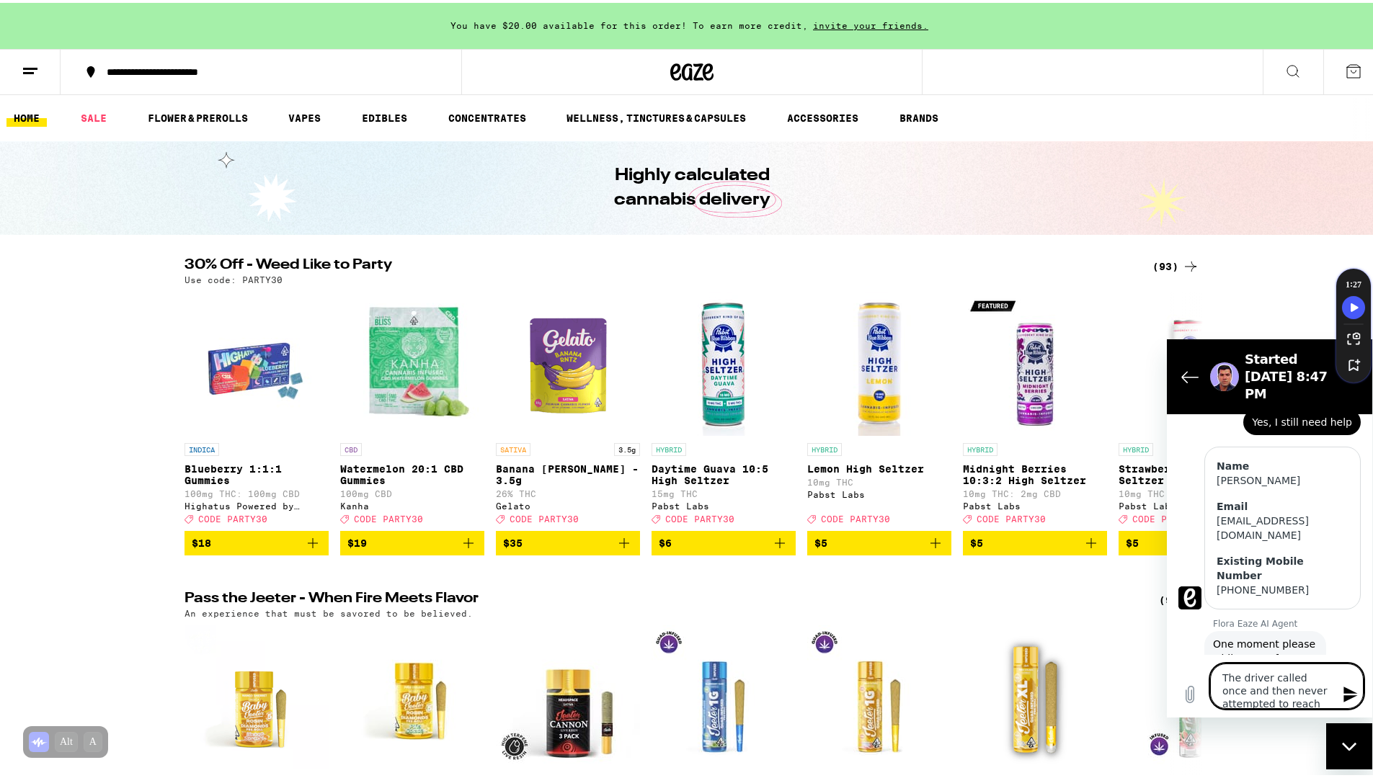
type textarea "The driver called once and then never attempted to reach me again. I tried upd"
type textarea "x"
type textarea "The driver called once and then never attempted to reach me again. I tried upda"
type textarea "x"
type textarea "The driver called once and then never attempted to reach me again. I tried updat"
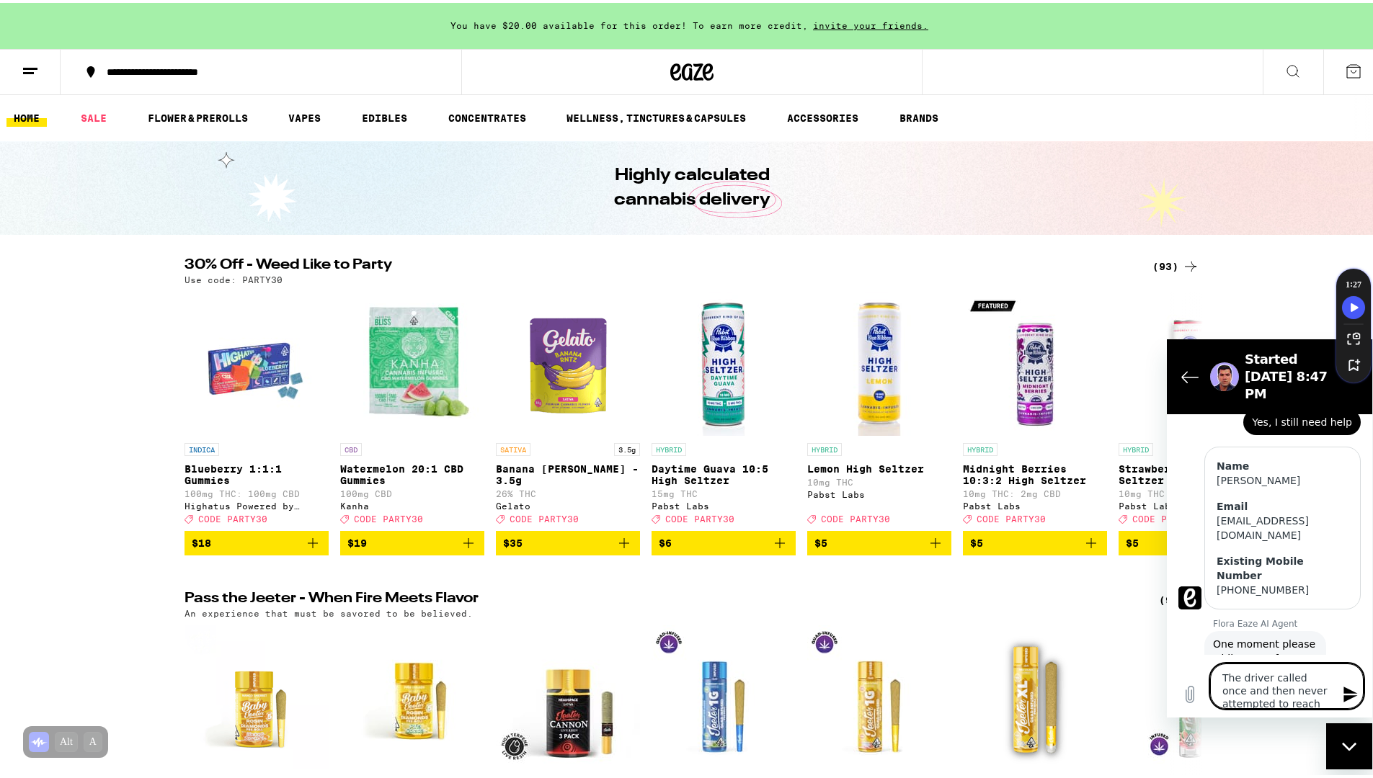
type textarea "x"
type textarea "The driver called once and then never attempted to reach me again. I tried upda…"
type textarea "x"
type textarea "The driver called once and then never attempted to reach me again. I tried upda…"
type textarea "x"
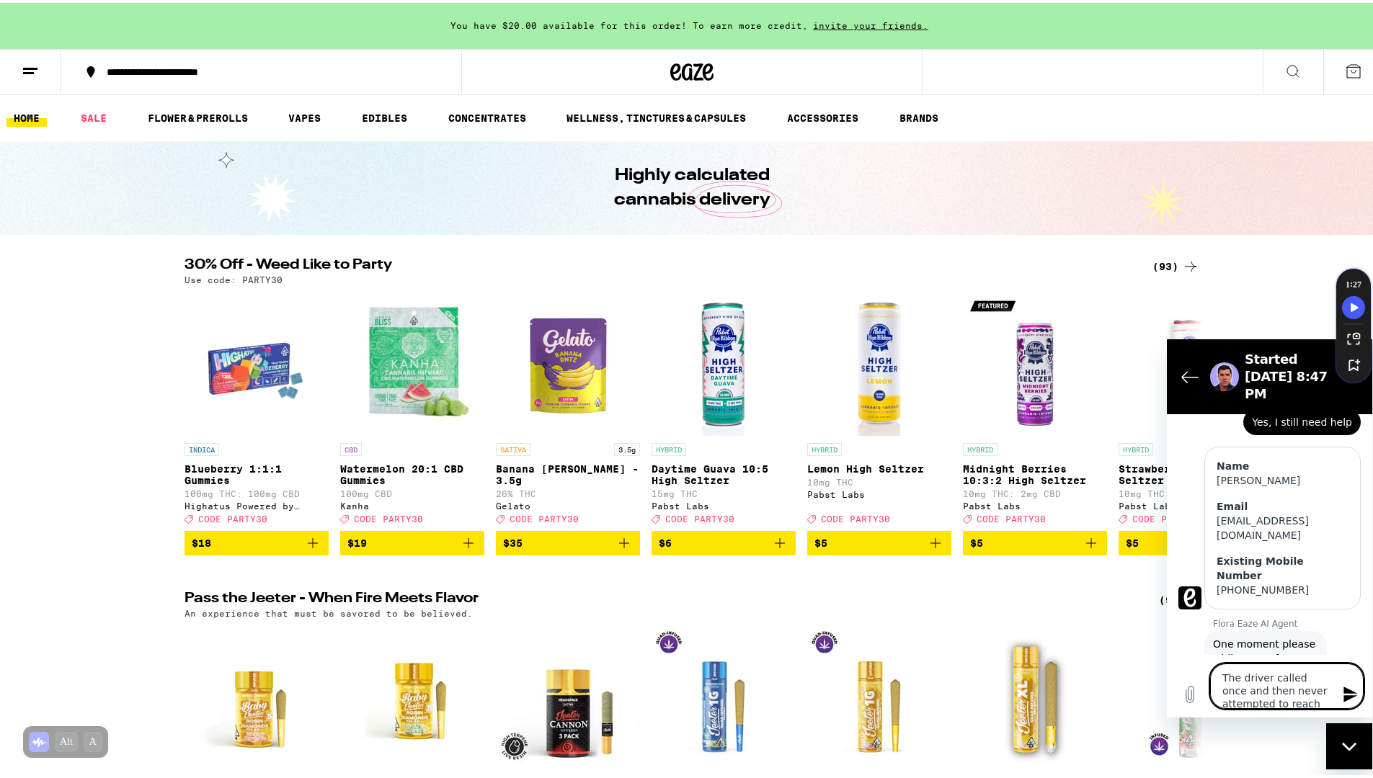
type textarea "The driver called once and then never attempted to reach me again. I tried upda…"
type textarea "x"
type textarea "The driver called once and then never attempted to reach me again. I tried upda…"
type textarea "x"
type textarea "The driver called once and then never attempted to reach me again. I tried upda…"
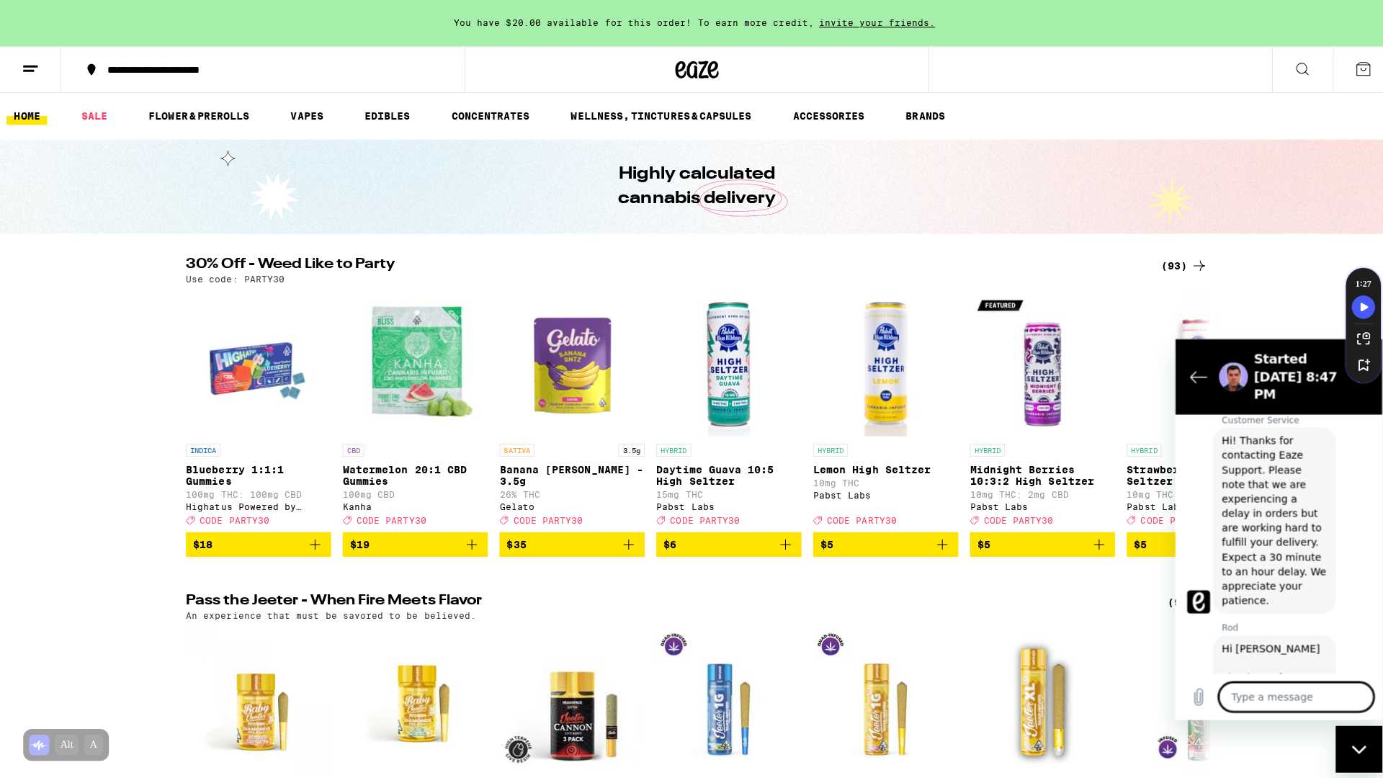
scroll to position [611, 0]
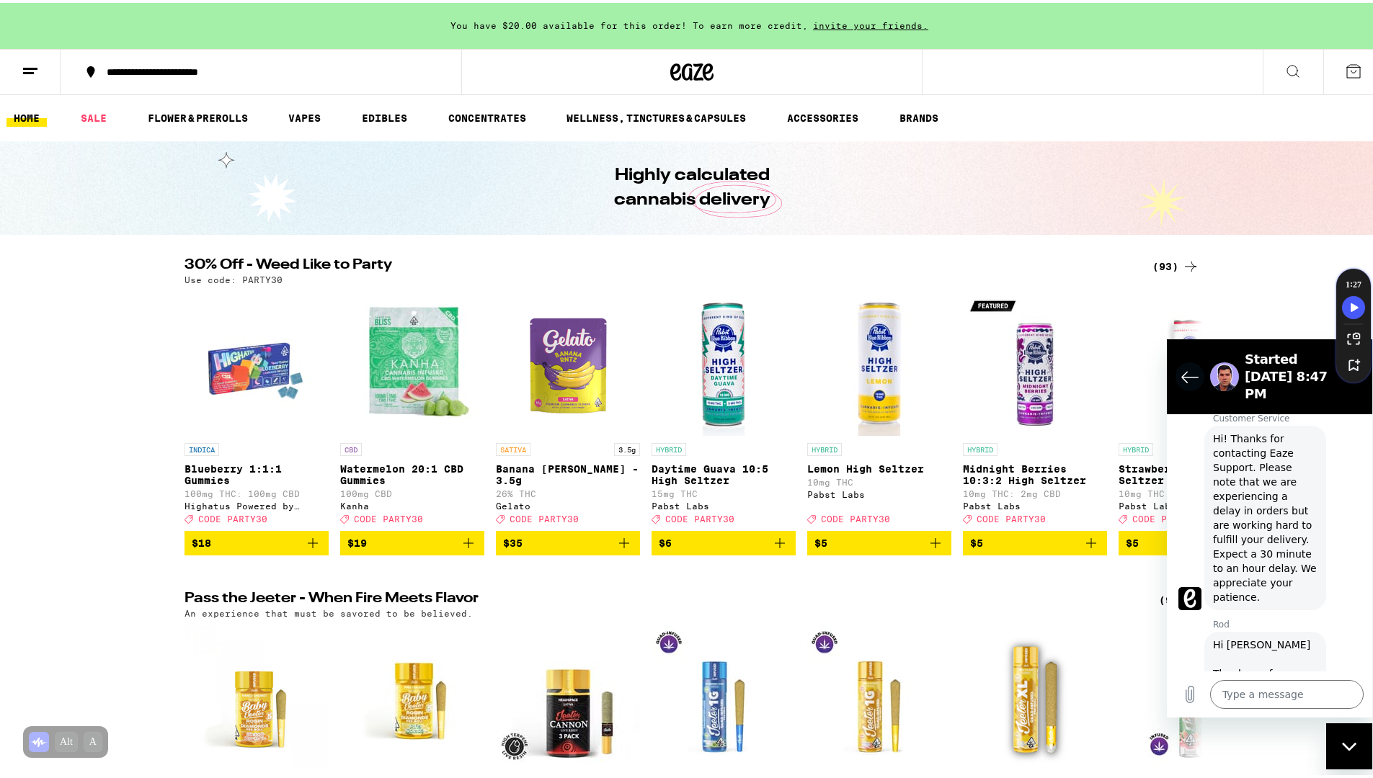
click at [1187, 372] on icon "Back to the conversation list" at bounding box center [1190, 377] width 16 height 11
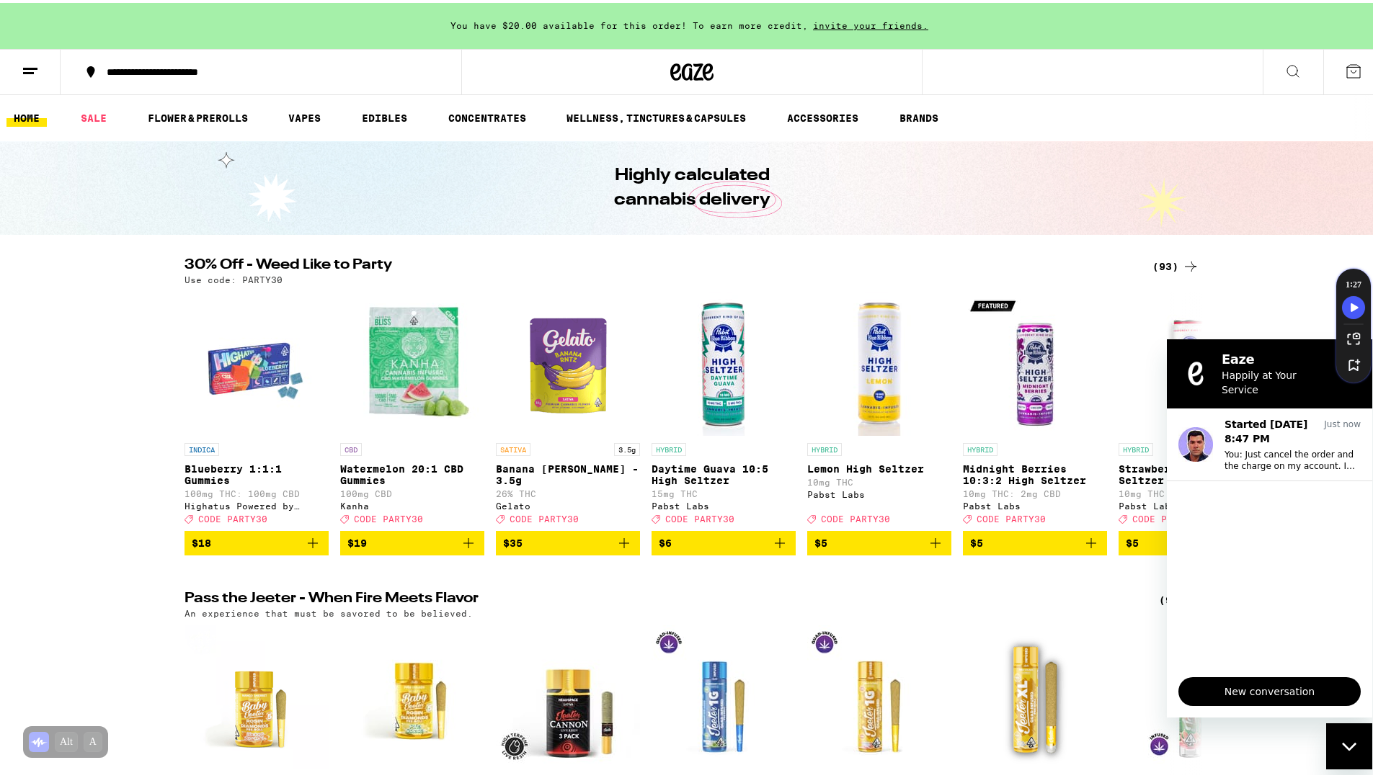
click at [31, 66] on line at bounding box center [30, 66] width 14 height 0
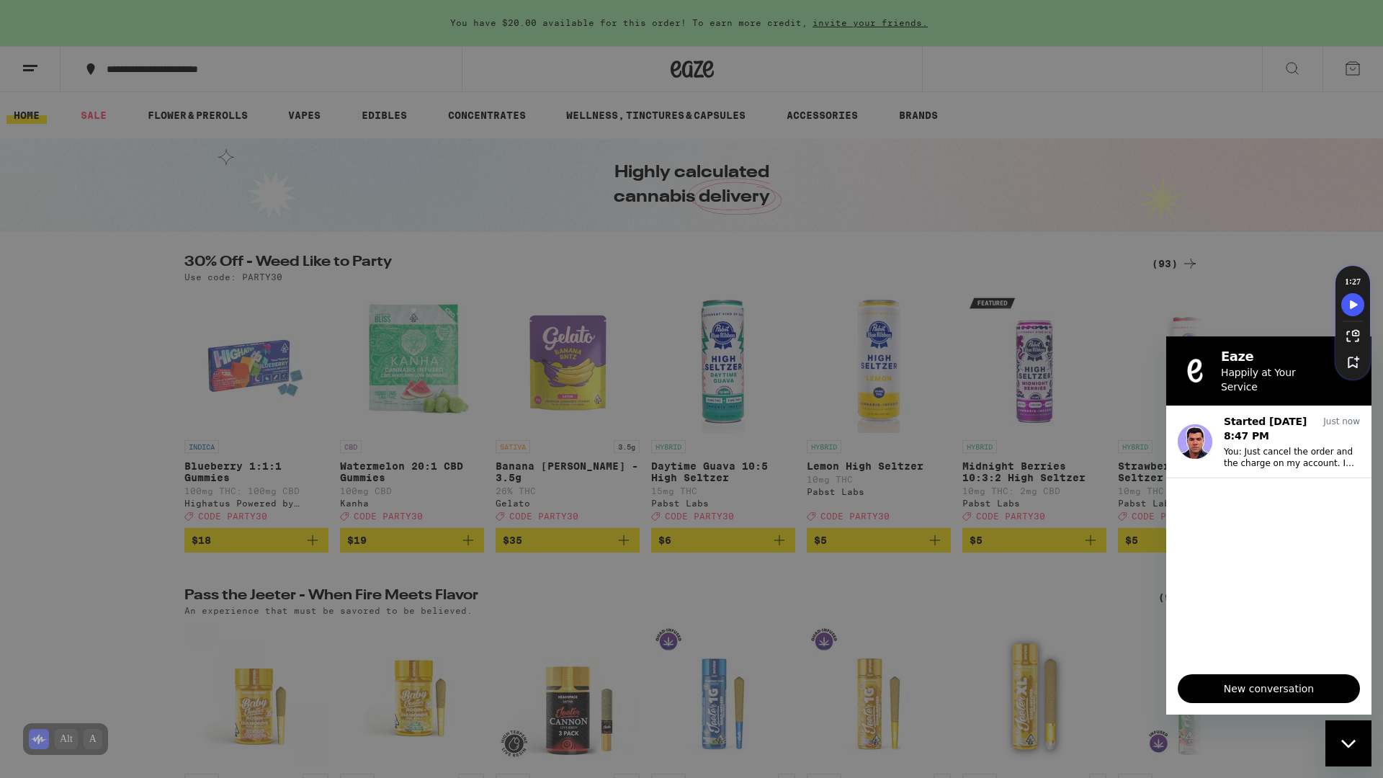
click at [100, 509] on link "Account" at bounding box center [199, 504] width 253 height 17
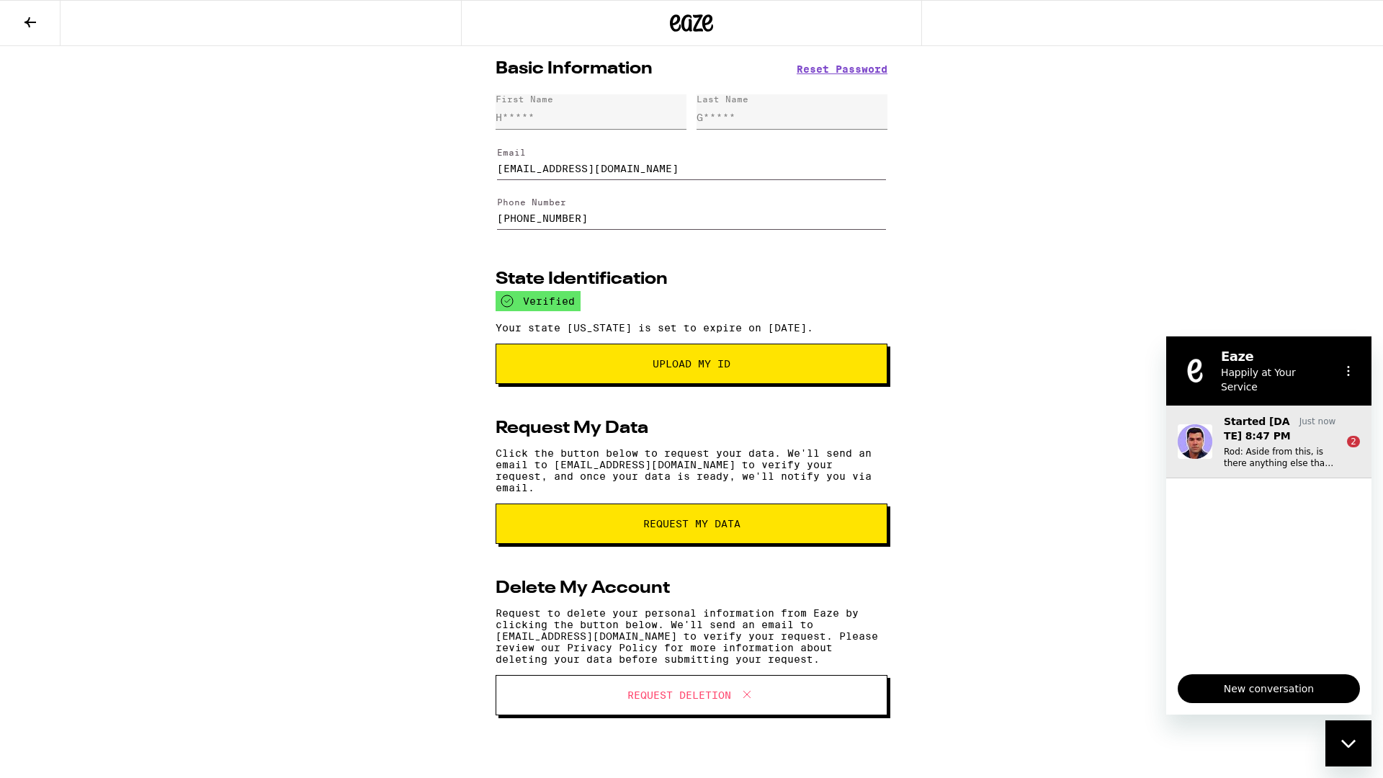
click at [1269, 446] on p "Rod: Aside from this, is there anything else that I could check for you? It wil…" at bounding box center [1280, 457] width 112 height 23
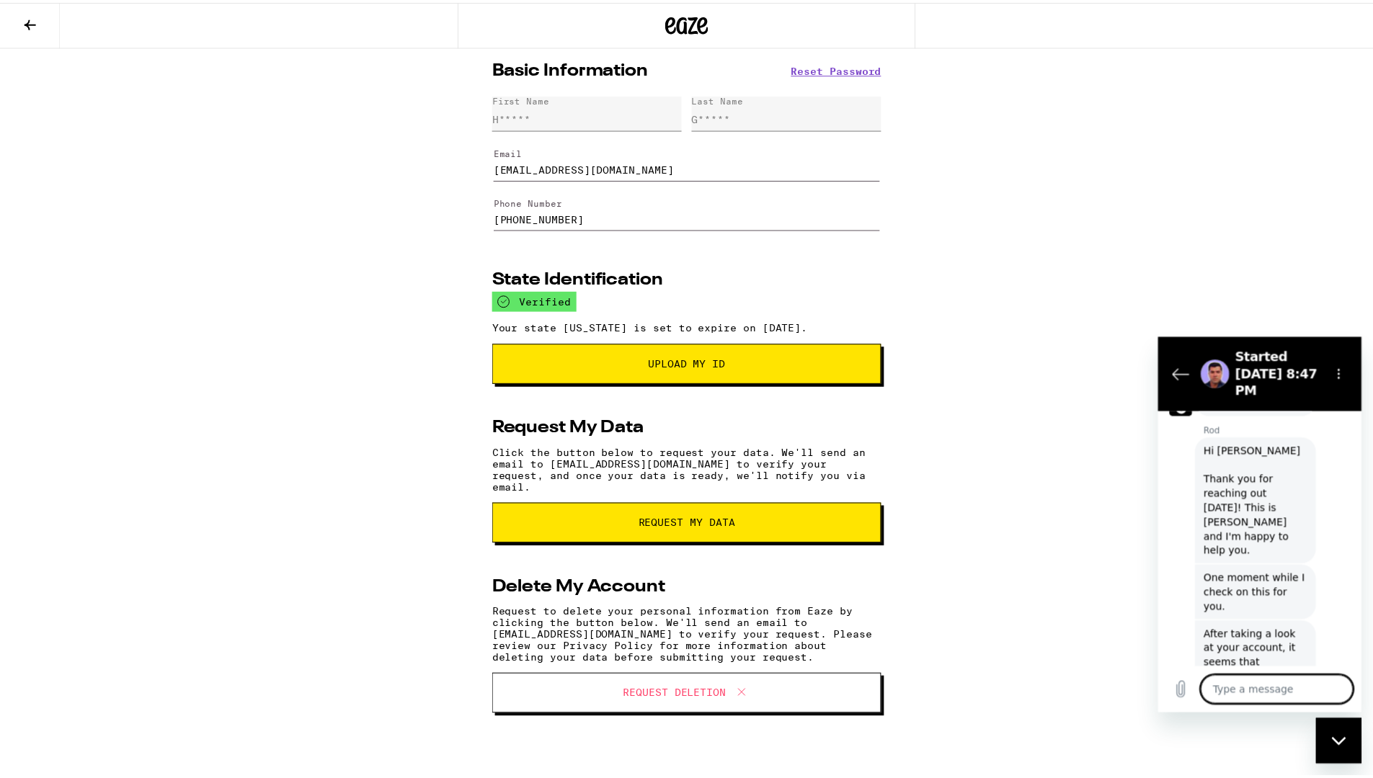
scroll to position [800, 0]
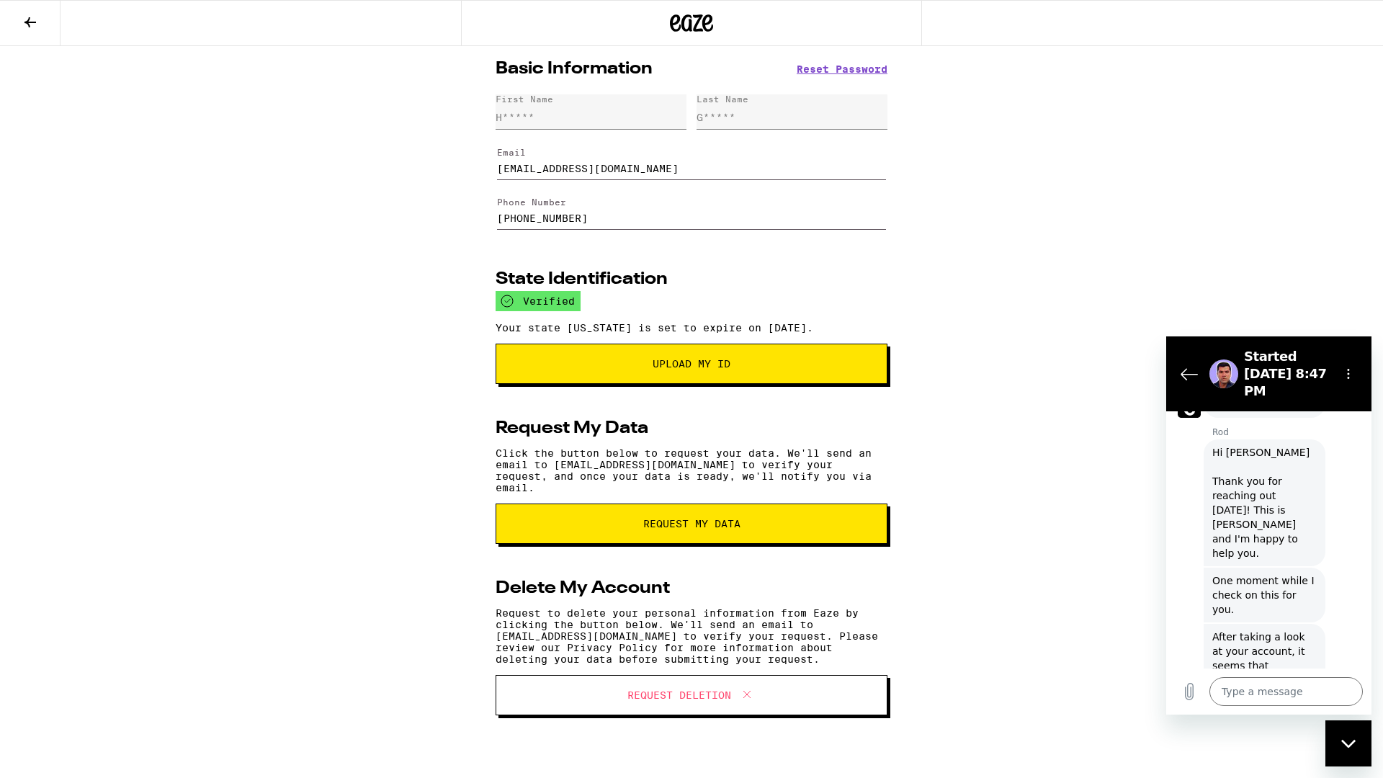
click at [700, 700] on span "Request Deletion" at bounding box center [680, 695] width 104 height 10
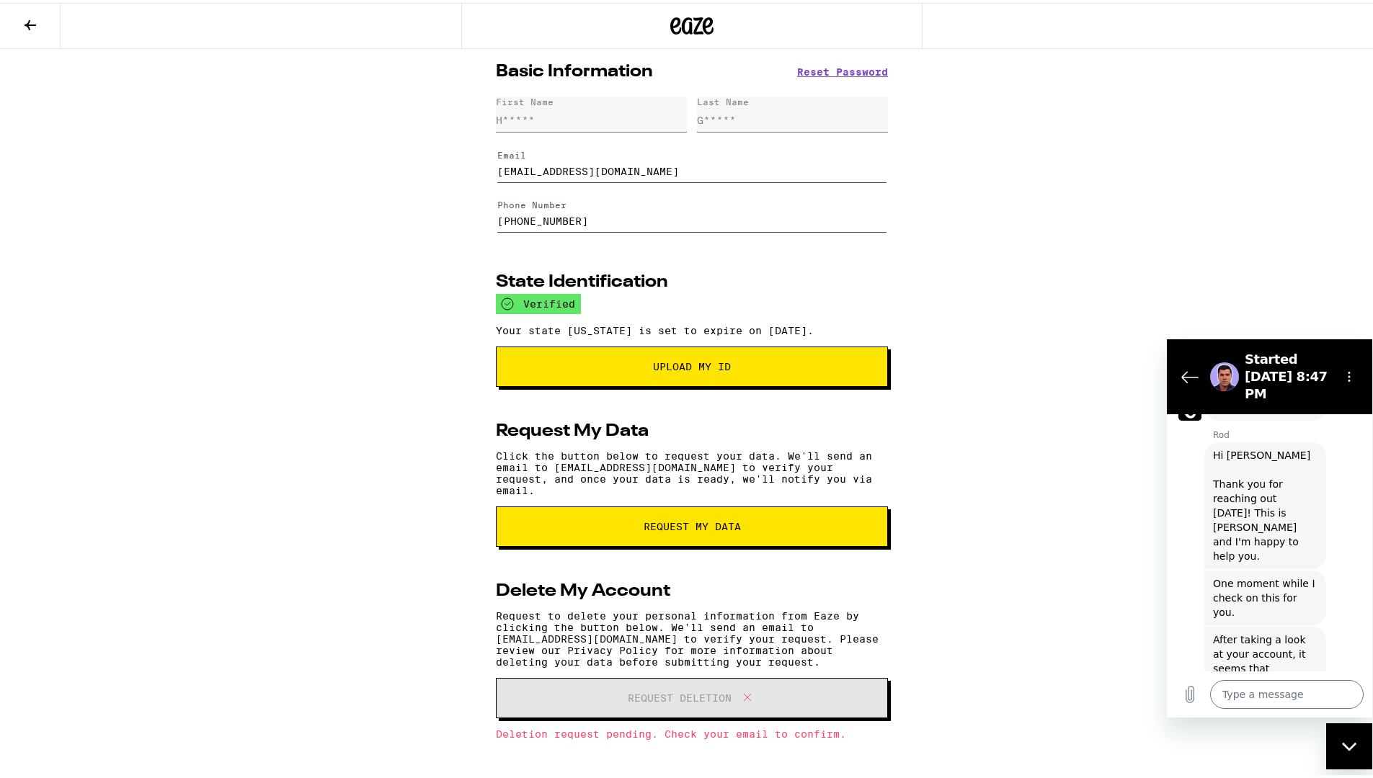
click at [33, 26] on icon at bounding box center [30, 22] width 17 height 17
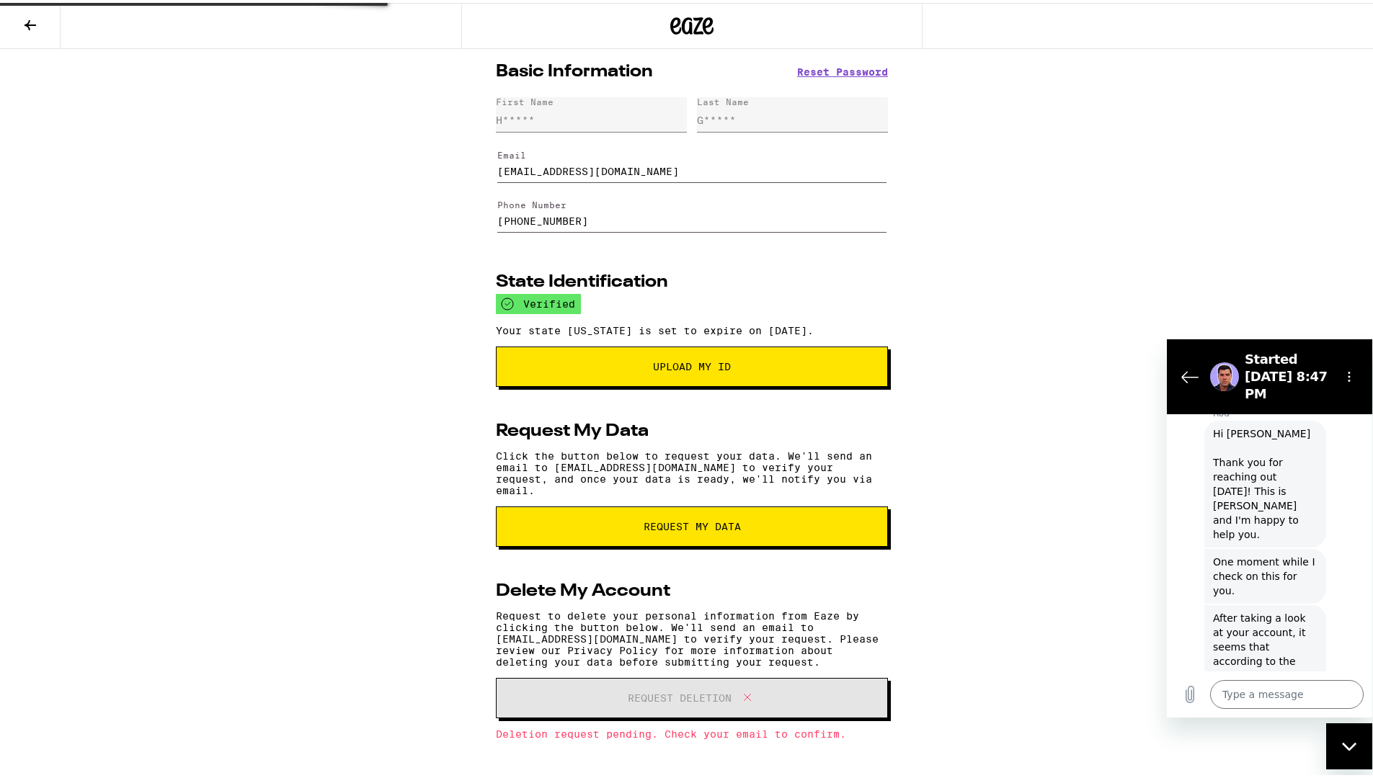
scroll to position [821, 0]
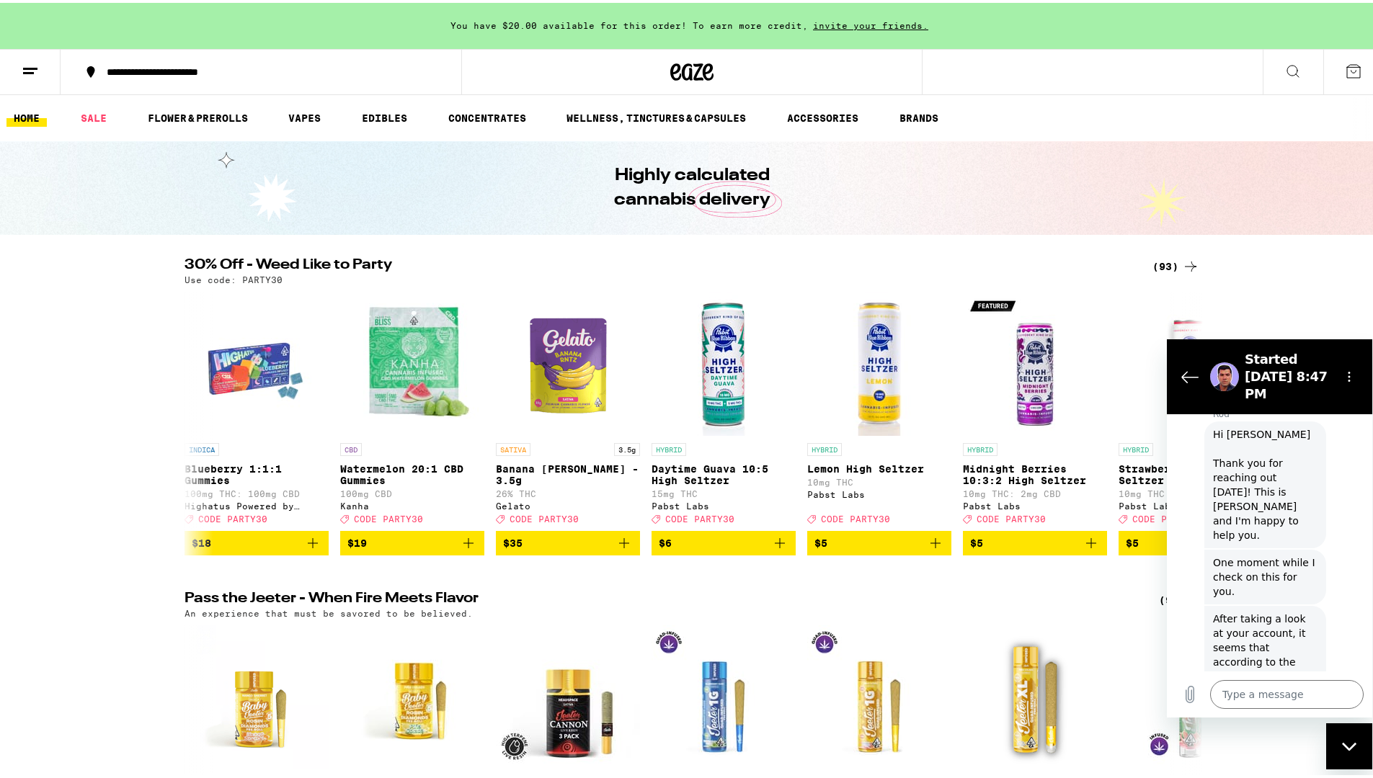
click at [35, 71] on icon at bounding box center [30, 68] width 17 height 17
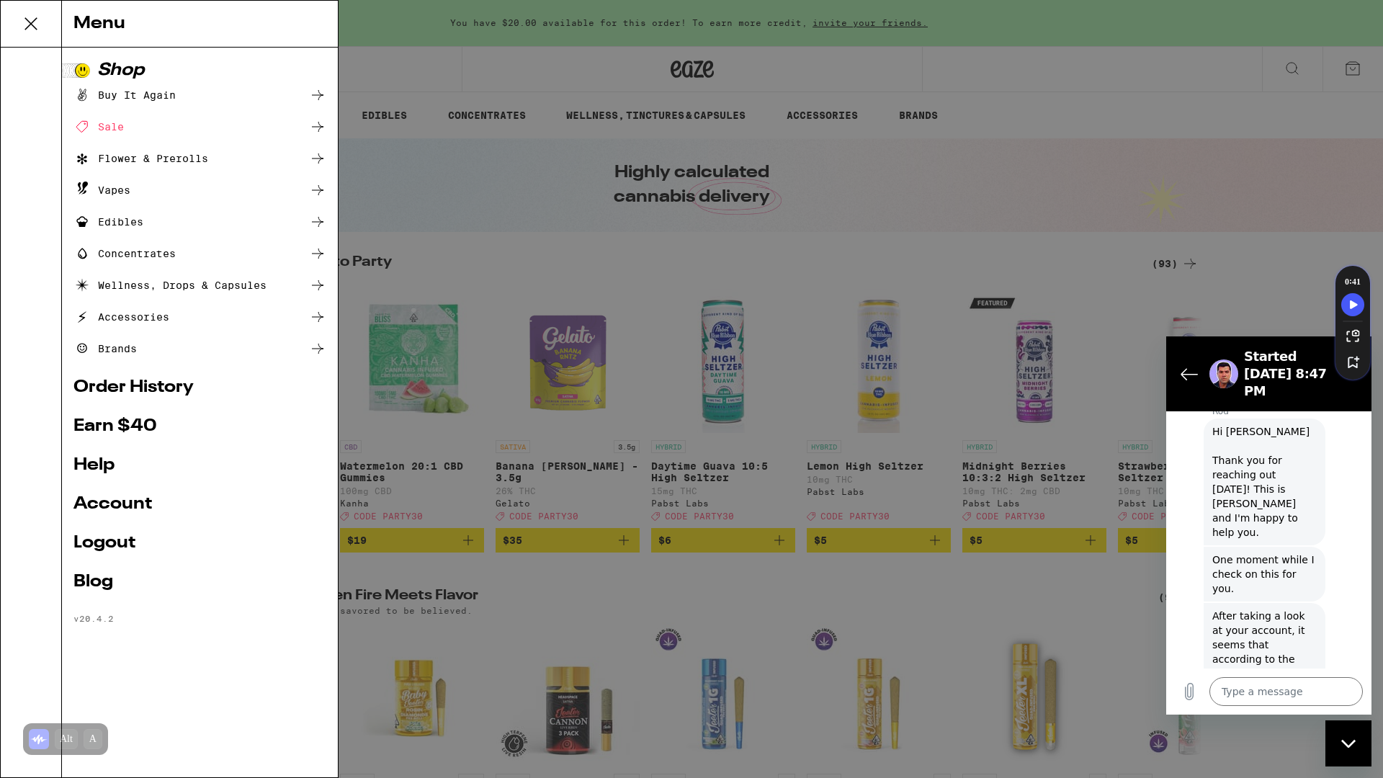
click at [100, 550] on link "Logout" at bounding box center [199, 543] width 253 height 17
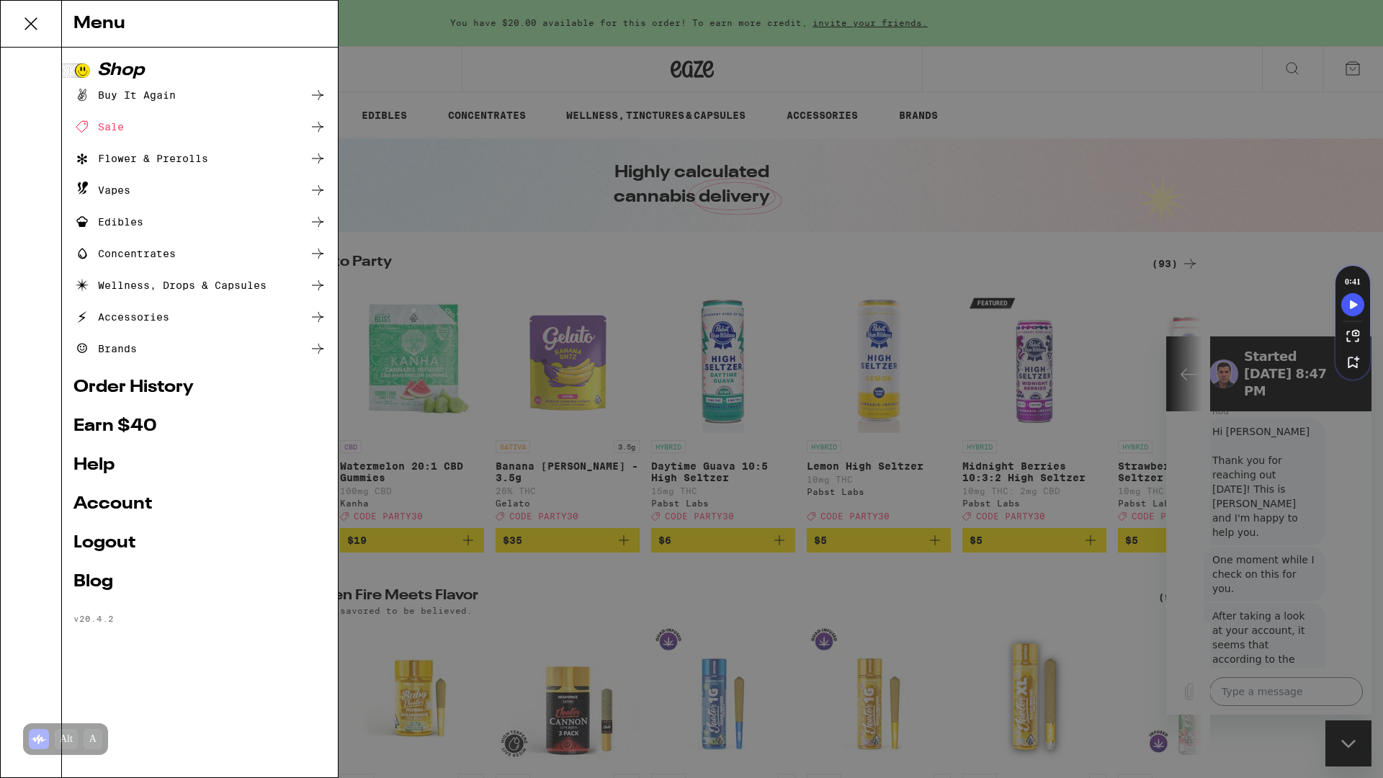
click at [100, 547] on div "Shop Buy It Again Sale Flower & Prerolls Vapes Edibles Concentrates Wellness, D…" at bounding box center [200, 413] width 276 height 730
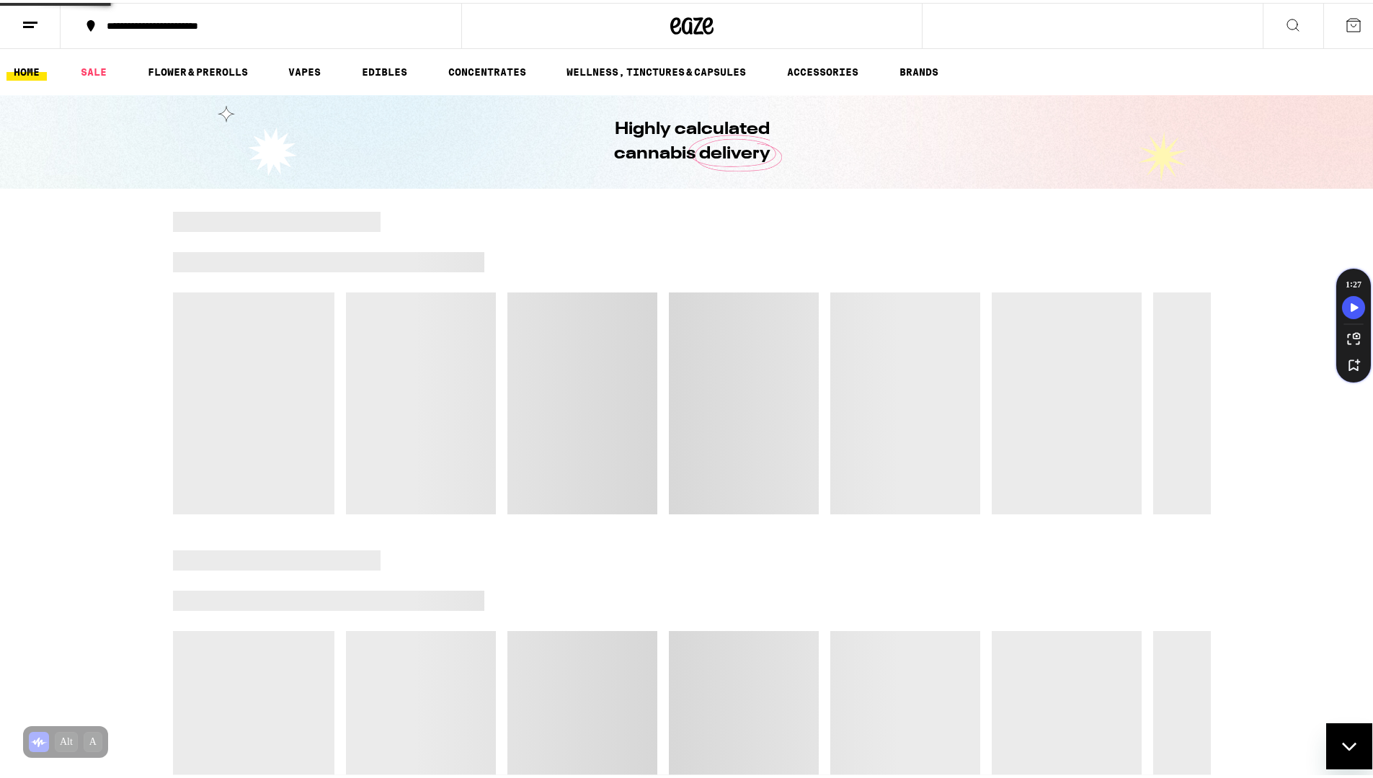
scroll to position [822, 0]
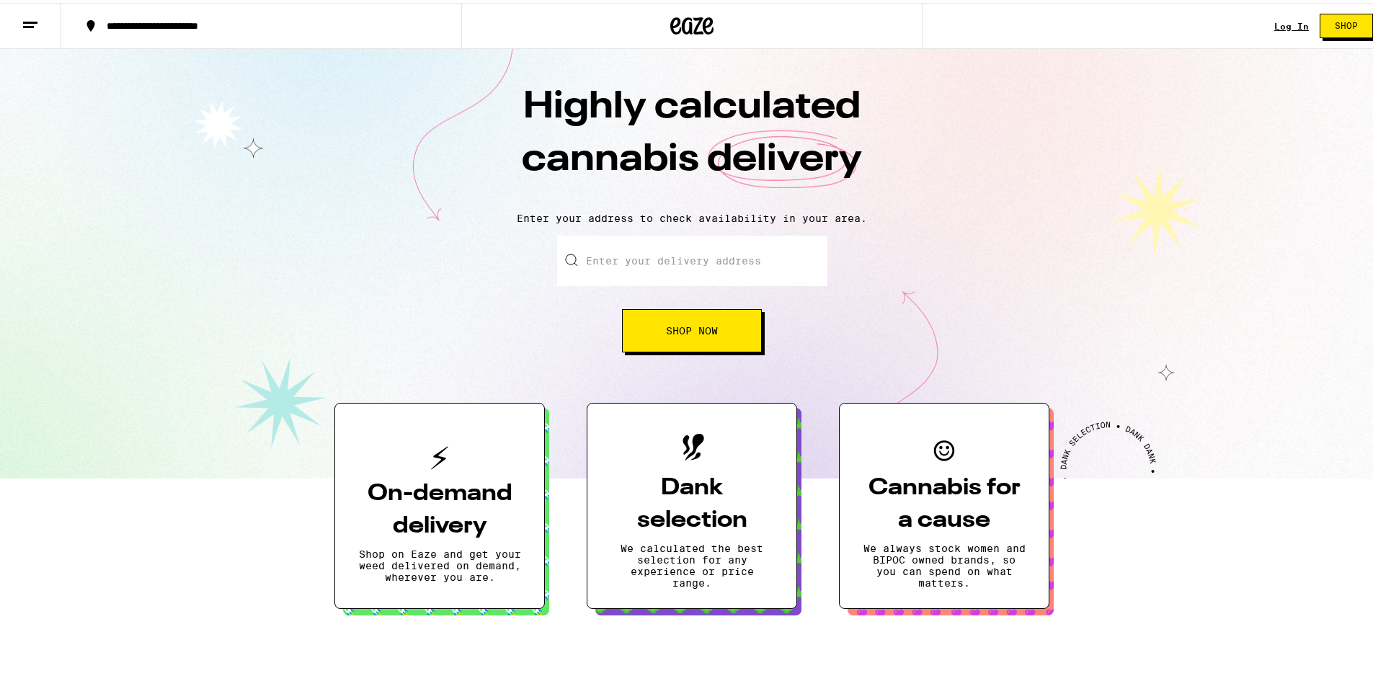
scroll to position [1232, 0]
